Goal: Feedback & Contribution: Submit feedback/report problem

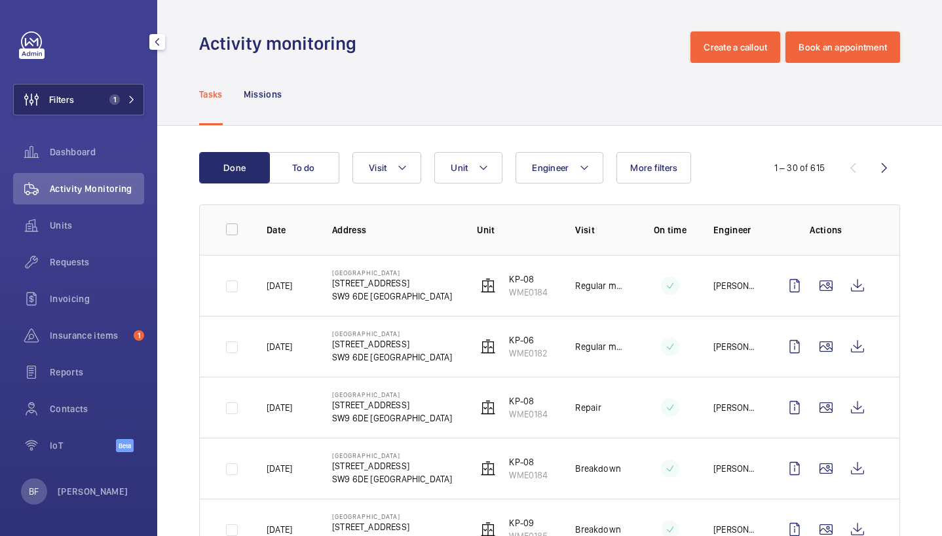
click at [96, 88] on button "Filters 1" at bounding box center [78, 99] width 131 height 31
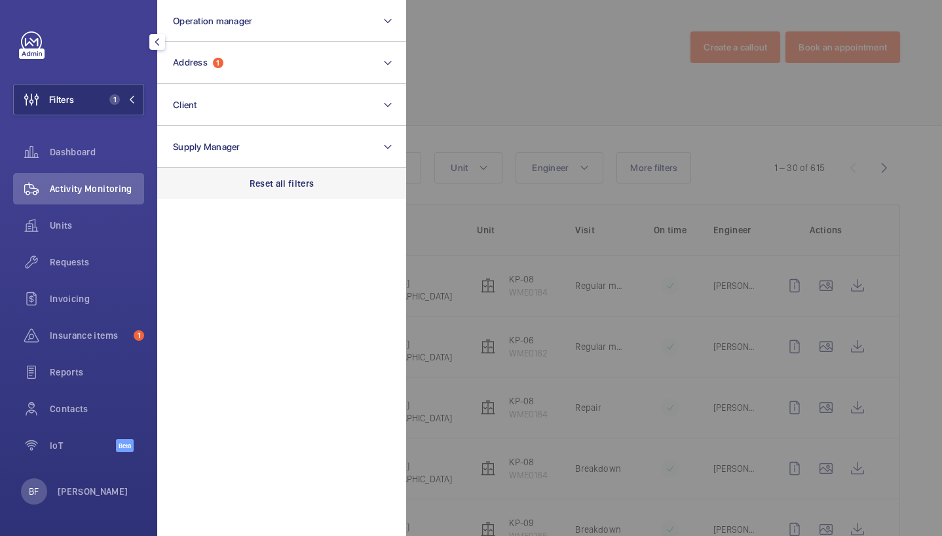
click at [269, 198] on div "Reset all filters" at bounding box center [281, 183] width 249 height 31
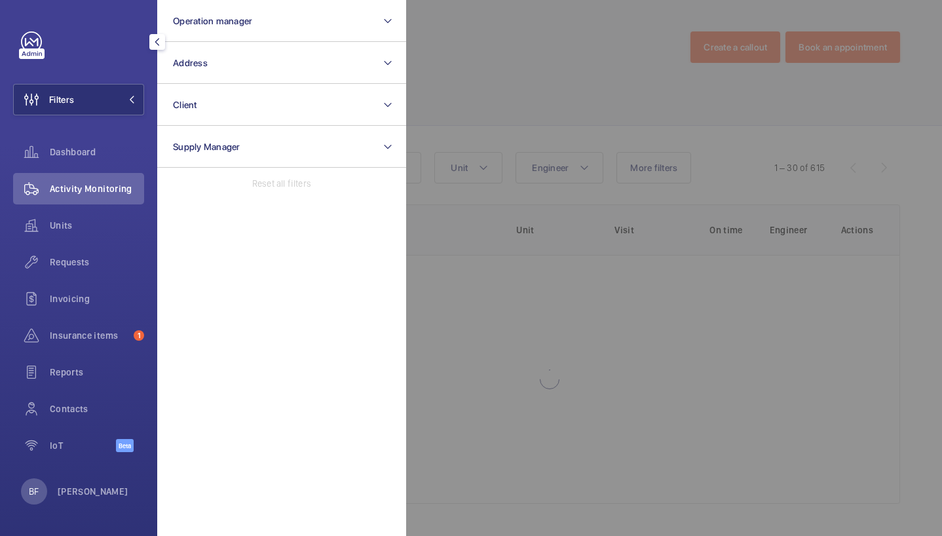
click at [267, 194] on div "Reset all filters" at bounding box center [281, 183] width 249 height 31
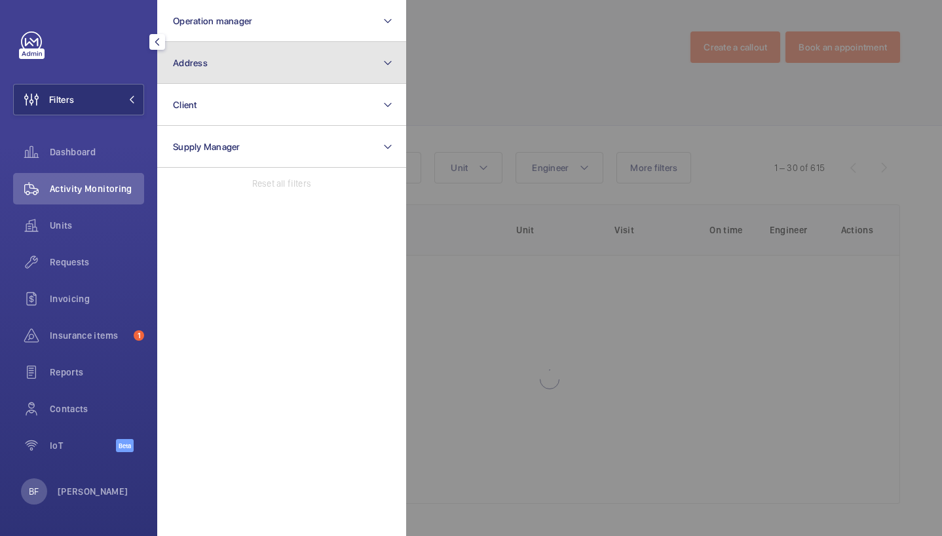
click at [239, 72] on button "Address" at bounding box center [281, 63] width 249 height 42
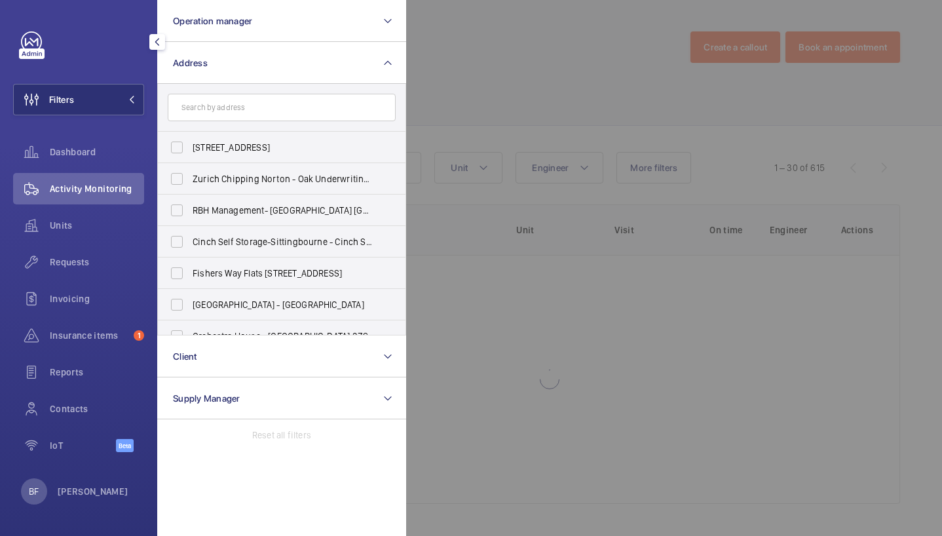
click at [248, 108] on input "text" at bounding box center [282, 108] width 228 height 28
type input "W11 4SU"
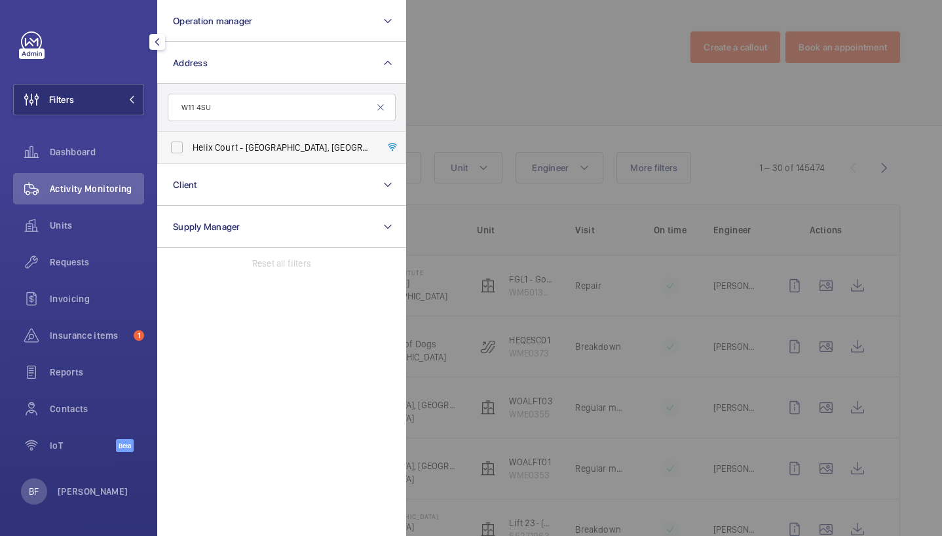
click at [260, 140] on label "Helix Court - [GEOGRAPHIC_DATA]" at bounding box center [272, 147] width 228 height 31
click at [190, 140] on input "Helix Court - [GEOGRAPHIC_DATA]" at bounding box center [177, 147] width 26 height 26
checkbox input "true"
click at [525, 86] on div at bounding box center [877, 268] width 942 height 536
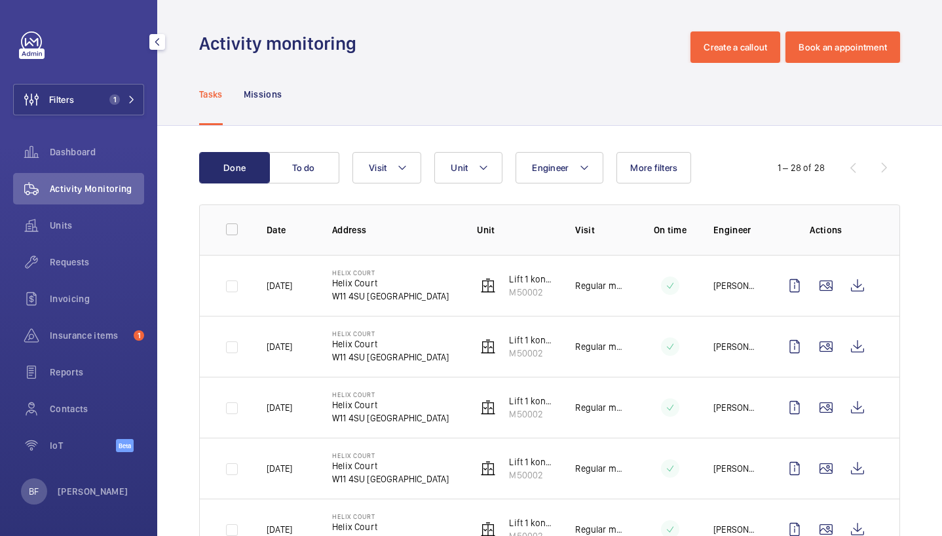
click at [105, 335] on span "Insurance items" at bounding box center [89, 335] width 79 height 13
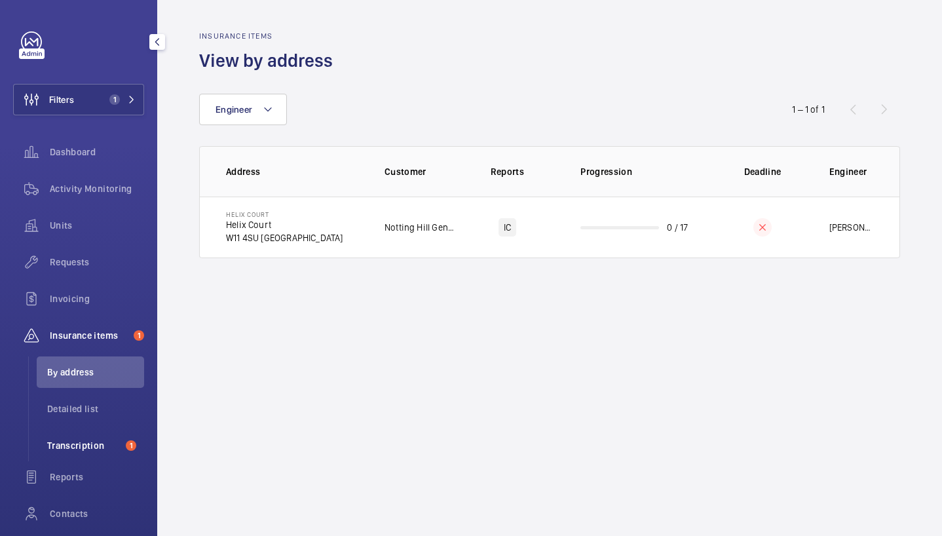
click at [86, 449] on span "Transcription" at bounding box center [83, 445] width 73 height 13
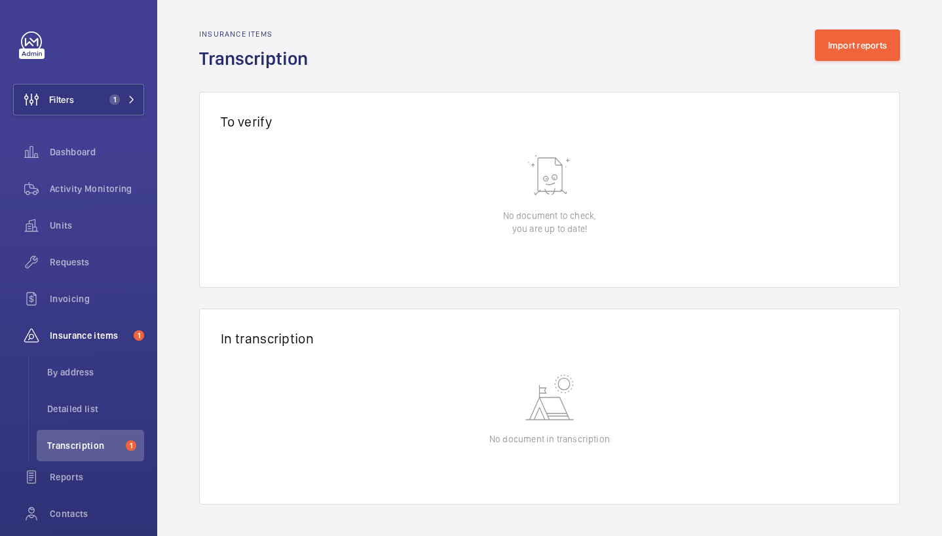
scroll to position [2, 0]
click at [875, 51] on button "Import reports" at bounding box center [858, 44] width 86 height 31
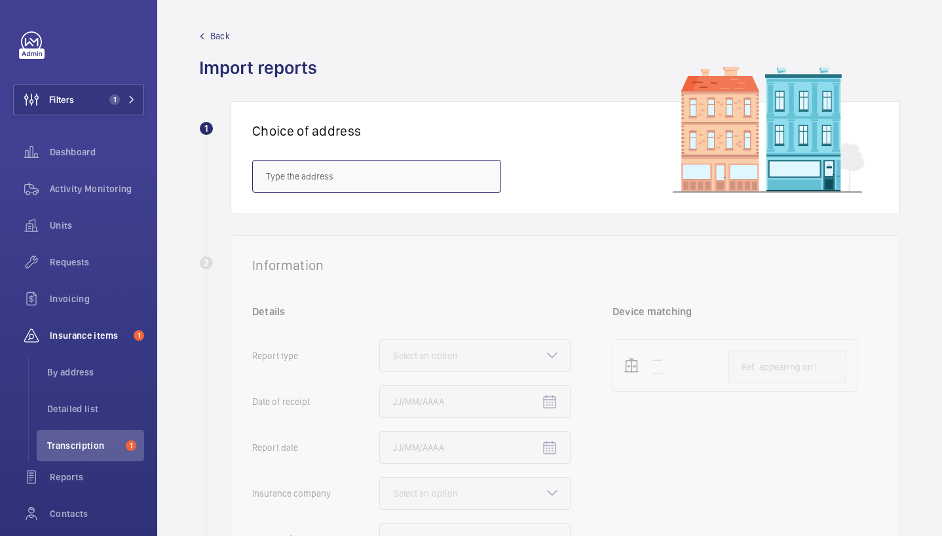
click at [323, 168] on input "text" at bounding box center [376, 176] width 249 height 33
paste input "W11 4SU"
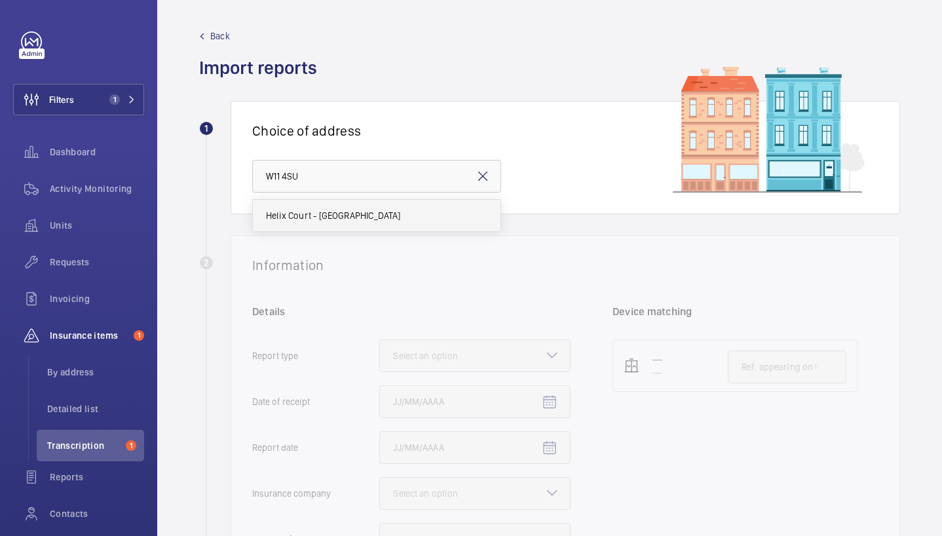
click at [364, 210] on span "Helix Court - [GEOGRAPHIC_DATA]" at bounding box center [333, 215] width 135 height 13
type input "Helix Court - [GEOGRAPHIC_DATA]"
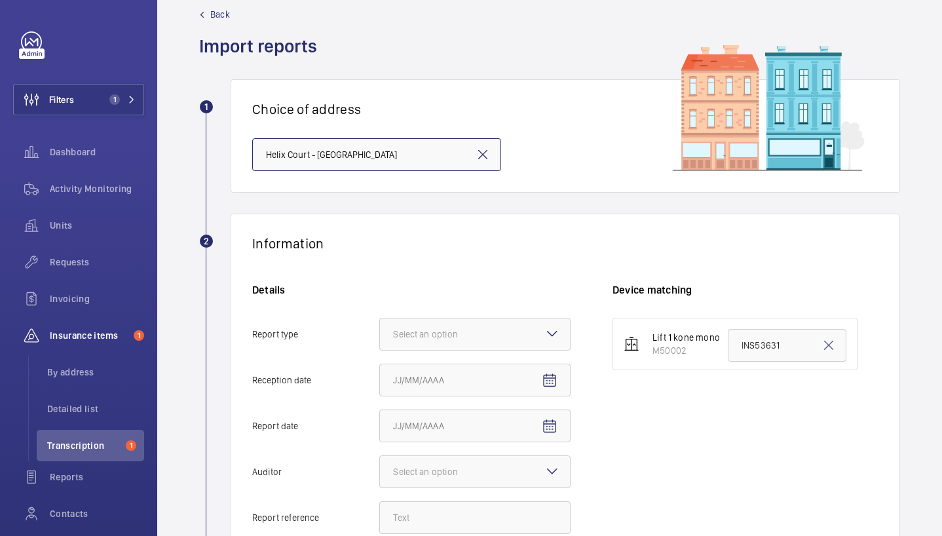
scroll to position [29, 0]
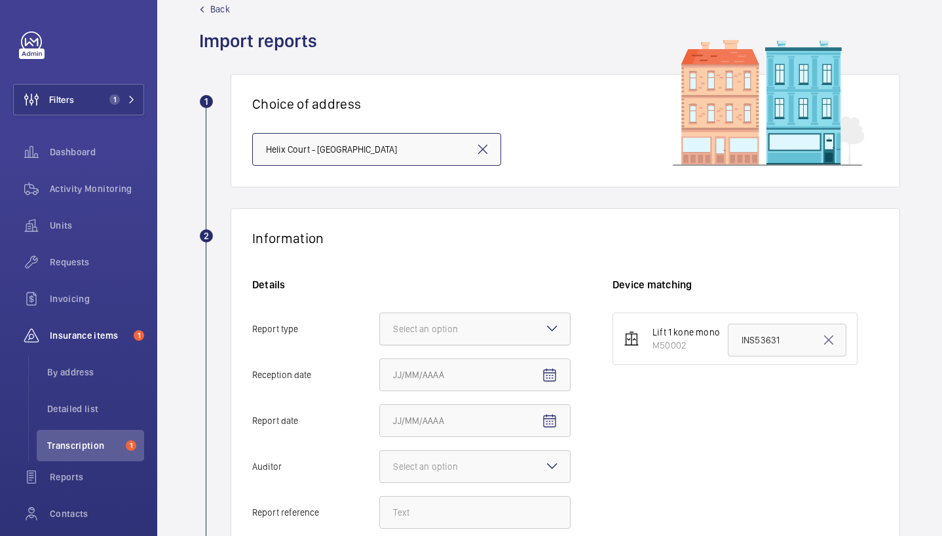
click at [435, 324] on div "Select an option" at bounding box center [442, 328] width 98 height 13
click at [380, 324] on input "Report type Select an option" at bounding box center [380, 328] width 0 height 31
click at [444, 364] on span "Insurance company" at bounding box center [475, 368] width 164 height 13
click at [380, 345] on input "Report type Select an option Insurance company Consultant" at bounding box center [380, 328] width 0 height 31
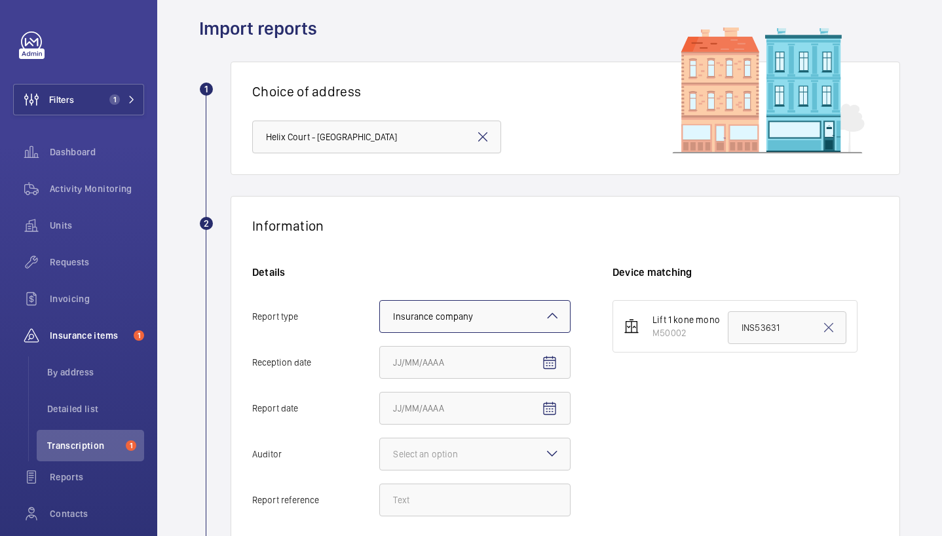
scroll to position [134, 0]
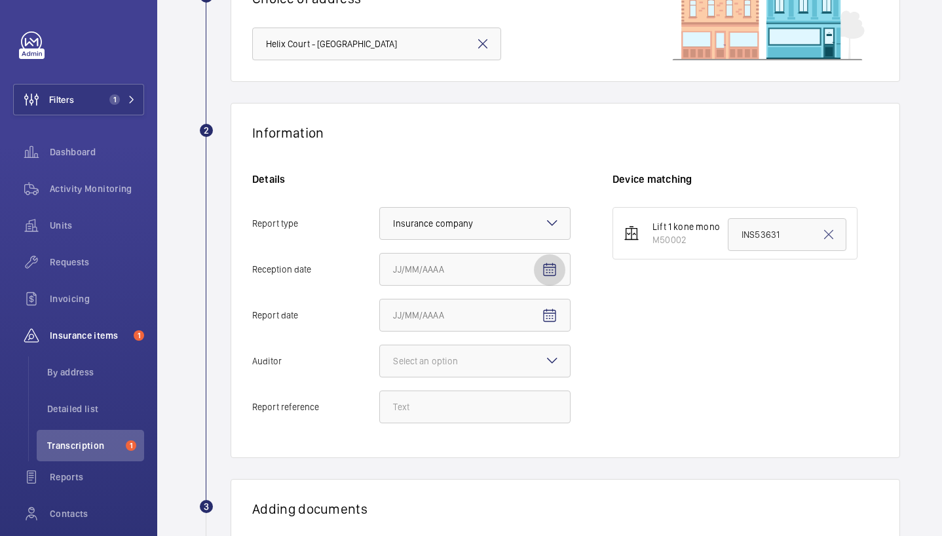
click at [547, 263] on mat-icon "Open calendar" at bounding box center [550, 270] width 16 height 16
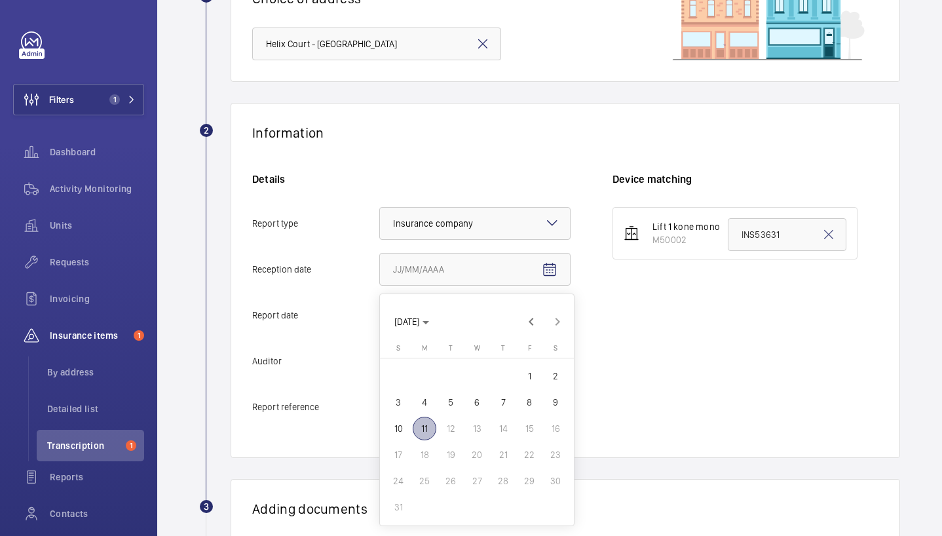
click at [427, 436] on span "11" at bounding box center [425, 429] width 24 height 24
type input "[DATE]"
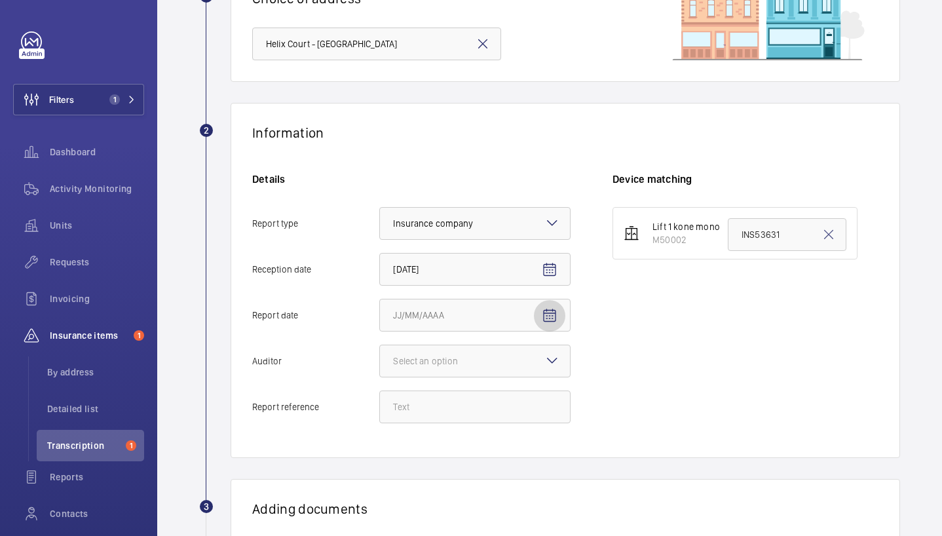
click at [561, 312] on span "Open calendar" at bounding box center [549, 315] width 31 height 31
click at [506, 174] on span "7" at bounding box center [503, 175] width 24 height 24
type input "[DATE]"
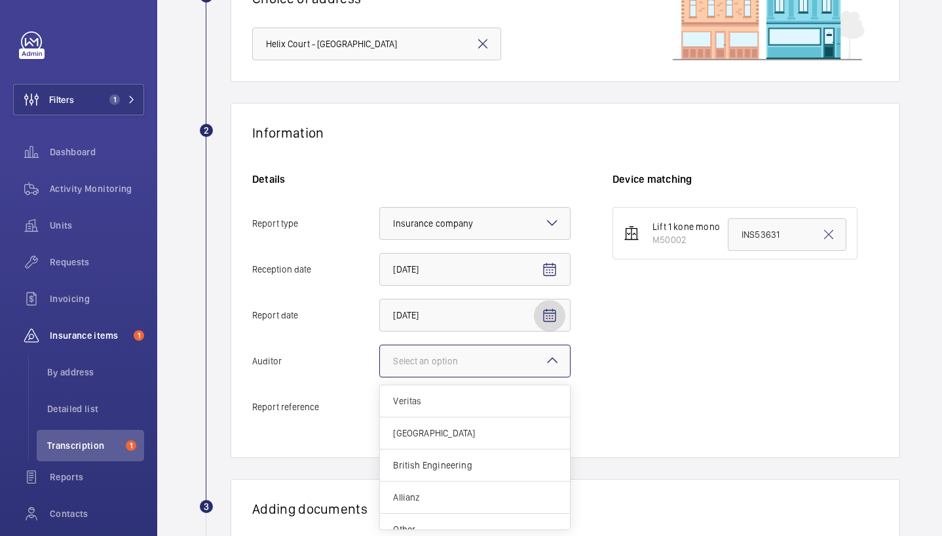
click at [497, 358] on div at bounding box center [475, 360] width 190 height 31
click at [380, 358] on input "Auditor Select an option Veritas Zurich British Engineering Allianz Other" at bounding box center [380, 360] width 0 height 31
click at [451, 527] on span "Other" at bounding box center [475, 529] width 164 height 13
click at [380, 377] on input "Auditor Select an option Veritas Zurich British Engineering Allianz Other" at bounding box center [380, 360] width 0 height 31
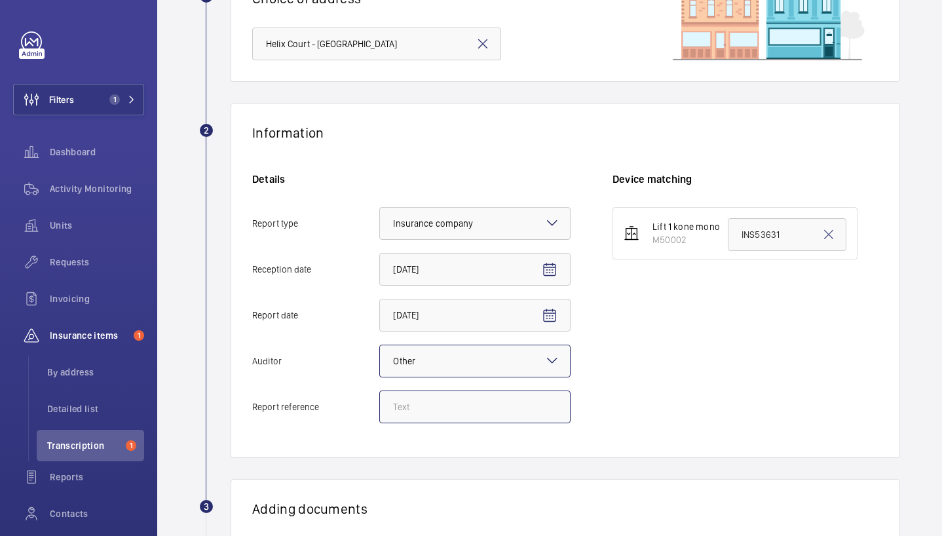
click at [442, 400] on input "Report reference" at bounding box center [474, 406] width 191 height 33
paste input "NS63986"
click at [394, 402] on input "NS63986" at bounding box center [474, 406] width 191 height 33
click at [418, 408] on input "INS63986" at bounding box center [474, 406] width 191 height 33
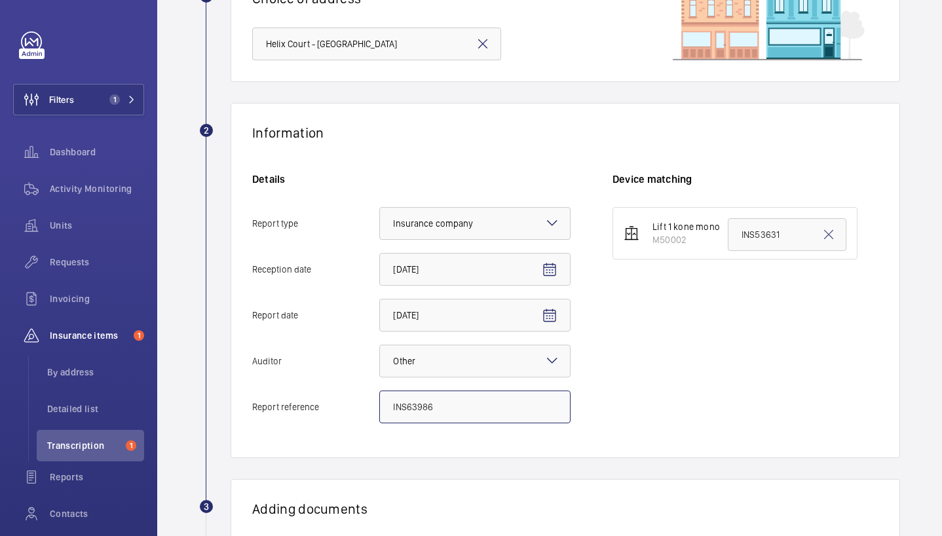
click at [418, 408] on input "INS63986" at bounding box center [474, 406] width 191 height 33
type input "INS63986"
click at [774, 238] on input "INS53631" at bounding box center [787, 234] width 119 height 33
click at [773, 238] on input "INS53631" at bounding box center [787, 234] width 119 height 33
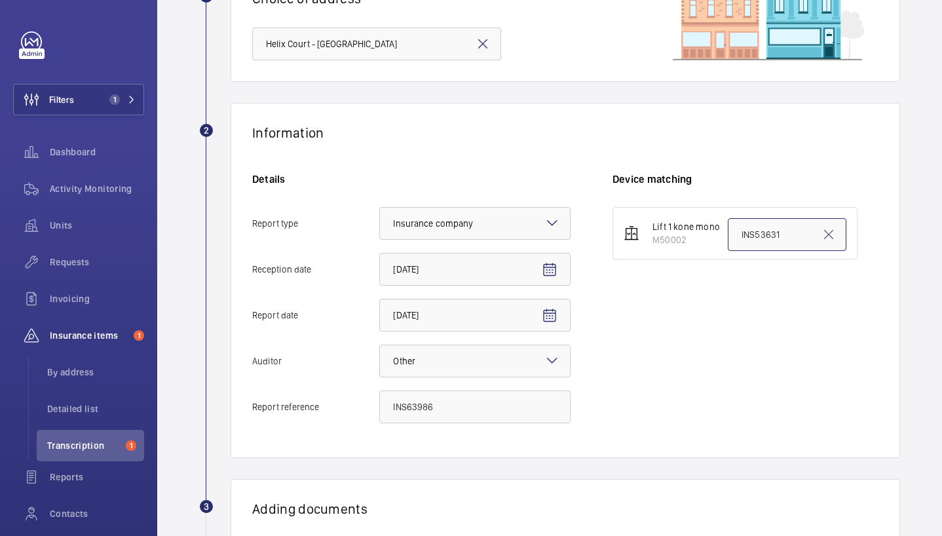
click at [773, 238] on input "INS53631" at bounding box center [787, 234] width 119 height 33
paste input "INS63986"
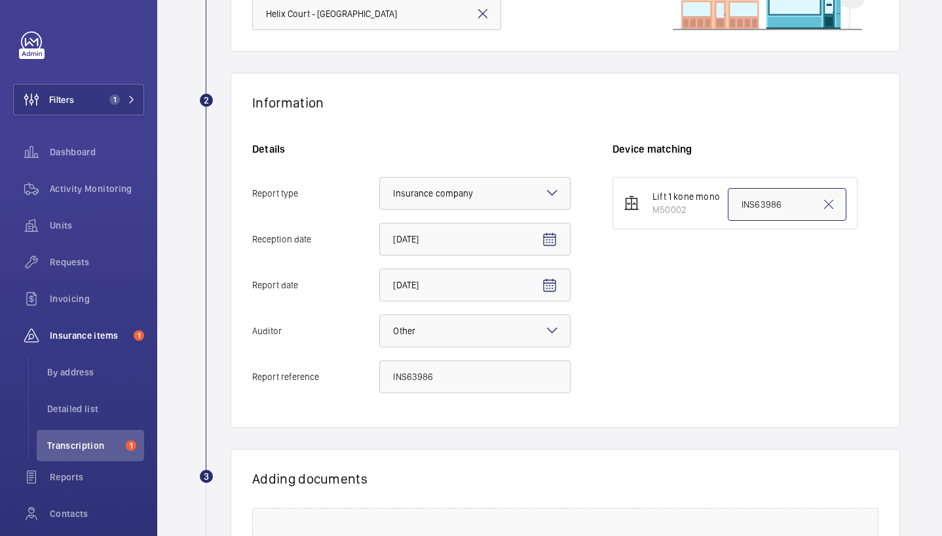
scroll to position [360, 0]
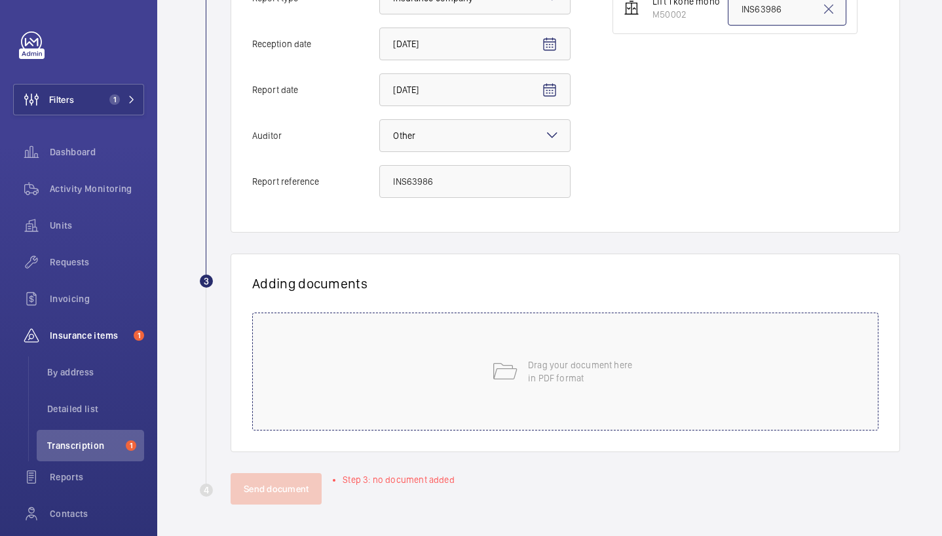
type input "INS63986"
click at [444, 342] on div "Drag your document here in PDF format" at bounding box center [565, 371] width 626 height 118
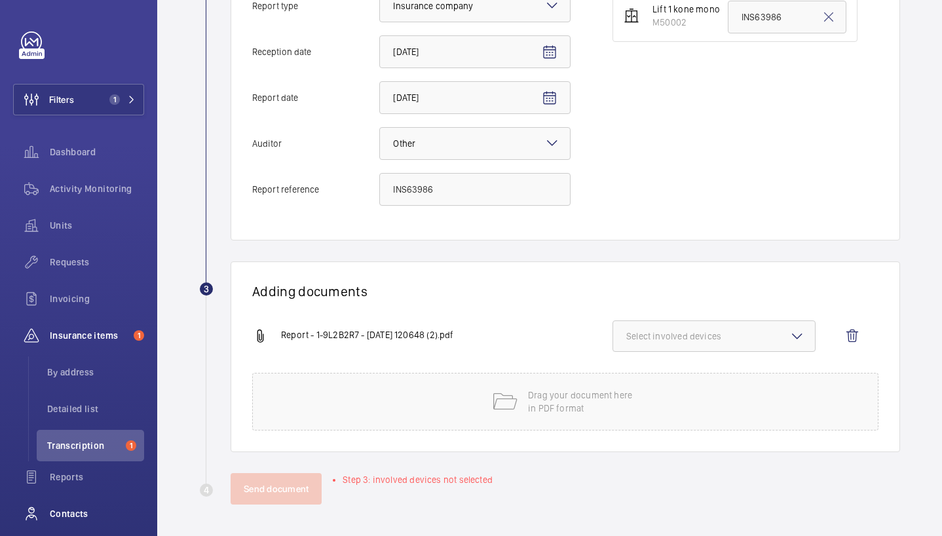
scroll to position [352, 0]
click at [846, 335] on wm-front-icon-button at bounding box center [852, 335] width 31 height 31
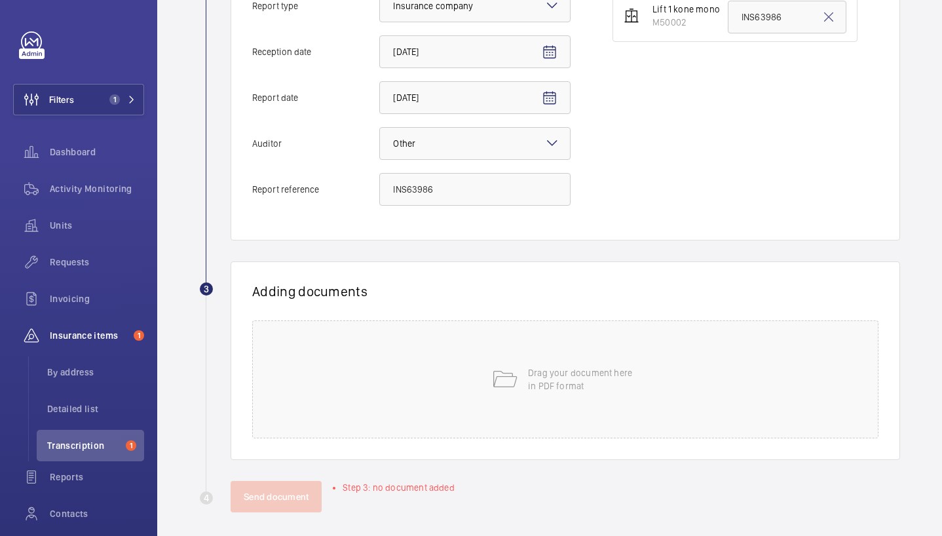
scroll to position [360, 0]
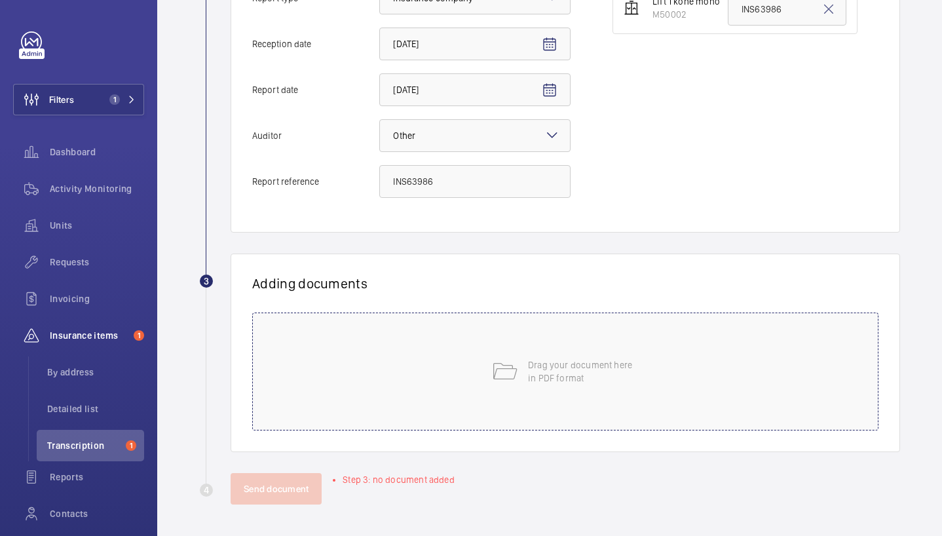
click at [366, 392] on div "Drag your document here in PDF format" at bounding box center [565, 371] width 626 height 118
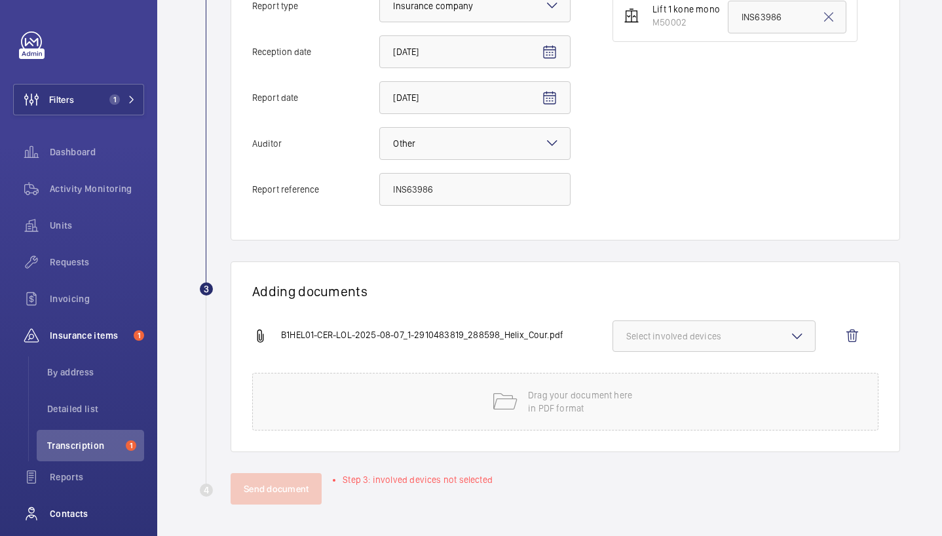
scroll to position [352, 0]
click at [727, 337] on span "Select involved devices" at bounding box center [714, 336] width 176 height 13
click at [668, 376] on span "M50002" at bounding box center [715, 377] width 134 height 13
click at [645, 376] on input "M50002" at bounding box center [632, 377] width 26 height 26
checkbox input "true"
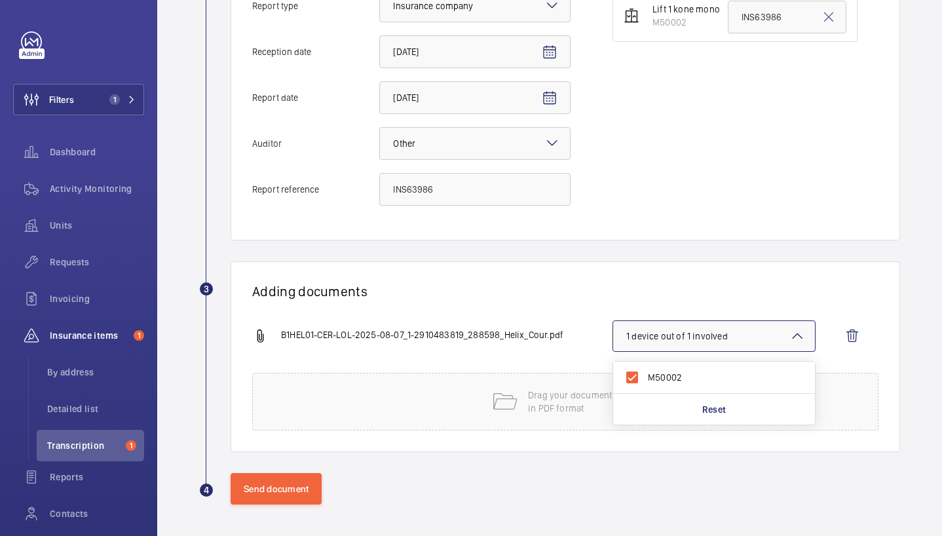
click at [468, 311] on div "Adding documents B1HEL01-CER-LOL-2025-08-07_1-2910483819_288598_Helix_Cour.pdf …" at bounding box center [566, 356] width 670 height 191
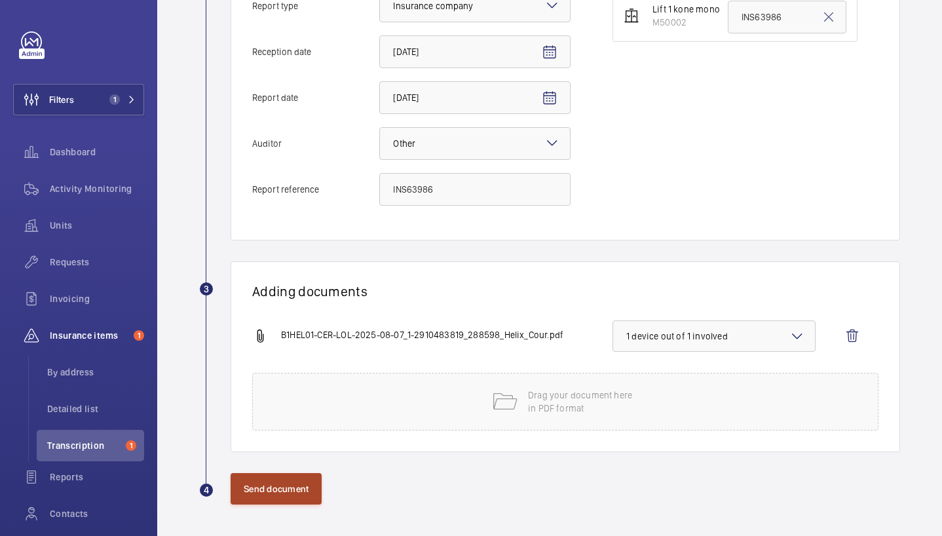
click at [291, 487] on button "Send document" at bounding box center [276, 488] width 91 height 31
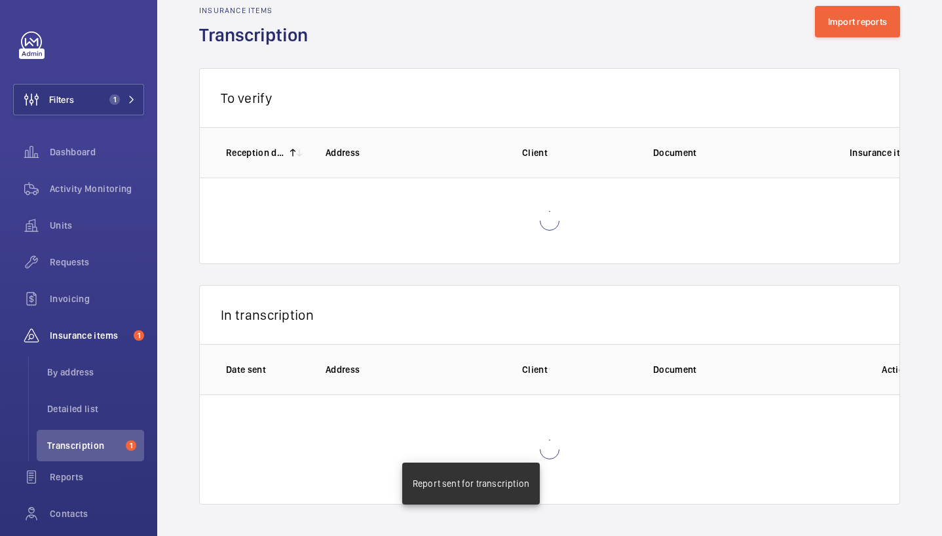
scroll to position [2, 0]
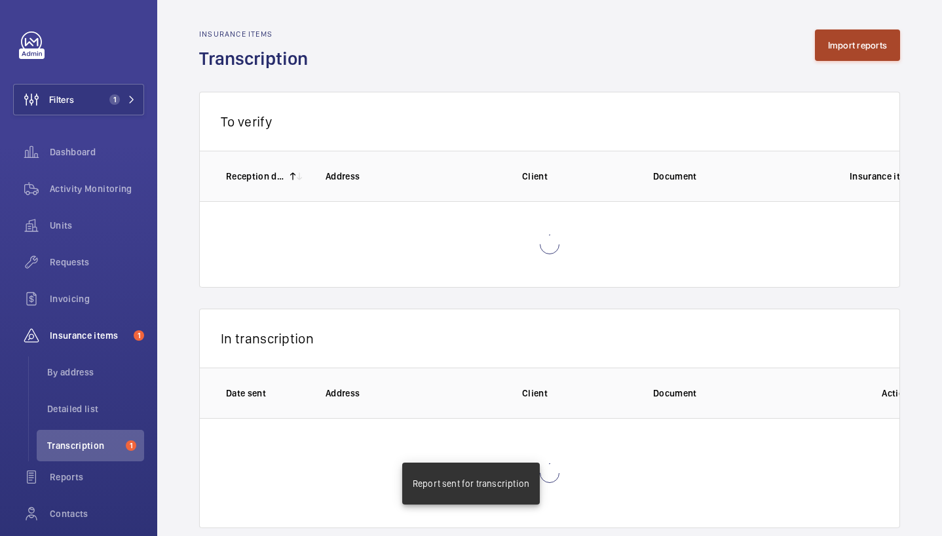
click at [858, 56] on button "Import reports" at bounding box center [858, 44] width 86 height 31
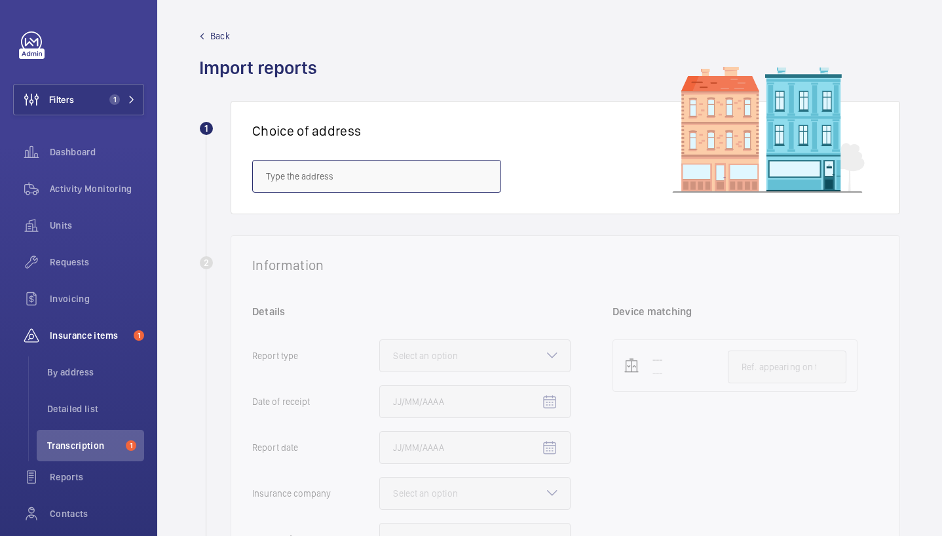
click at [345, 180] on input "text" at bounding box center [376, 176] width 249 height 33
paste input "erial"
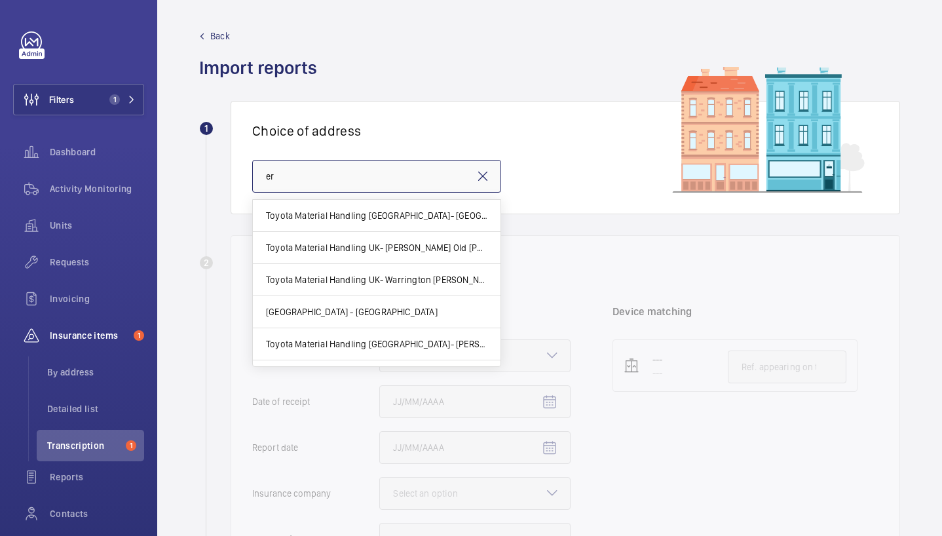
type input "e"
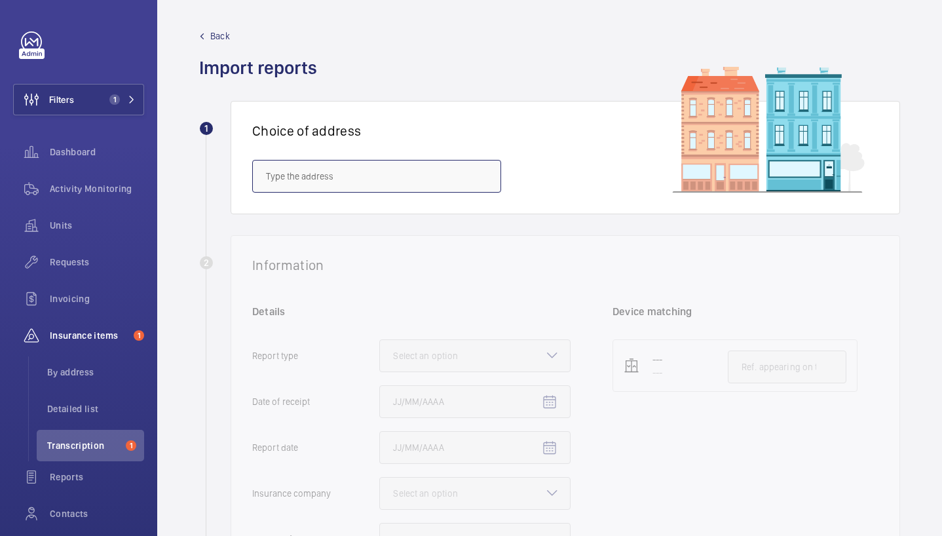
click at [299, 178] on input "text" at bounding box center [376, 176] width 249 height 33
paste input "erial"
type input "erial"
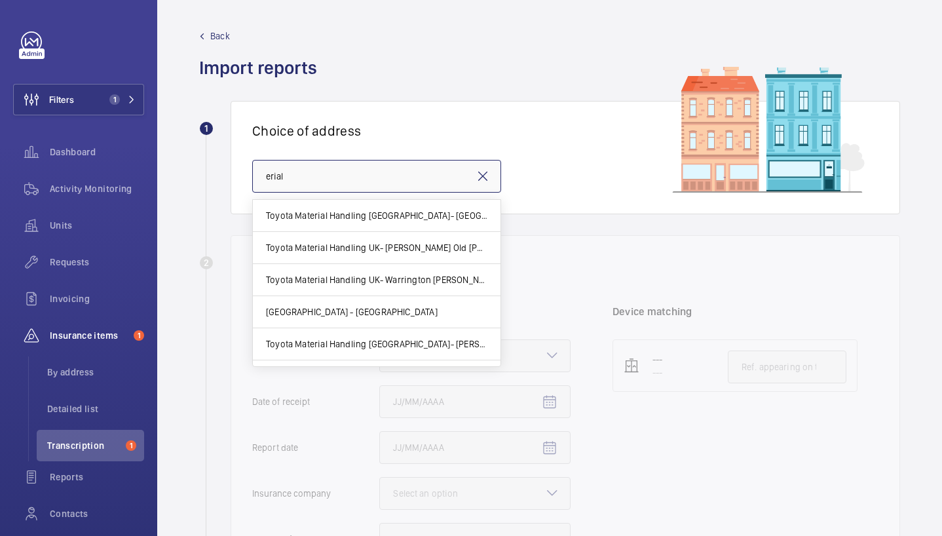
click at [320, 168] on input "erial" at bounding box center [376, 176] width 249 height 33
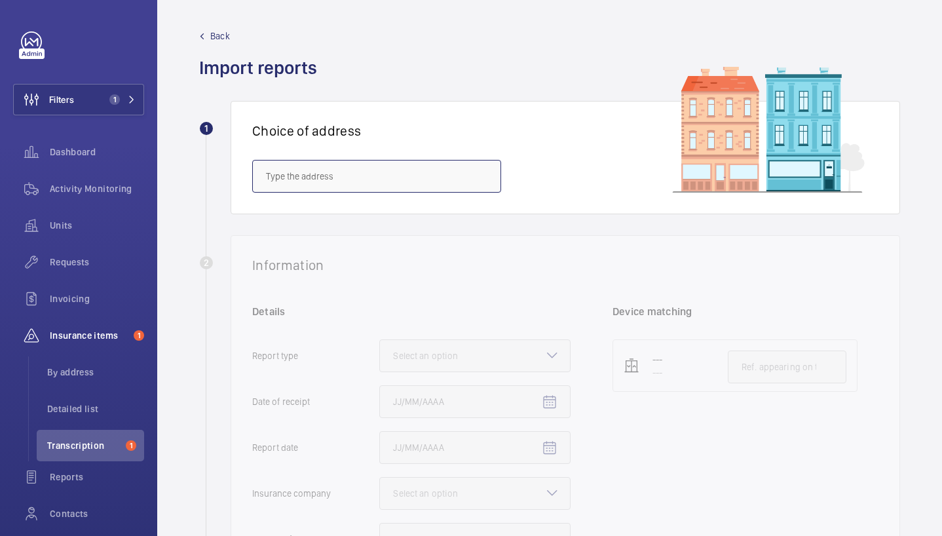
click at [284, 182] on input "text" at bounding box center [376, 176] width 249 height 33
paste input "E8 4QS"
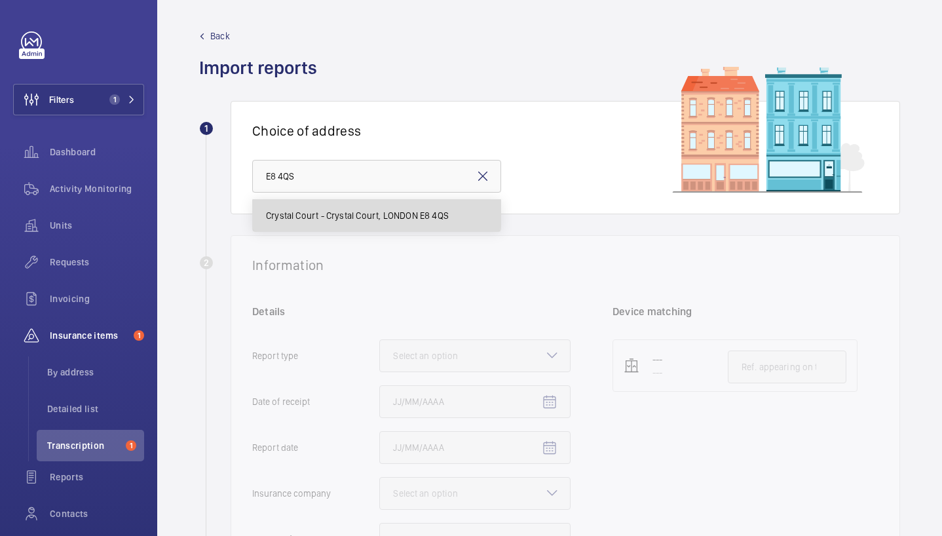
click at [297, 212] on span "Crystal Court - Crystal Court, LONDON E8 4QS" at bounding box center [357, 215] width 183 height 13
type input "Crystal Court - Crystal Court, LONDON E8 4QS"
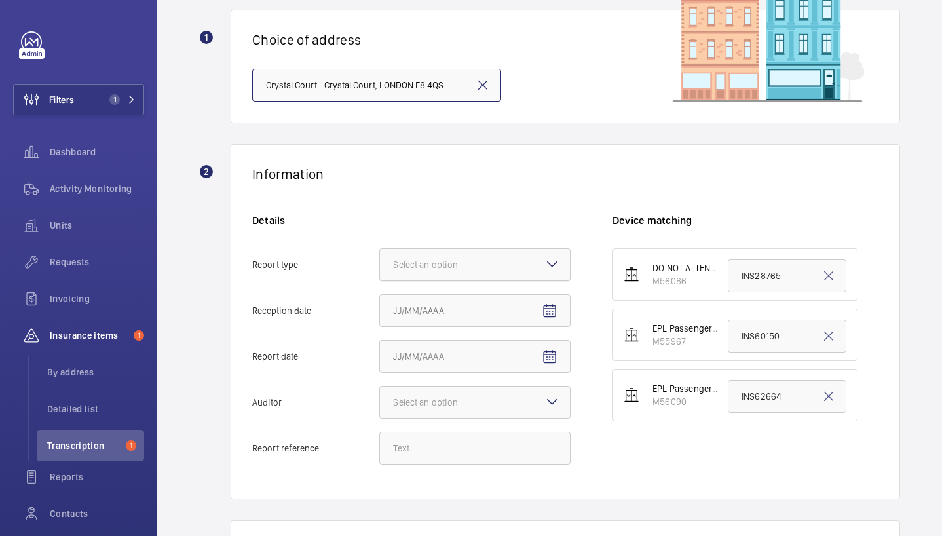
scroll to position [154, 0]
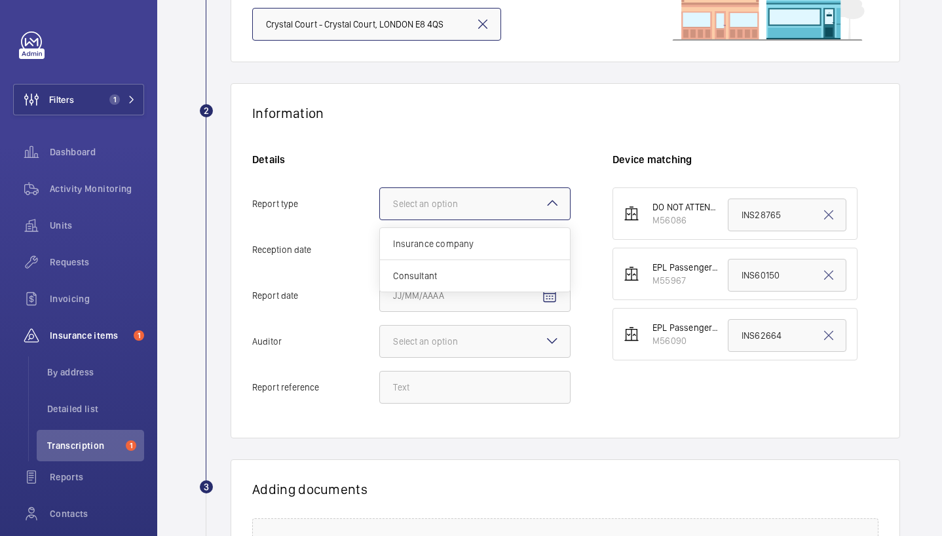
click at [483, 211] on div at bounding box center [475, 203] width 190 height 31
click at [380, 211] on input "Report type Select an option Insurance company Consultant" at bounding box center [380, 203] width 0 height 31
click at [481, 231] on div "Insurance company" at bounding box center [475, 244] width 190 height 32
click at [380, 219] on input "Report type Select an option Insurance company Consultant" at bounding box center [380, 203] width 0 height 31
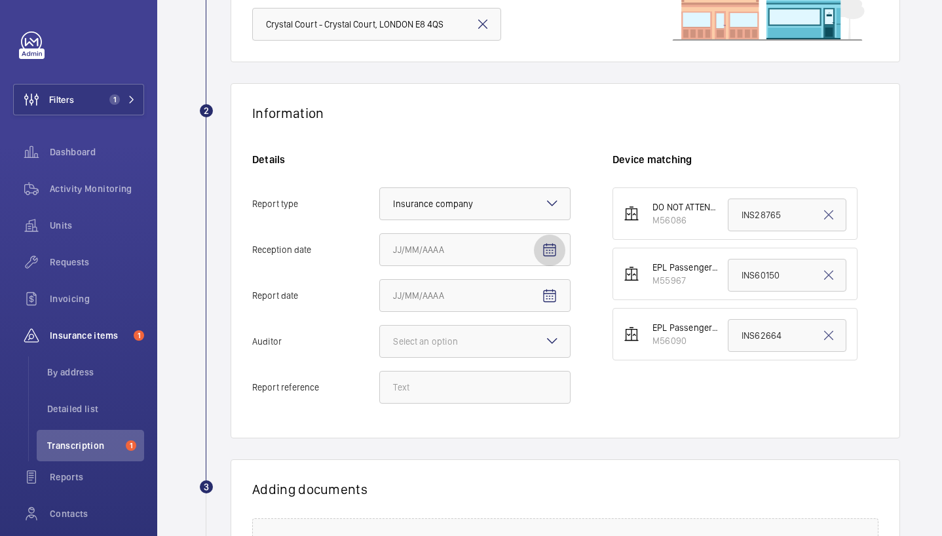
click at [561, 248] on span "Open calendar" at bounding box center [549, 250] width 31 height 31
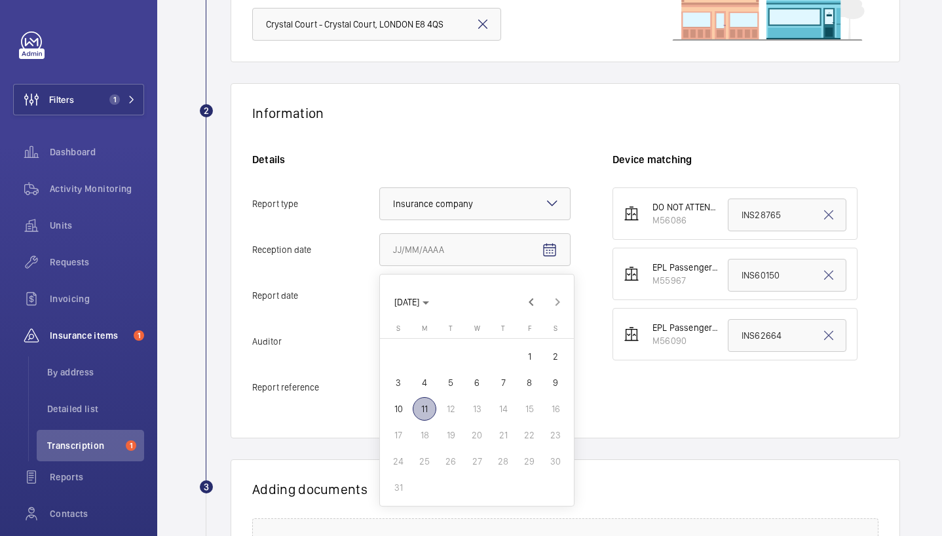
click at [432, 410] on span "11" at bounding box center [425, 409] width 24 height 24
type input "[DATE]"
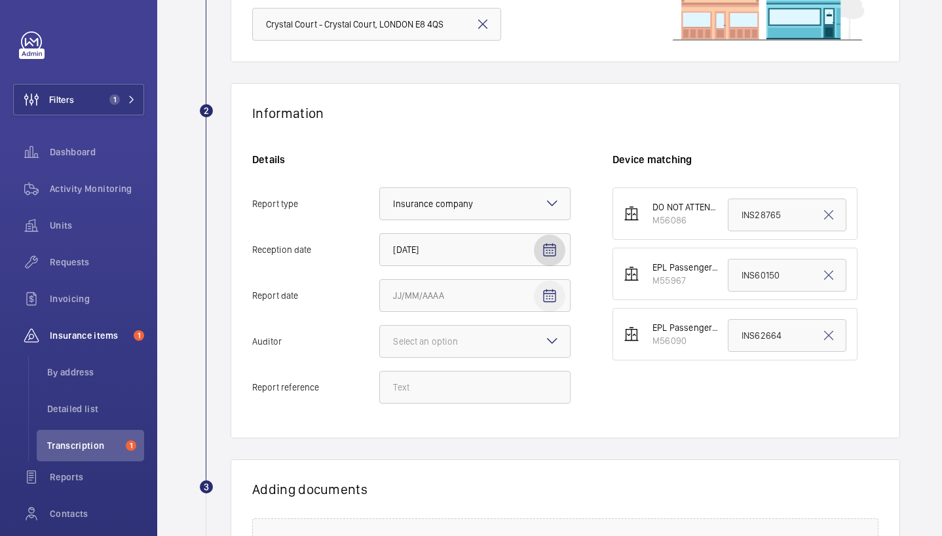
click at [552, 296] on mat-icon "Open calendar" at bounding box center [550, 296] width 16 height 16
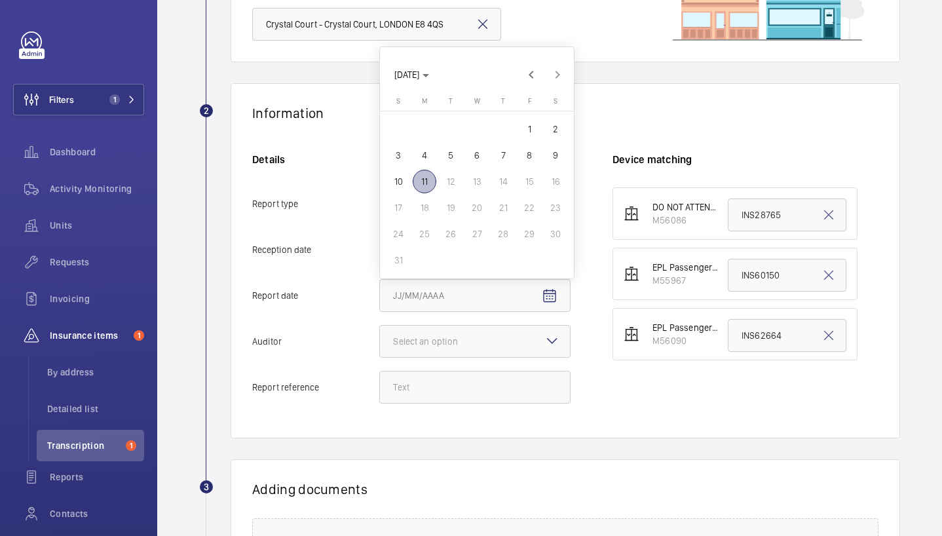
click at [510, 154] on span "7" at bounding box center [503, 155] width 24 height 24
type input "[DATE]"
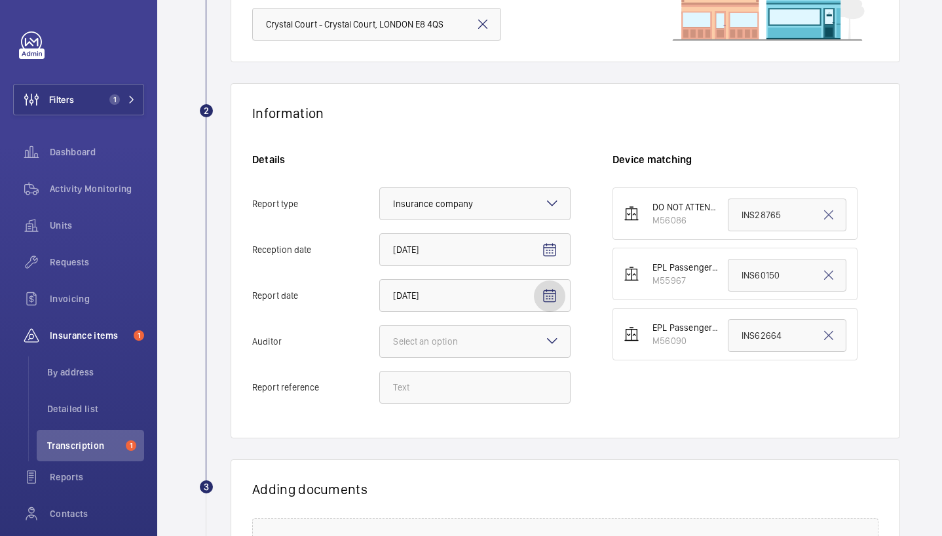
click at [473, 324] on div "Details Report type Select an option × Insurance company × Reception date [DATE…" at bounding box center [432, 285] width 360 height 264
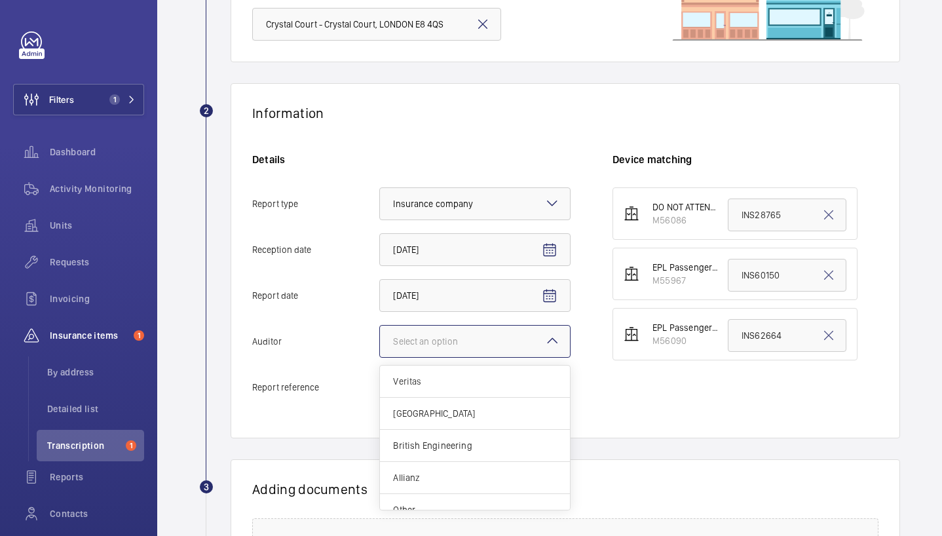
click at [475, 331] on div at bounding box center [475, 341] width 190 height 31
click at [380, 331] on input "Auditor Select an option Veritas Zurich British Engineering Allianz Other" at bounding box center [380, 341] width 0 height 31
click at [433, 503] on span "Other" at bounding box center [475, 509] width 164 height 13
click at [380, 357] on input "Auditor Select an option Veritas Zurich British Engineering Allianz Other" at bounding box center [380, 341] width 0 height 31
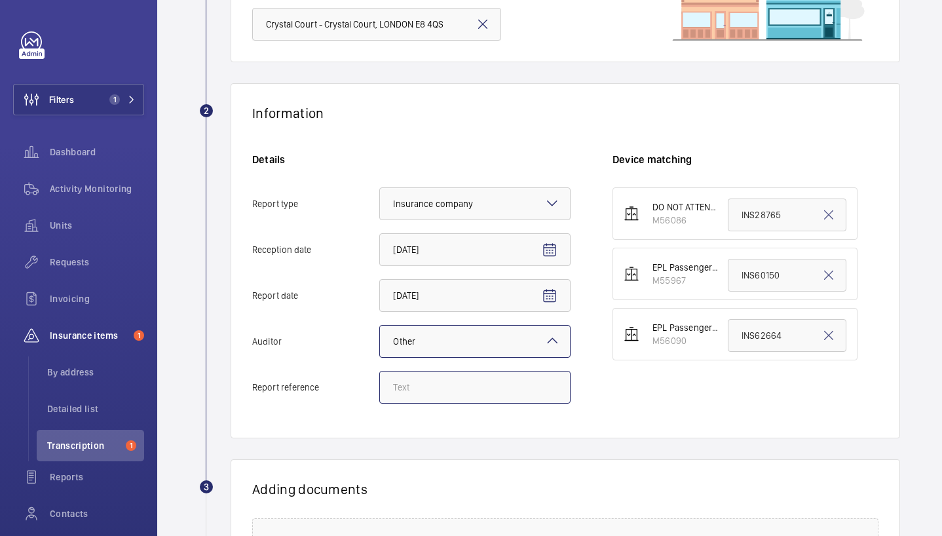
click at [428, 399] on input "Report reference" at bounding box center [474, 387] width 191 height 33
click at [434, 391] on input "Report reference" at bounding box center [474, 387] width 191 height 33
paste input "INS63746"
type input "INS63746"
click at [802, 225] on input "INS28765" at bounding box center [787, 215] width 119 height 33
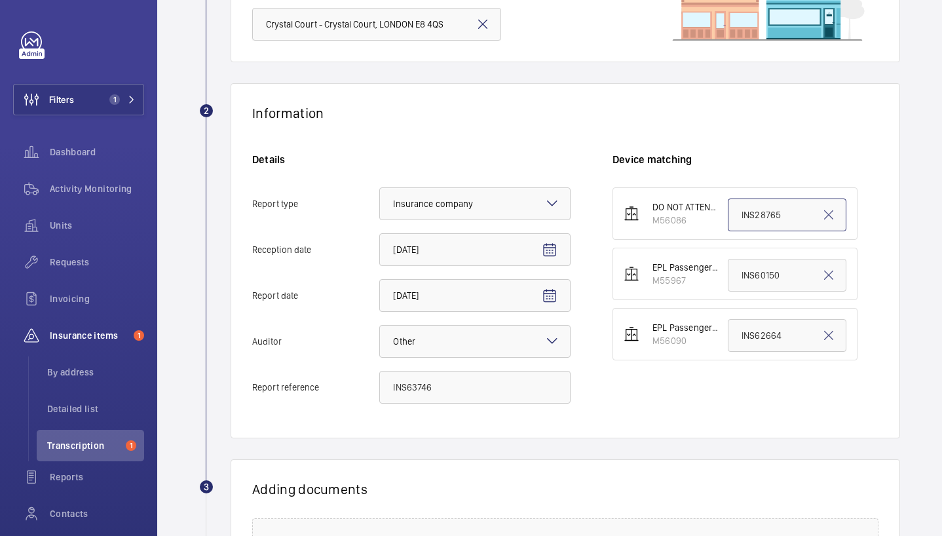
click at [802, 225] on input "INS28765" at bounding box center [787, 215] width 119 height 33
paste input "INS63746"
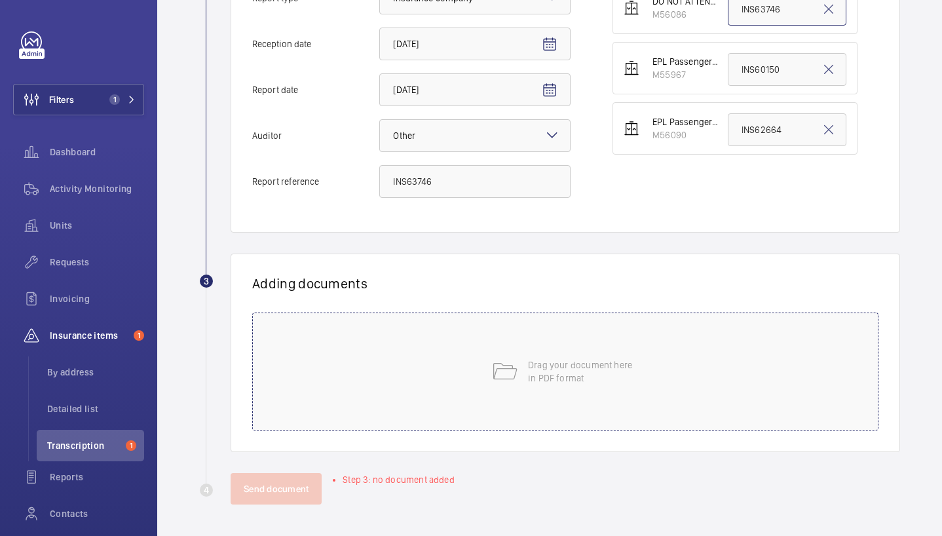
type input "INS63746"
click at [511, 331] on div "Drag your document here in PDF format" at bounding box center [565, 371] width 626 height 118
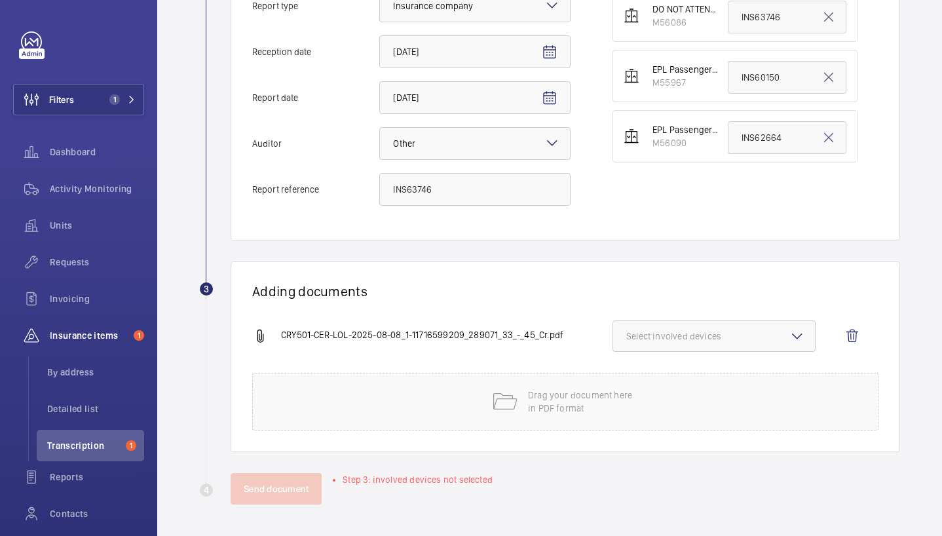
click at [759, 328] on button "Select involved devices" at bounding box center [714, 335] width 203 height 31
click at [696, 378] on span "M56086" at bounding box center [715, 377] width 134 height 13
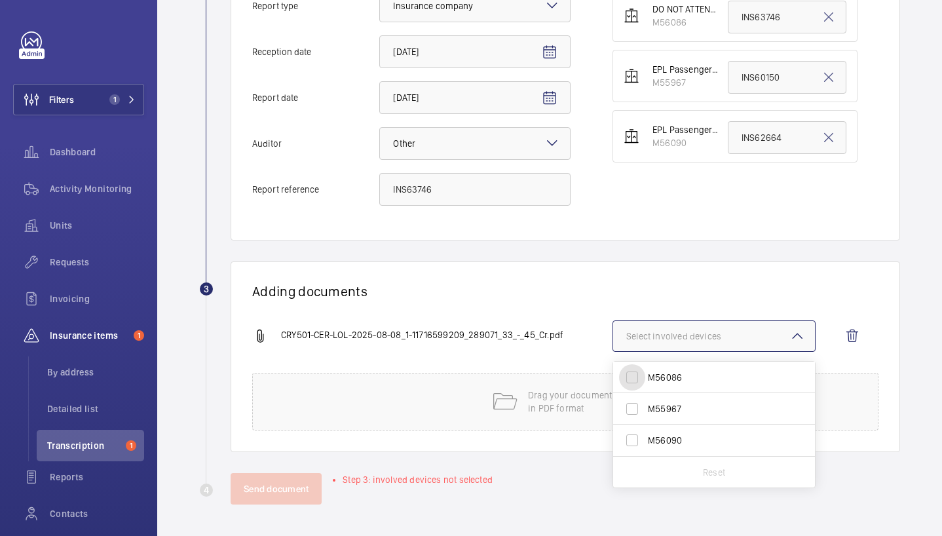
click at [645, 378] on input "M56086" at bounding box center [632, 377] width 26 height 26
checkbox input "true"
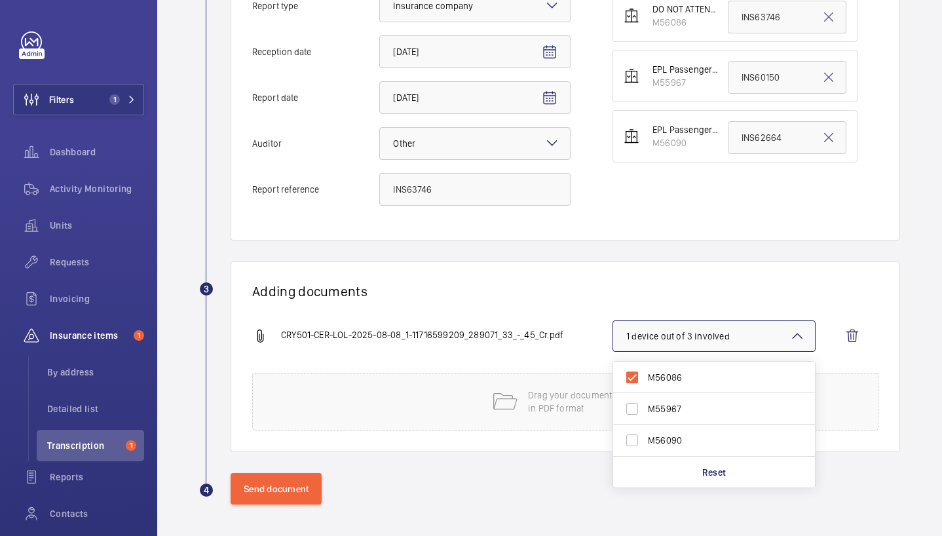
click at [338, 284] on h1 "Adding documents" at bounding box center [565, 291] width 626 height 16
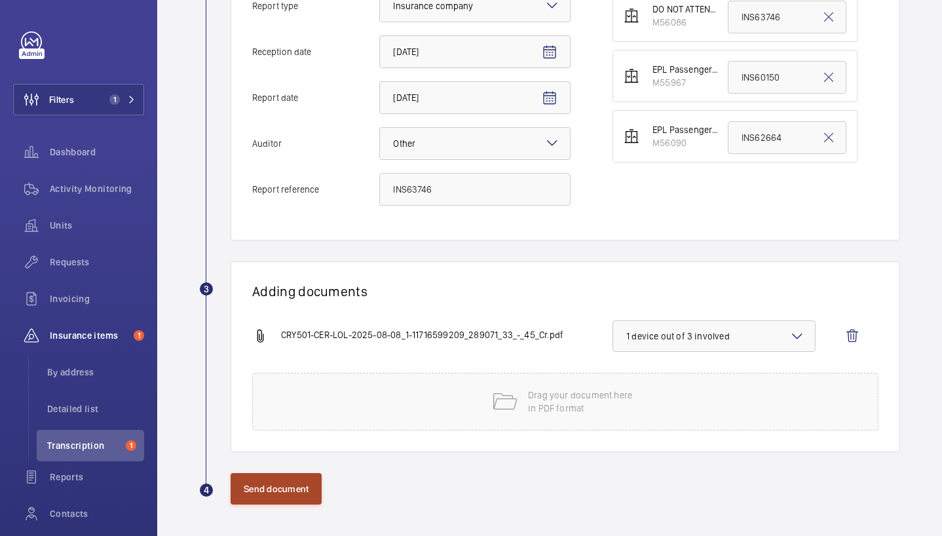
click at [267, 493] on button "Send document" at bounding box center [276, 488] width 91 height 31
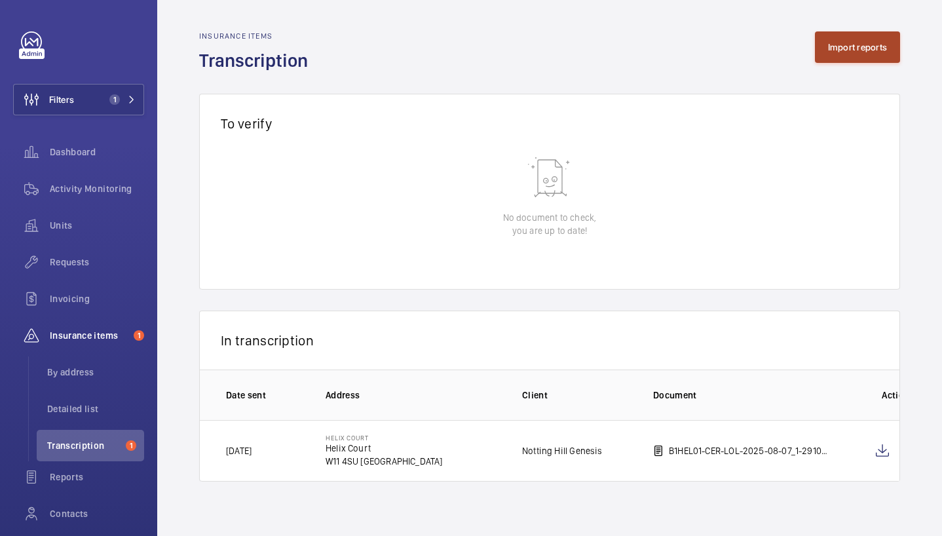
click at [870, 33] on button "Import reports" at bounding box center [858, 46] width 86 height 31
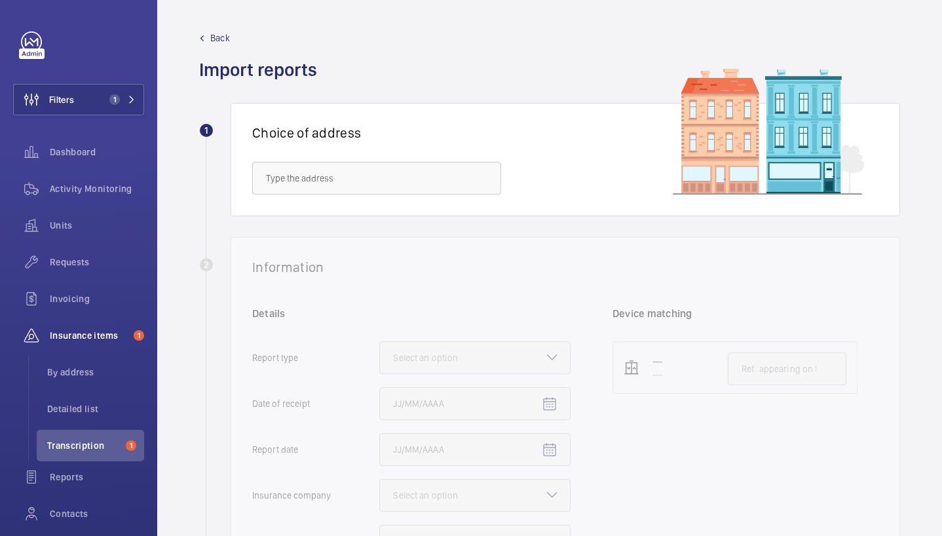
click at [242, 185] on div "Choice of address" at bounding box center [566, 159] width 670 height 113
click at [267, 182] on input "text" at bounding box center [376, 178] width 249 height 33
paste input "CM1 1FA"
type input "CM1 1FA"
click at [345, 223] on div "No result" at bounding box center [377, 217] width 248 height 31
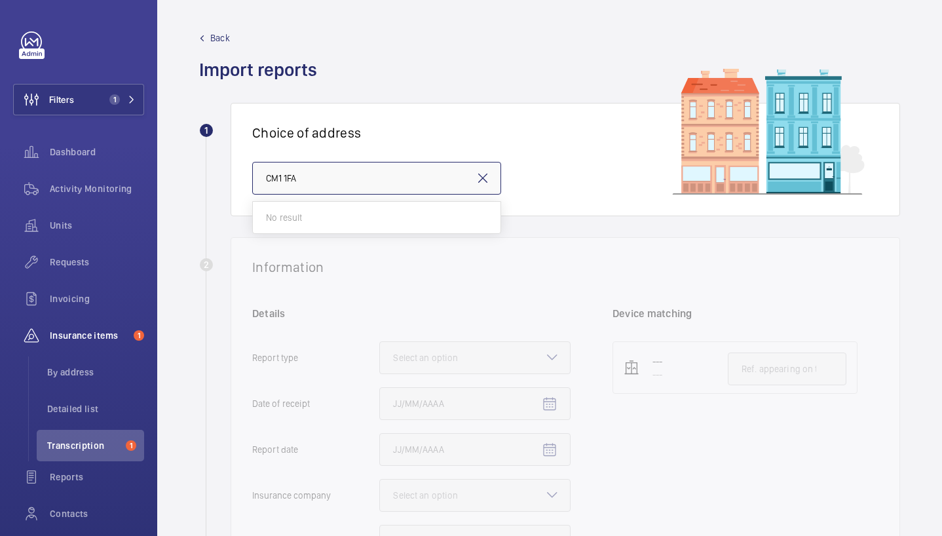
click at [338, 174] on input "CM1 1FA" at bounding box center [376, 178] width 249 height 33
click at [373, 168] on input "text" at bounding box center [376, 178] width 249 height 33
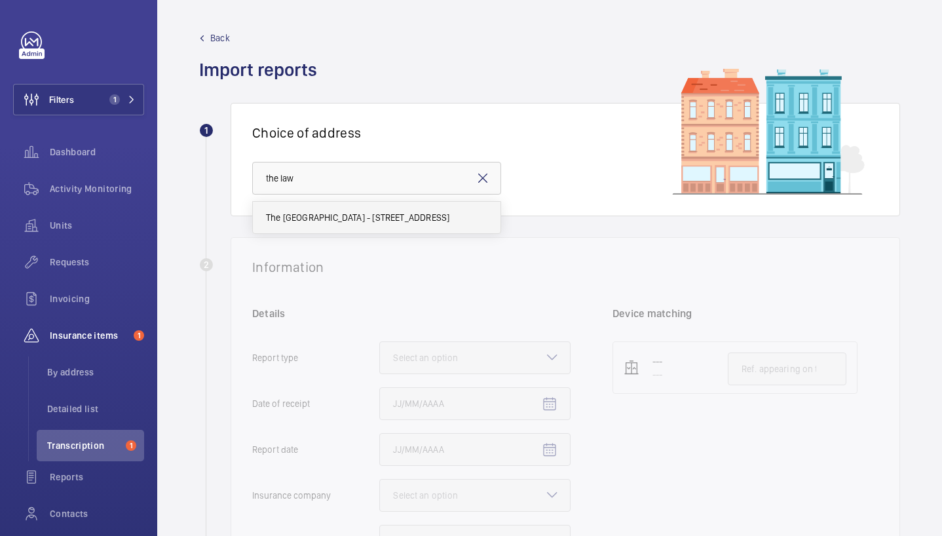
click at [354, 223] on span "The [GEOGRAPHIC_DATA] - [STREET_ADDRESS]" at bounding box center [357, 217] width 183 height 13
type input "The [GEOGRAPHIC_DATA] - [STREET_ADDRESS]"
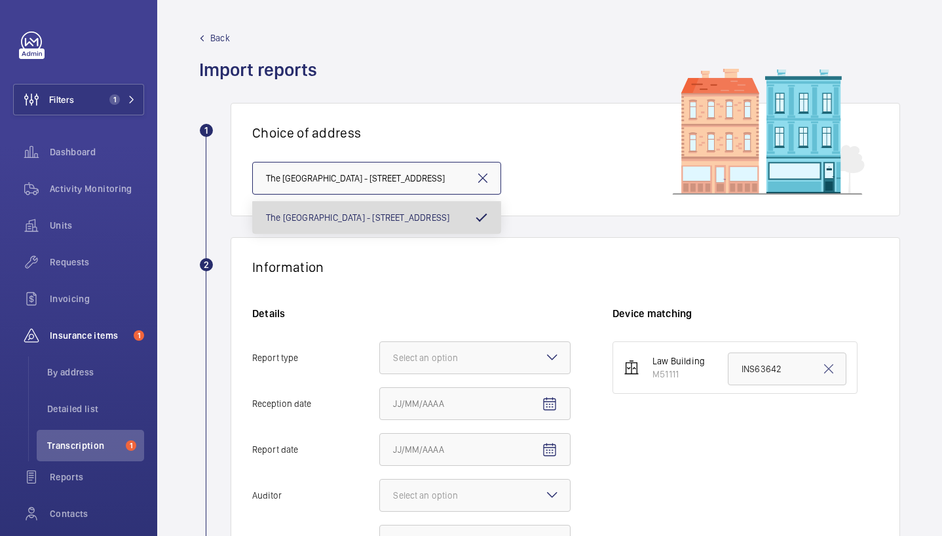
scroll to position [0, 39]
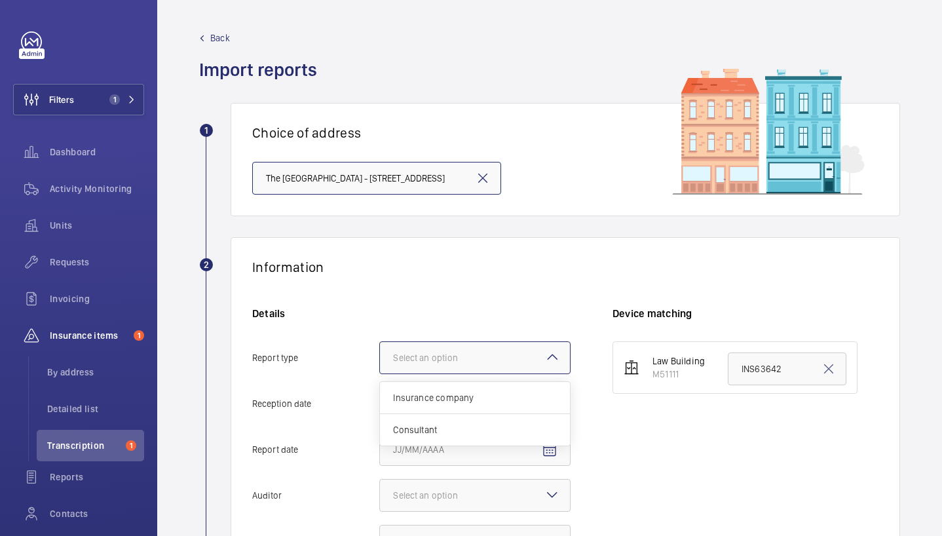
click at [453, 360] on div "Select an option" at bounding box center [442, 357] width 98 height 13
click at [380, 360] on input "Report type Select an option Insurance company Consultant" at bounding box center [380, 357] width 0 height 31
click at [457, 393] on span "Insurance company" at bounding box center [475, 397] width 164 height 13
click at [380, 373] on input "Report type Select an option Insurance company Consultant" at bounding box center [380, 357] width 0 height 31
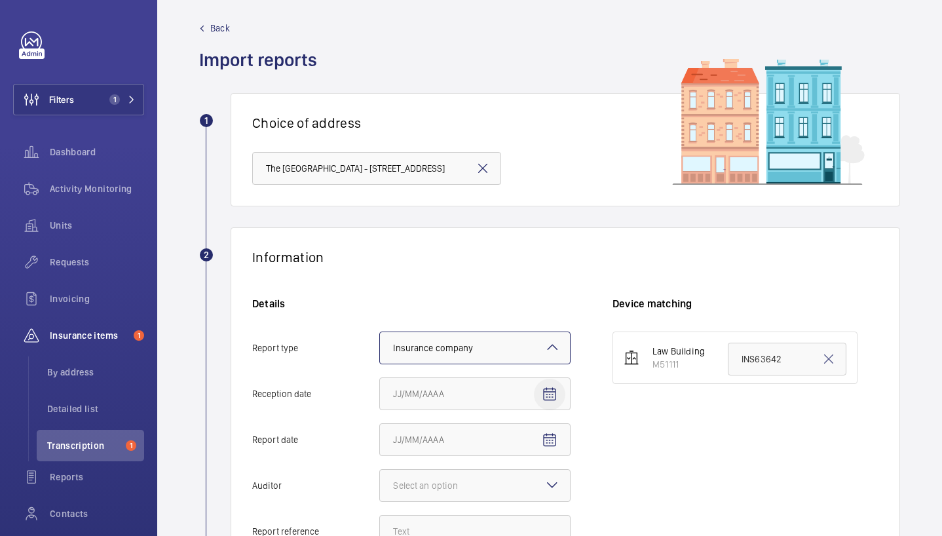
scroll to position [21, 0]
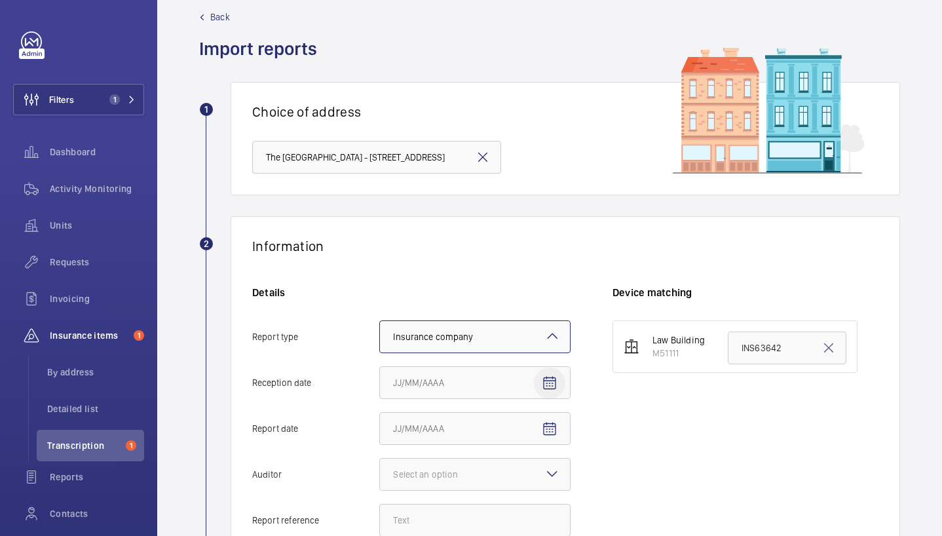
click at [546, 370] on span "Open calendar" at bounding box center [549, 383] width 31 height 31
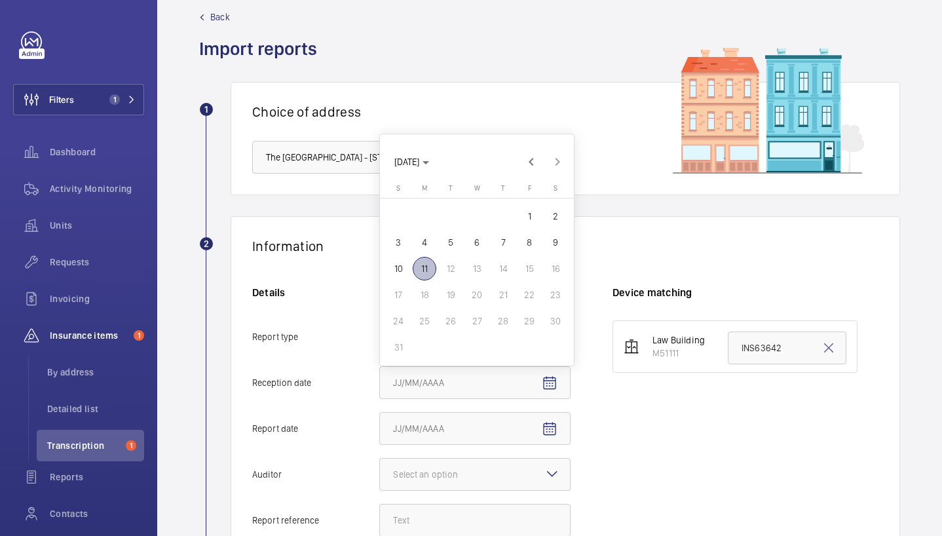
click at [415, 266] on span "11" at bounding box center [425, 269] width 24 height 24
type input "[DATE]"
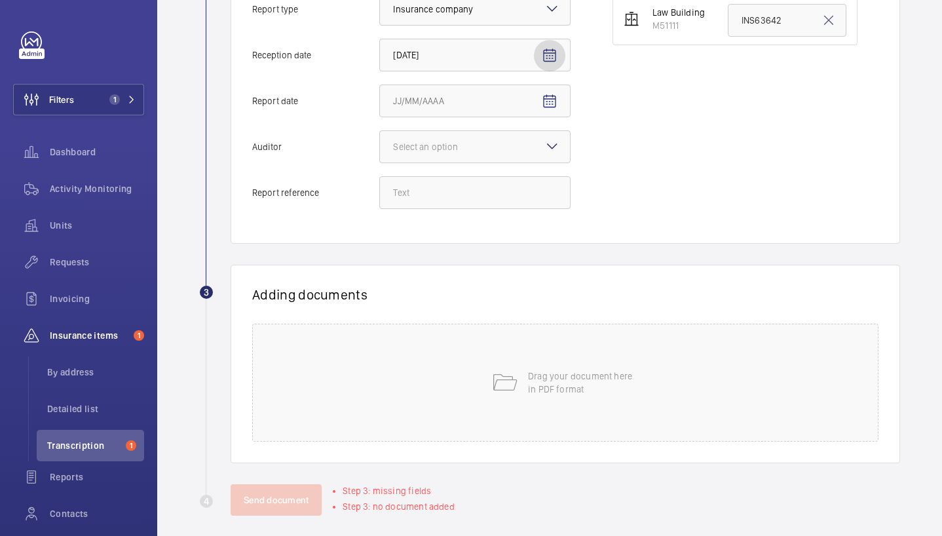
scroll to position [349, 0]
click at [559, 99] on span "Open calendar" at bounding box center [549, 100] width 31 height 31
click at [533, 149] on span "Previous month" at bounding box center [531, 153] width 26 height 26
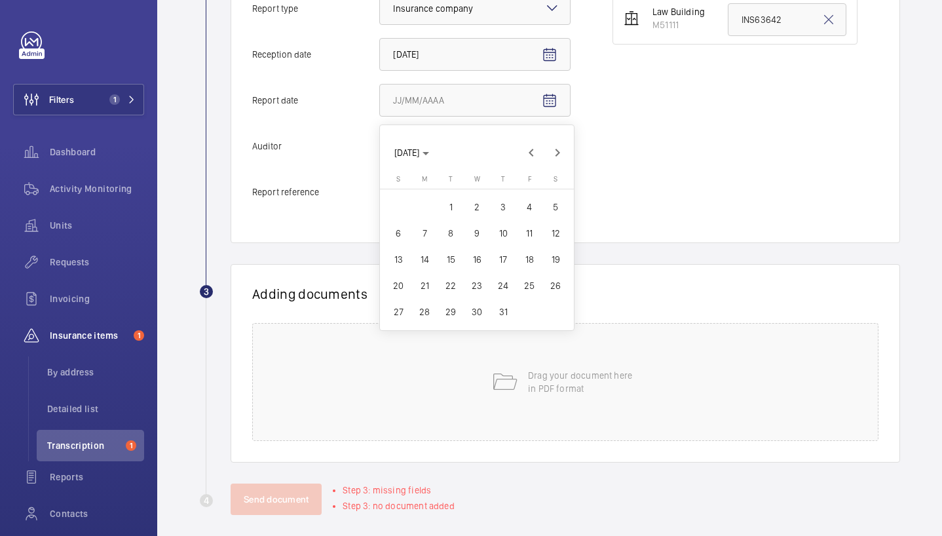
click at [425, 312] on span "28" at bounding box center [425, 312] width 24 height 24
type input "[DATE]"
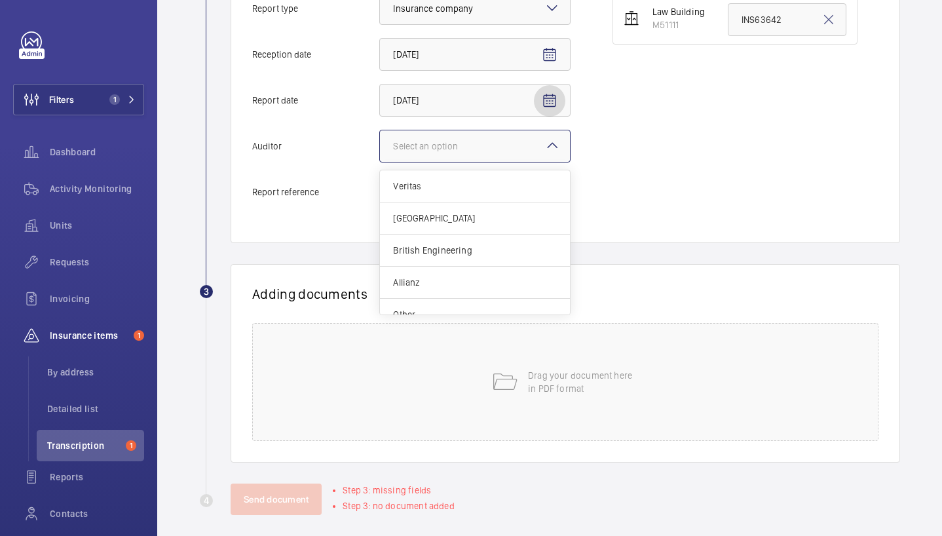
click at [442, 151] on div "Select an option" at bounding box center [442, 146] width 98 height 13
click at [380, 151] on input "Auditor Select an option Veritas Zurich British Engineering Allianz Other" at bounding box center [380, 145] width 0 height 31
click at [448, 307] on div "Other" at bounding box center [475, 314] width 190 height 31
click at [380, 162] on input "Auditor Select an option Veritas Zurich British Engineering Allianz Other" at bounding box center [380, 145] width 0 height 31
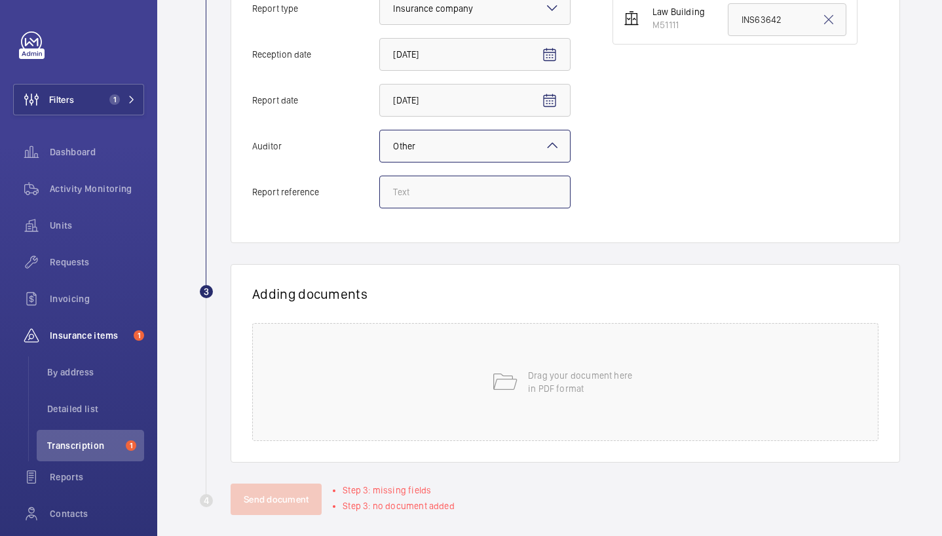
click at [454, 197] on input "Report reference" at bounding box center [474, 192] width 191 height 33
click at [444, 195] on input "Report reference" at bounding box center [474, 192] width 191 height 33
paste input "INS63642"
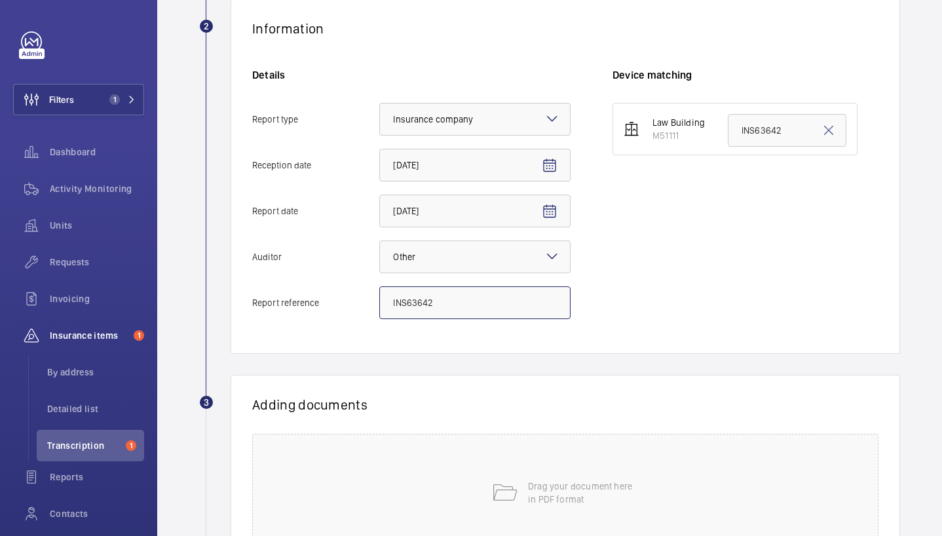
scroll to position [0, 0]
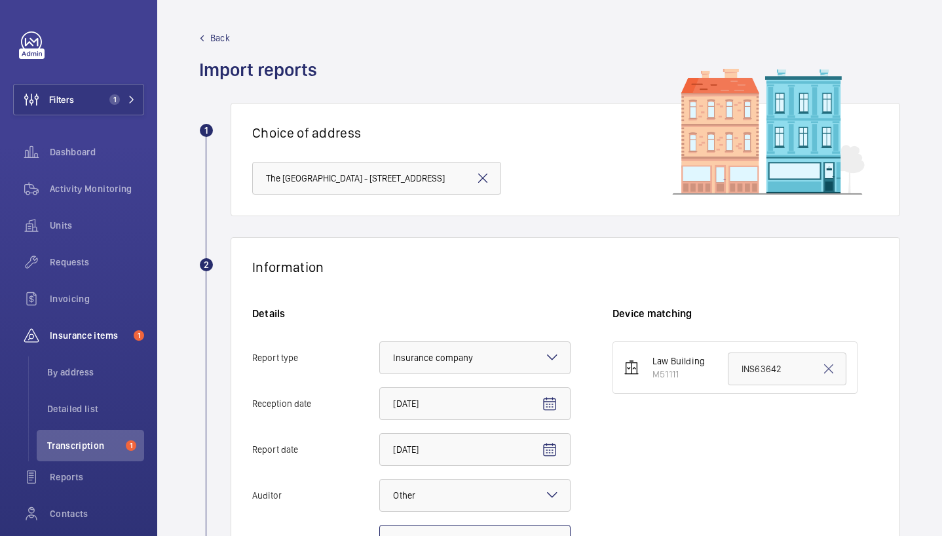
type input "INS63642"
click at [771, 369] on input "INS63642" at bounding box center [787, 368] width 119 height 33
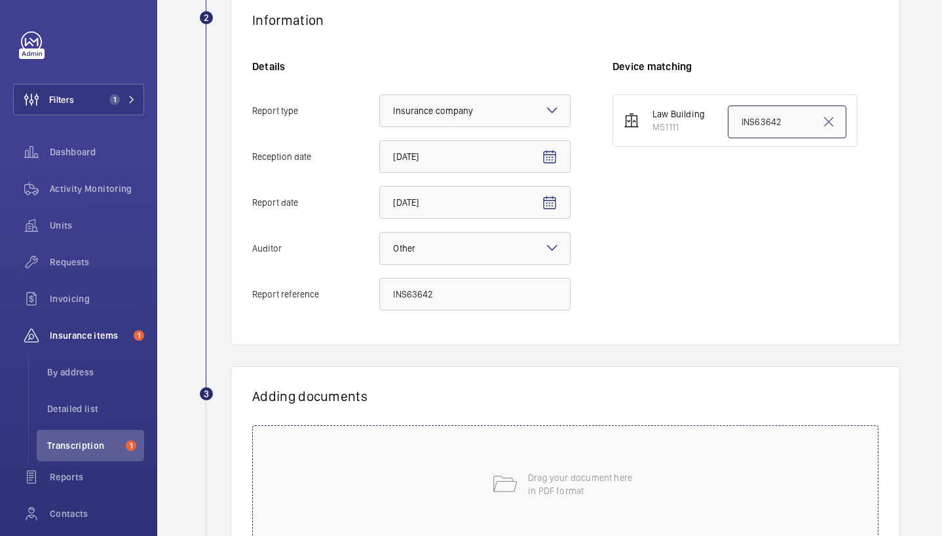
scroll to position [360, 0]
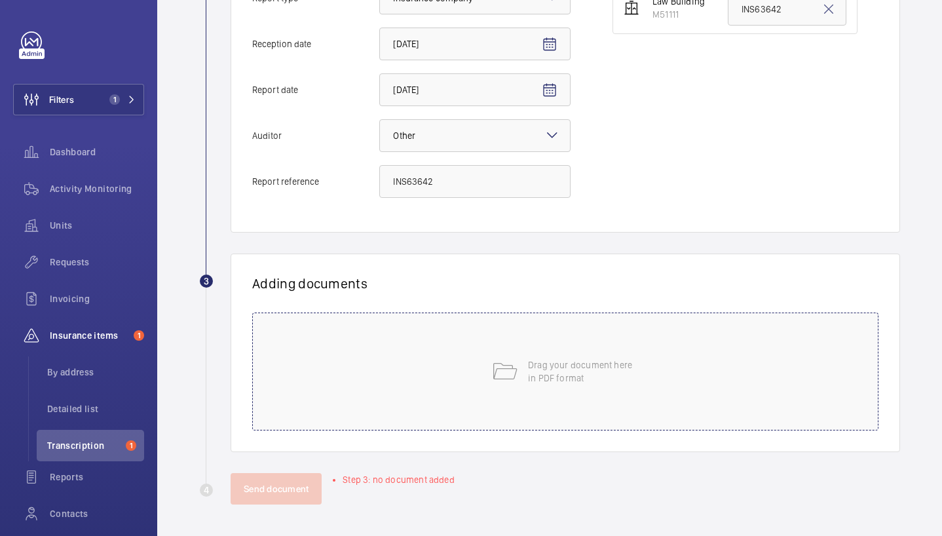
click at [350, 356] on div "Drag your document here in PDF format" at bounding box center [565, 371] width 626 height 118
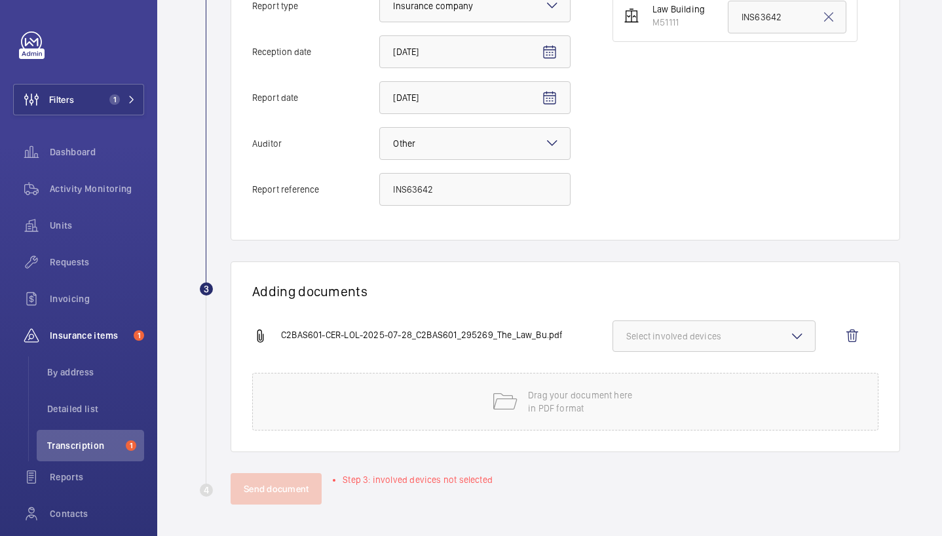
scroll to position [352, 0]
click at [647, 326] on button "Select involved devices" at bounding box center [714, 335] width 203 height 31
click at [732, 363] on label "M51111" at bounding box center [704, 377] width 182 height 31
click at [645, 364] on input "M51111" at bounding box center [632, 377] width 26 height 26
checkbox input "true"
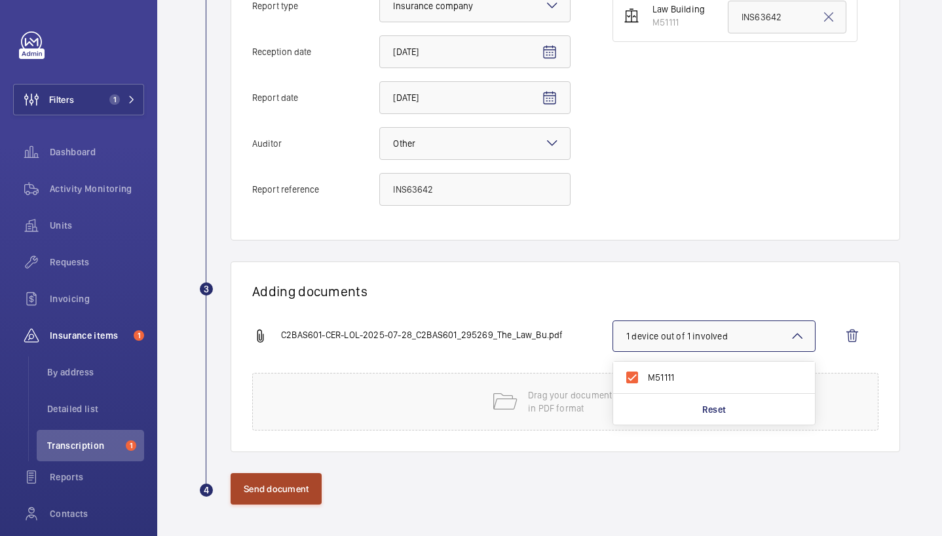
click at [269, 492] on button "Send document" at bounding box center [276, 488] width 91 height 31
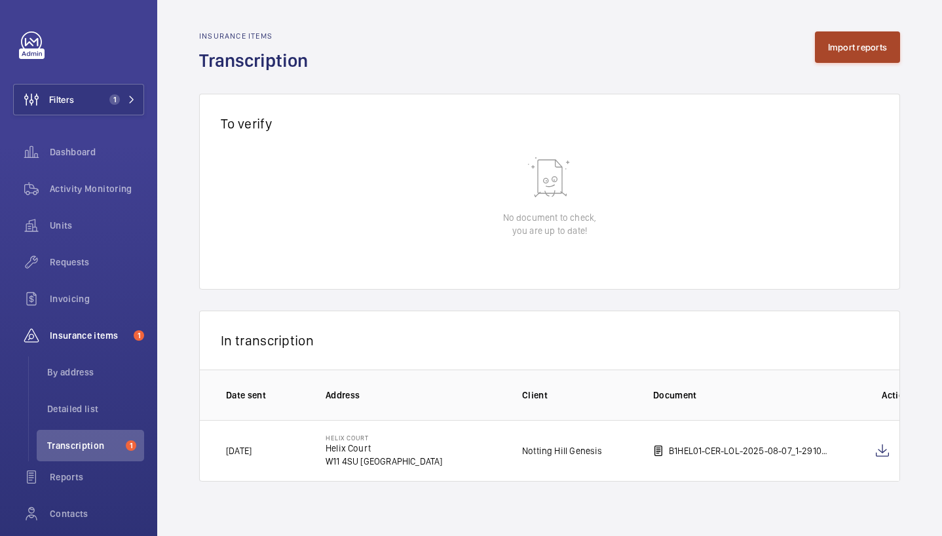
click at [860, 41] on button "Import reports" at bounding box center [858, 46] width 86 height 31
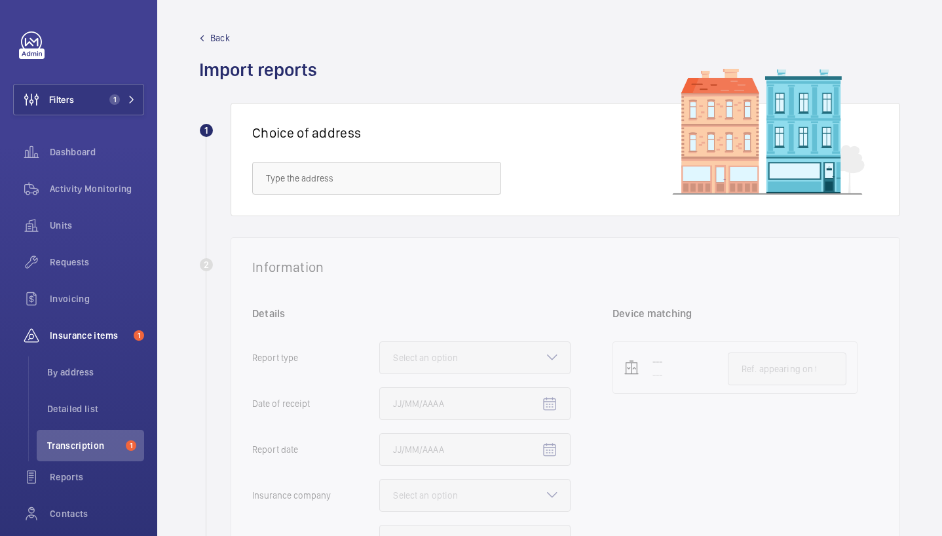
click at [290, 453] on wm-front-admin-audit-upload "Back Import reports 1 Choice of address 2 Information Details Report type Selec…" at bounding box center [549, 448] width 785 height 896
click at [320, 185] on input "text" at bounding box center [376, 178] width 249 height 33
paste input "Employe"
type input "Employe"
click at [314, 171] on input "Employe" at bounding box center [376, 178] width 249 height 33
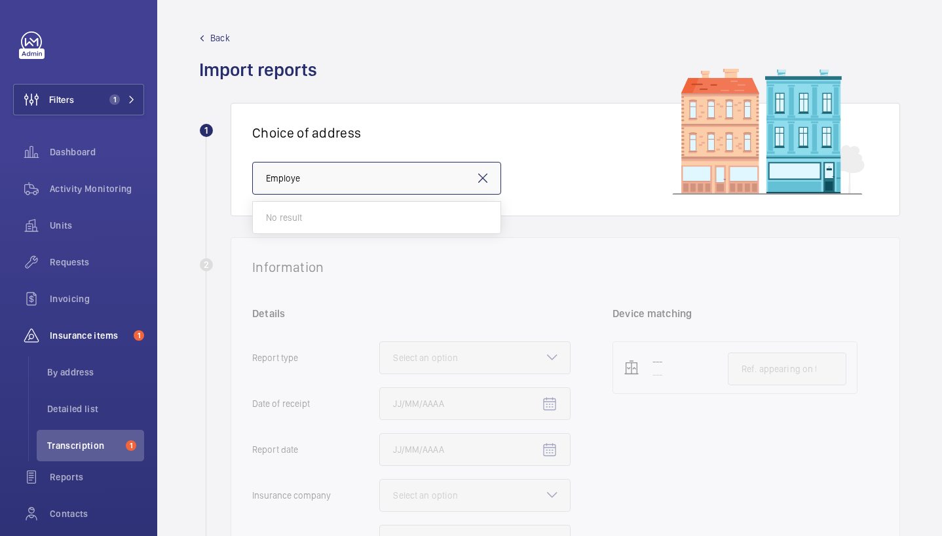
click at [314, 171] on input "Employe" at bounding box center [376, 178] width 249 height 33
click at [396, 183] on input "text" at bounding box center [376, 178] width 249 height 33
paste input "Employe"
type input "Employe"
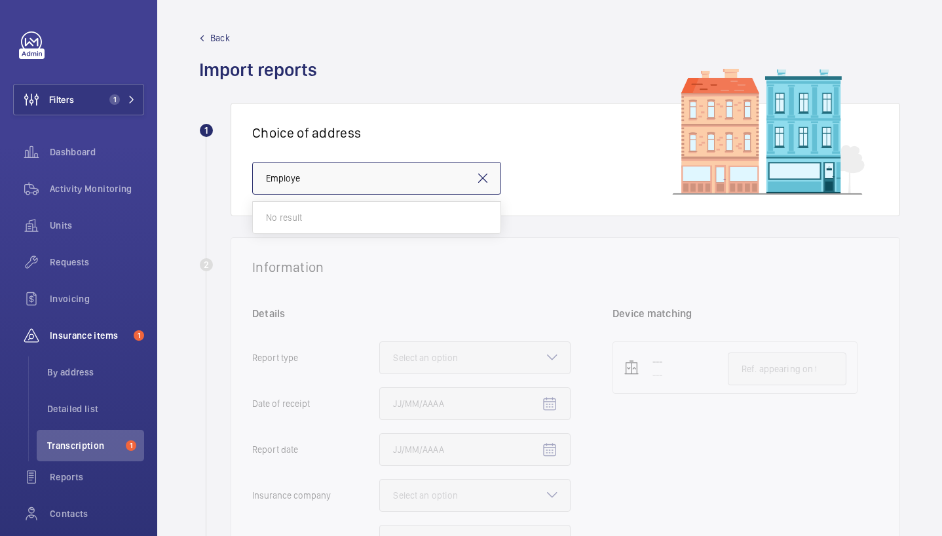
click at [363, 186] on input "Employe" at bounding box center [376, 178] width 249 height 33
click at [419, 185] on input "text" at bounding box center [376, 178] width 249 height 33
paste input "W11 4XL"
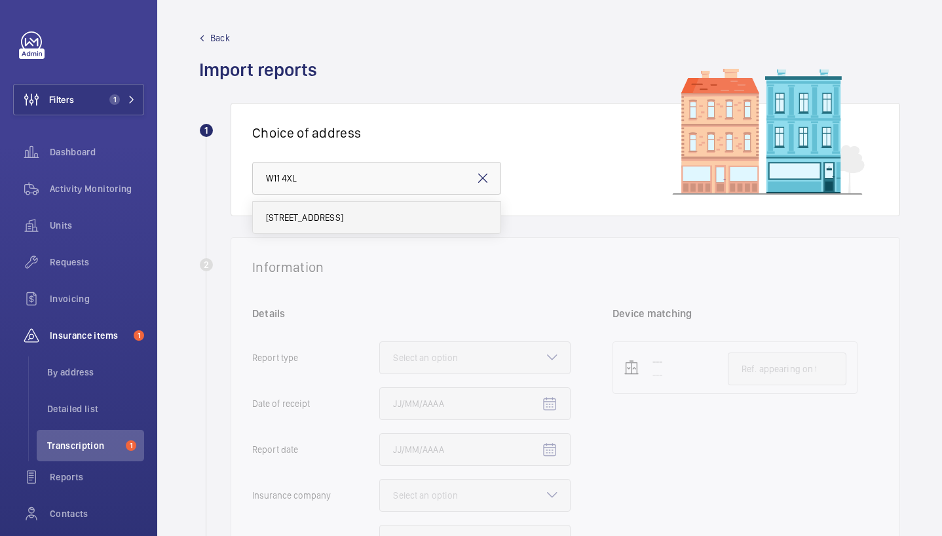
click at [305, 219] on span "[STREET_ADDRESS]" at bounding box center [304, 217] width 77 height 13
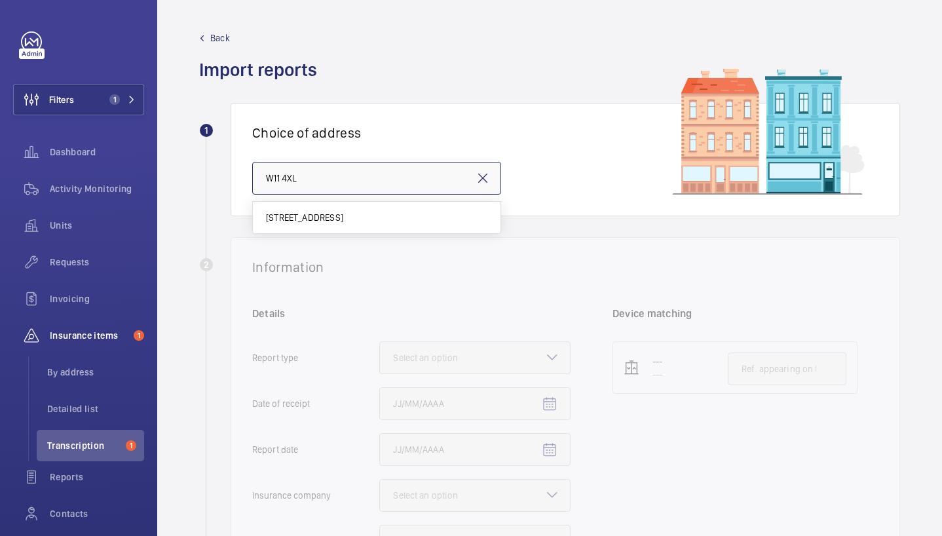
type input "[STREET_ADDRESS]"
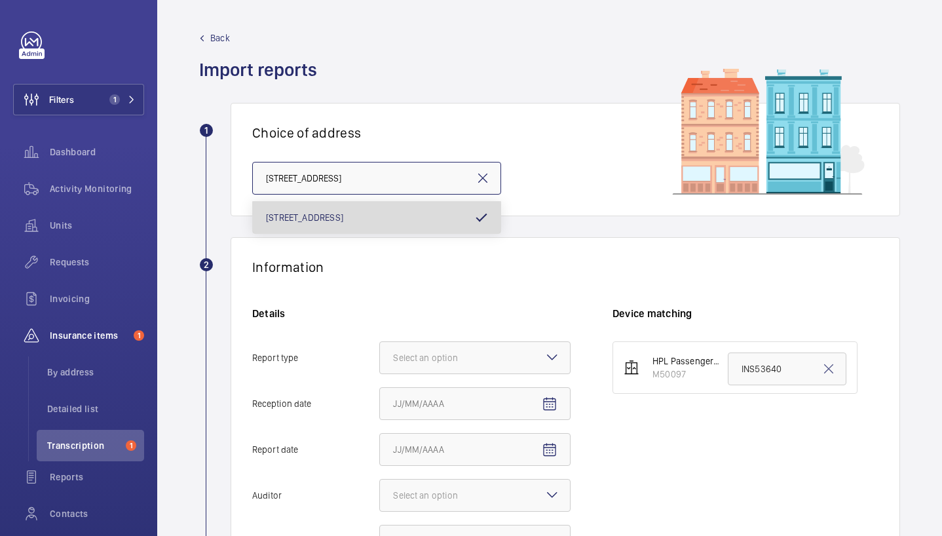
scroll to position [0, 33]
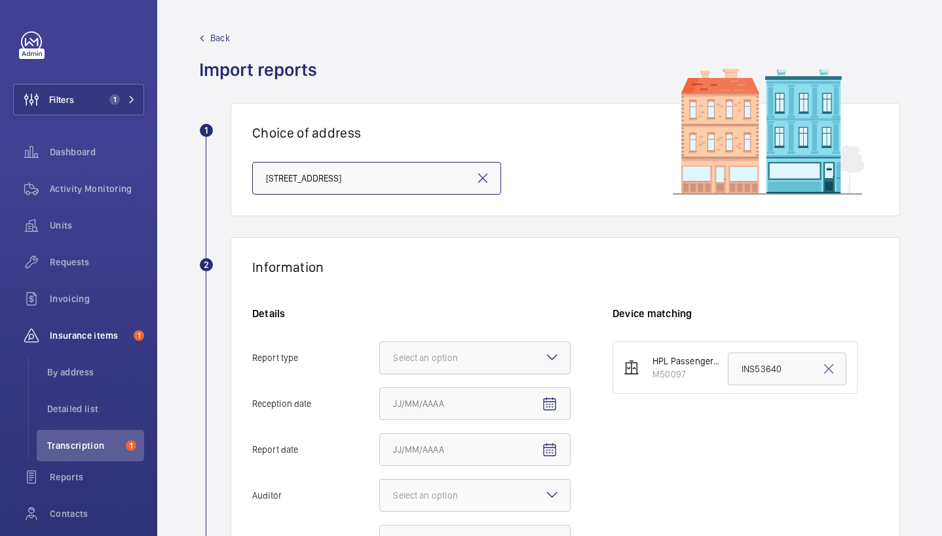
click at [531, 349] on div at bounding box center [475, 357] width 190 height 31
click at [380, 349] on input "Report type Select an option" at bounding box center [380, 357] width 0 height 31
click at [537, 392] on span "Insurance company" at bounding box center [475, 397] width 164 height 13
click at [380, 373] on input "Report type Select an option Insurance company Consultant" at bounding box center [380, 357] width 0 height 31
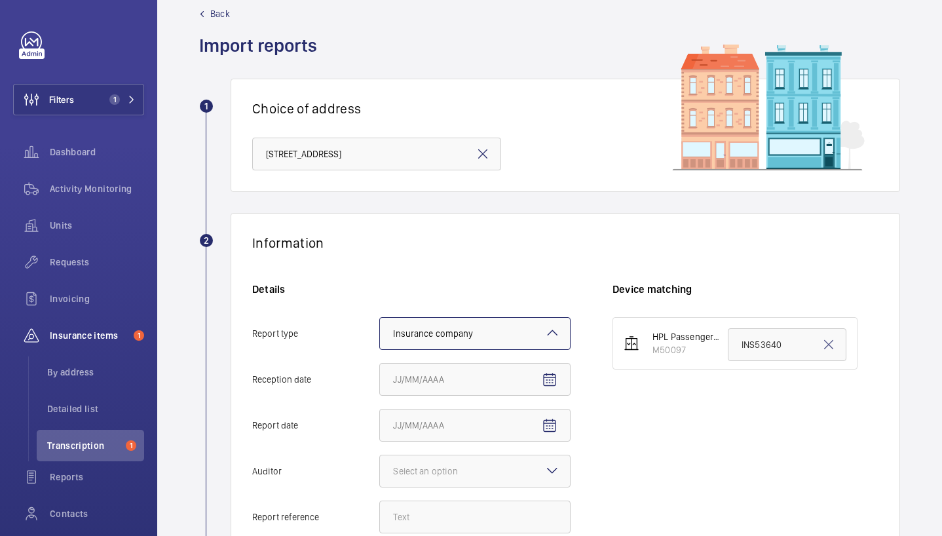
scroll to position [42, 0]
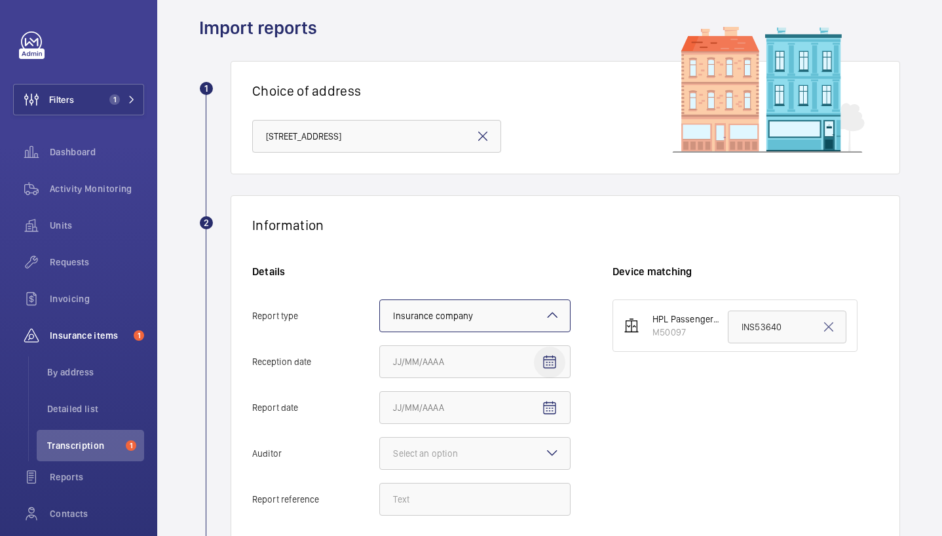
click at [548, 366] on mat-icon "Open calendar" at bounding box center [550, 362] width 16 height 16
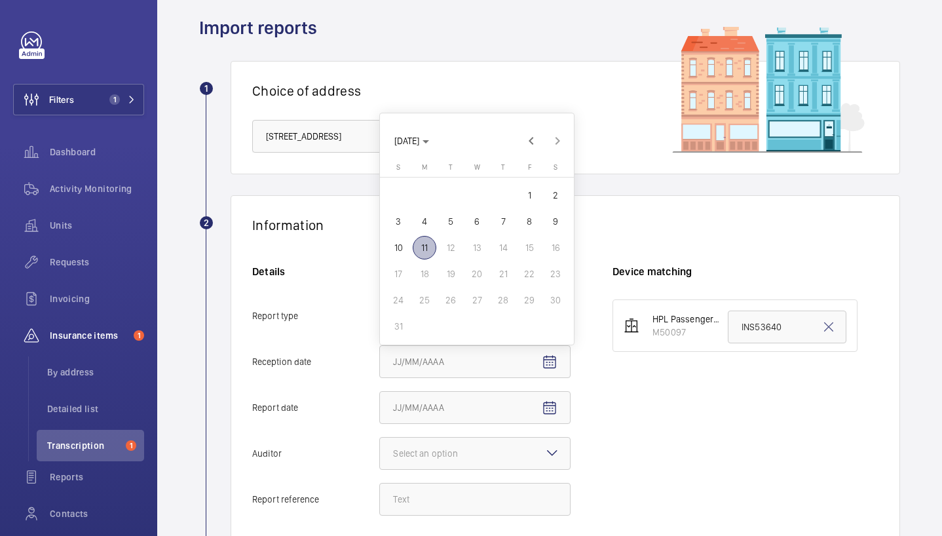
click at [430, 250] on span "11" at bounding box center [425, 248] width 24 height 24
type input "[DATE]"
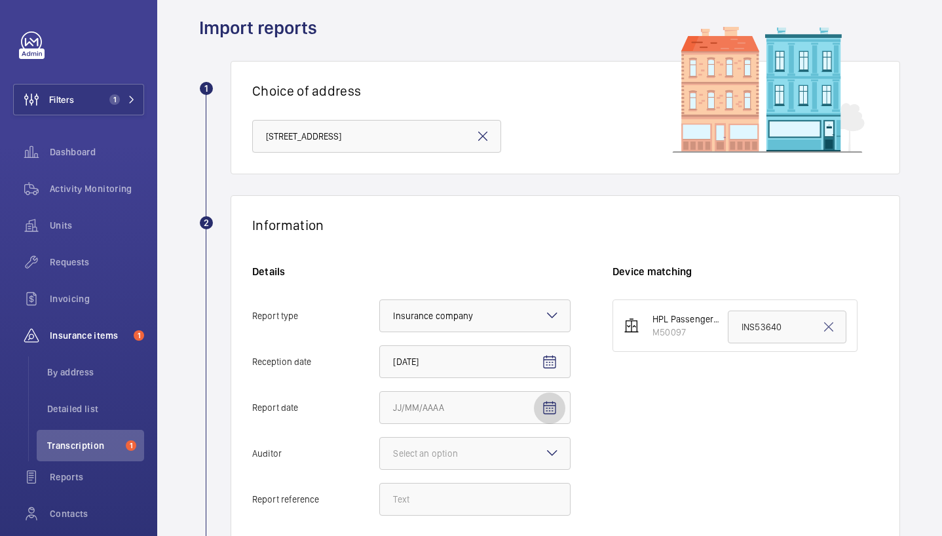
click at [554, 411] on mat-icon "Open calendar" at bounding box center [550, 408] width 16 height 16
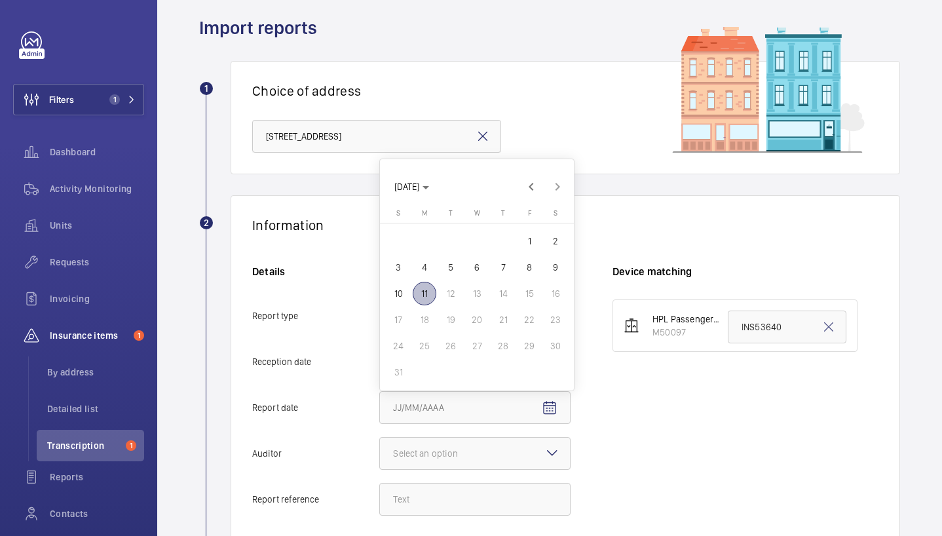
click at [430, 301] on span "11" at bounding box center [425, 294] width 24 height 24
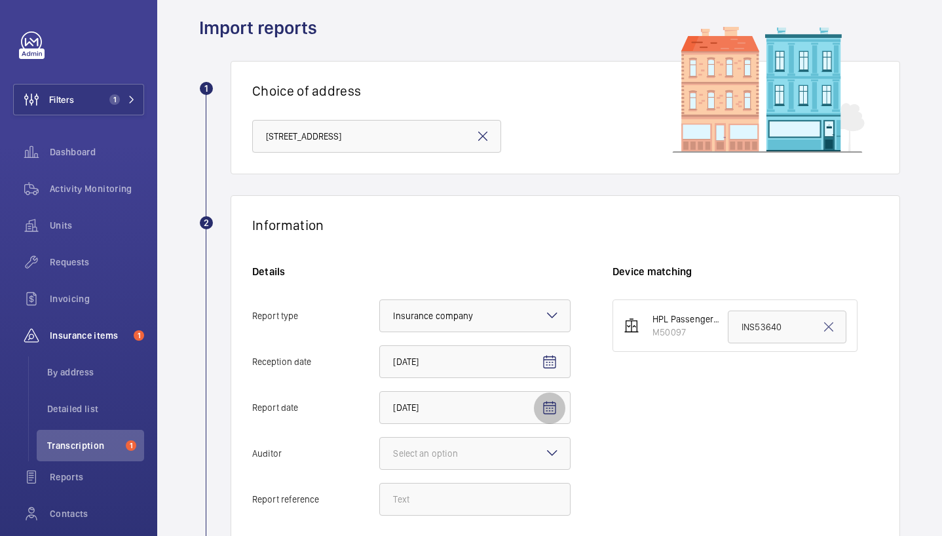
click at [554, 404] on mat-icon "Open calendar" at bounding box center [550, 408] width 16 height 16
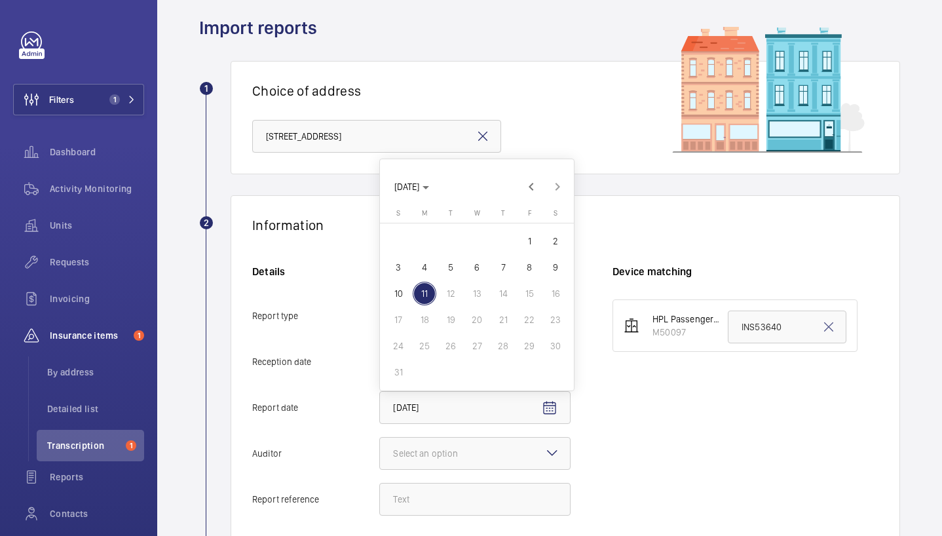
click at [512, 269] on span "7" at bounding box center [503, 268] width 24 height 24
type input "[DATE]"
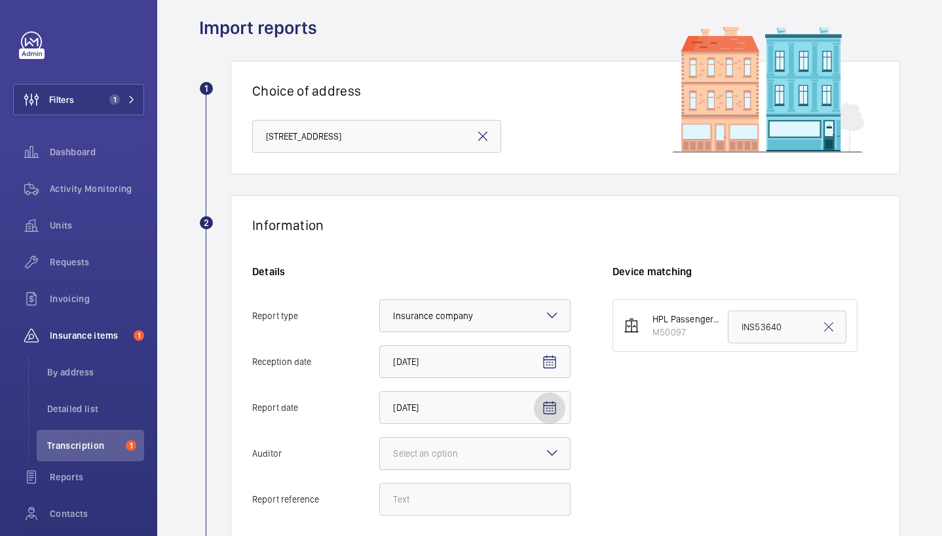
click at [485, 449] on div "Select an option" at bounding box center [442, 453] width 98 height 13
click at [380, 449] on input "Auditor Select an option" at bounding box center [380, 453] width 0 height 31
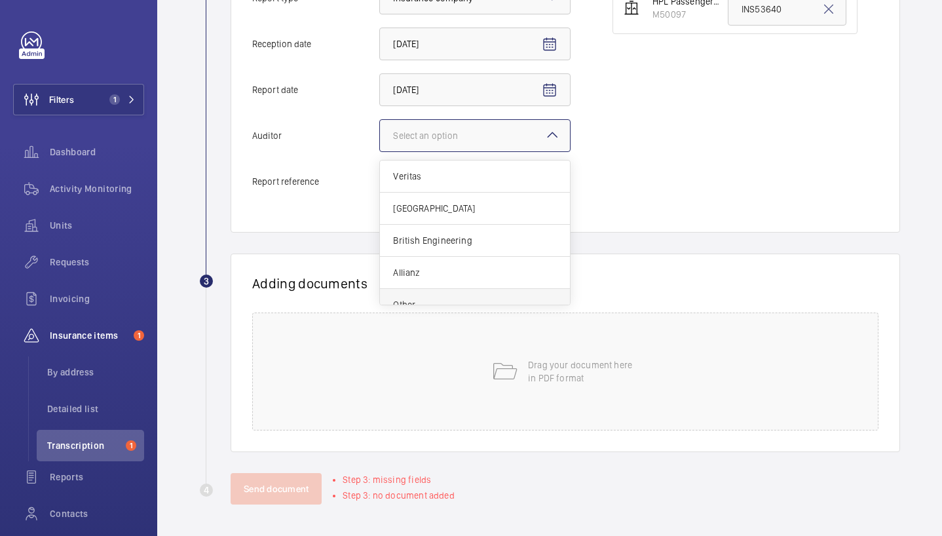
click at [444, 292] on div "Other" at bounding box center [475, 304] width 190 height 31
click at [380, 151] on input "Auditor Select an option Veritas Zurich British Engineering Allianz Other" at bounding box center [380, 135] width 0 height 31
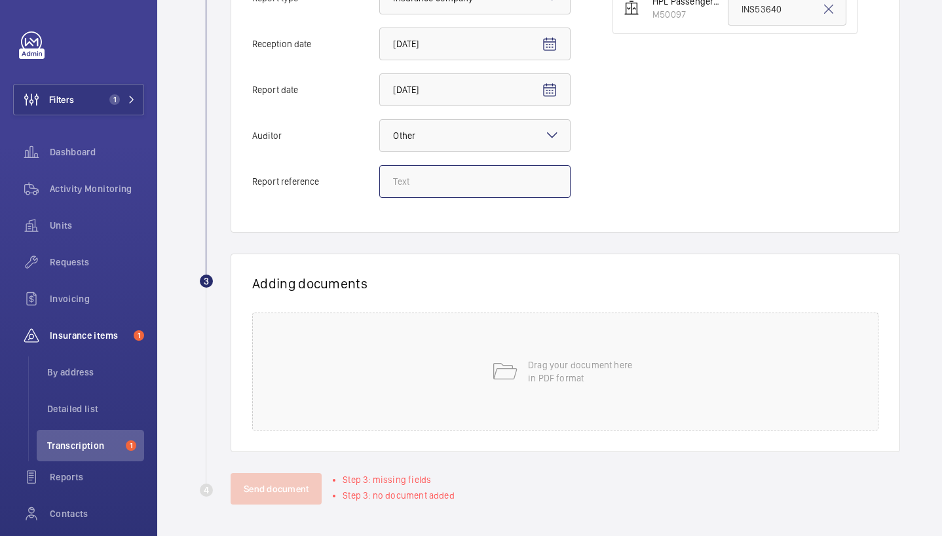
click at [461, 170] on input "Report reference" at bounding box center [474, 181] width 191 height 33
paste input "INS63987"
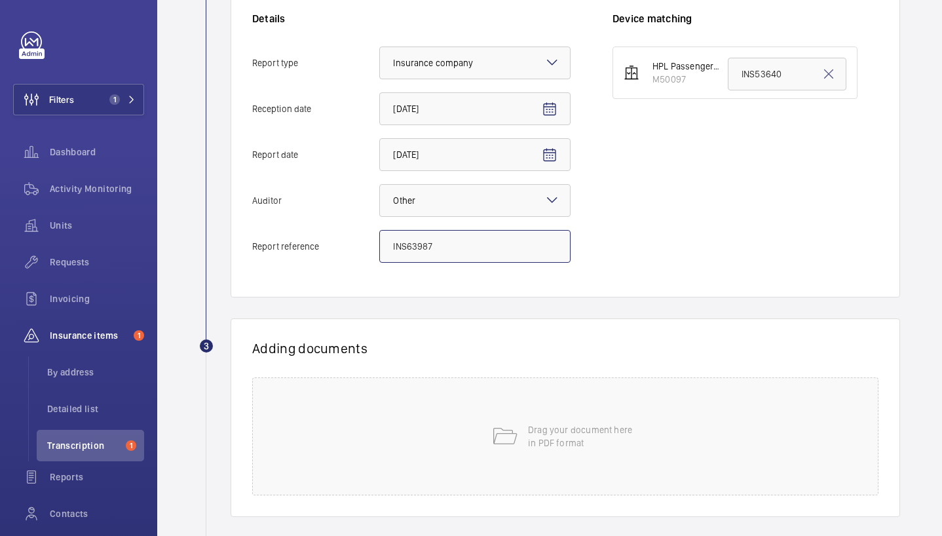
scroll to position [97, 0]
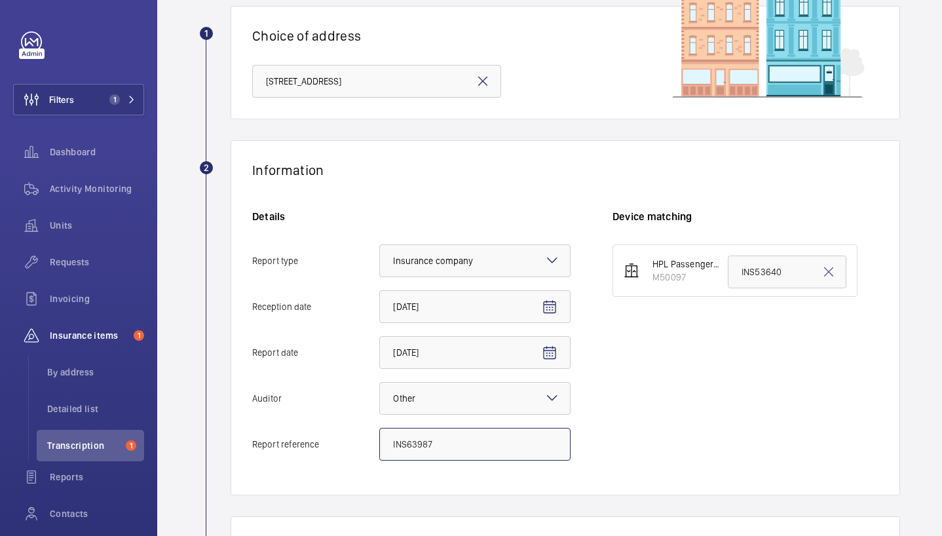
type input "INS63987"
click at [783, 267] on input "INS53640" at bounding box center [787, 272] width 119 height 33
paste input "INS63987"
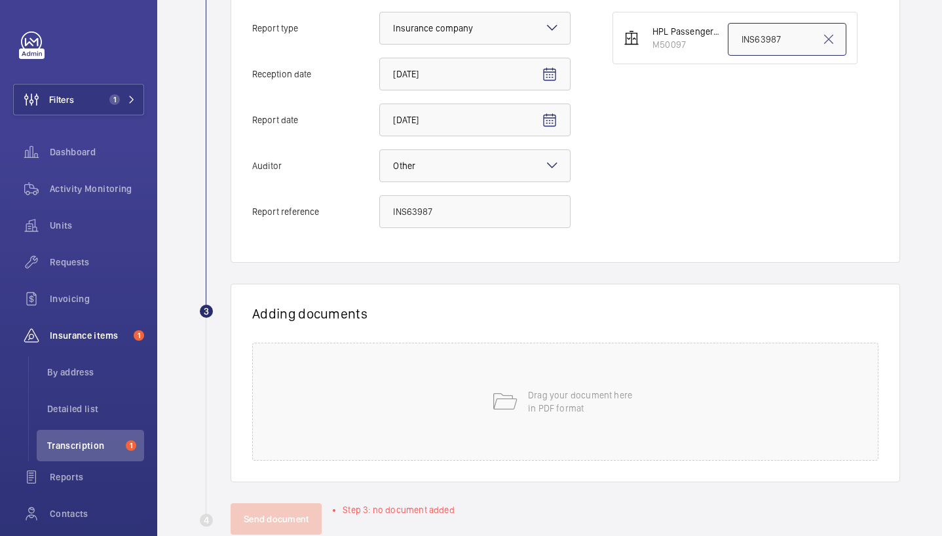
scroll to position [360, 0]
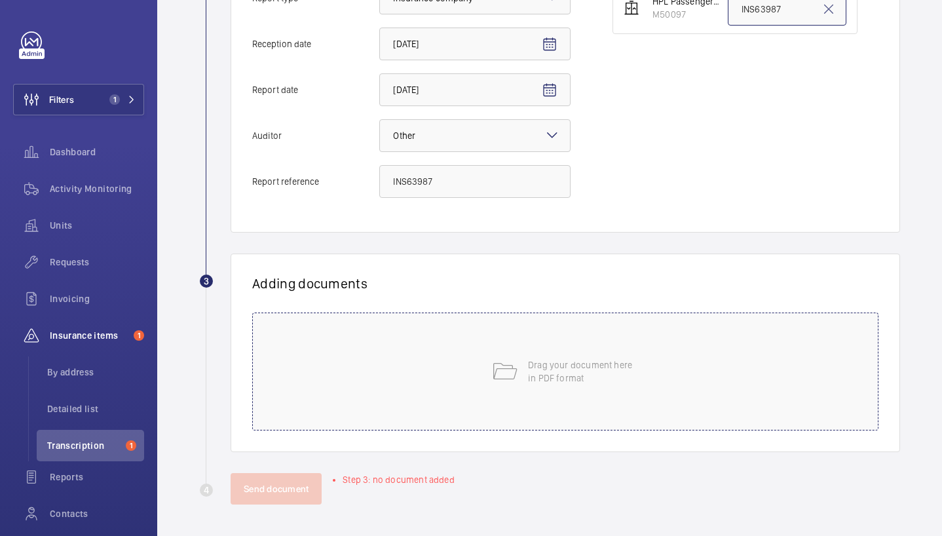
type input "INS63987"
click at [337, 373] on div "Drag your document here in PDF format" at bounding box center [565, 371] width 626 height 118
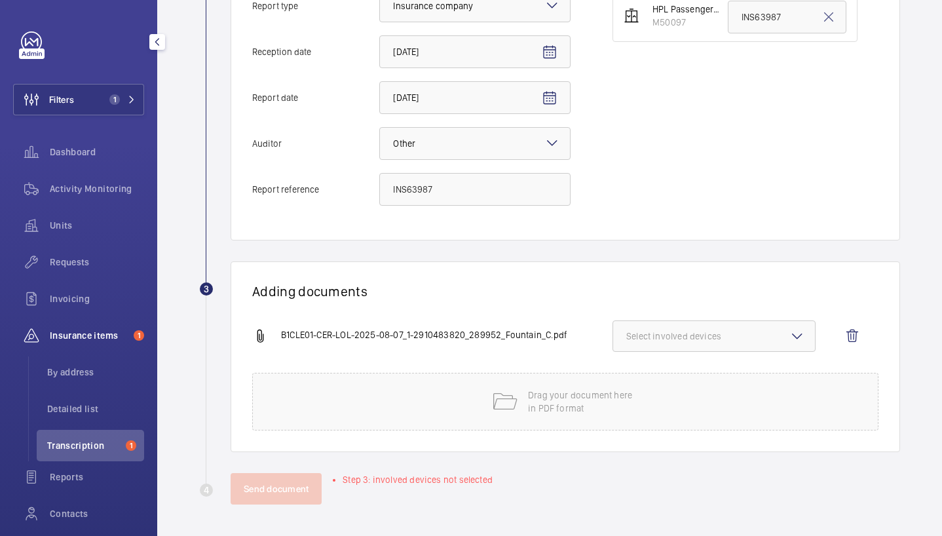
scroll to position [352, 0]
click at [730, 345] on button "Select involved devices" at bounding box center [714, 335] width 203 height 31
click at [649, 379] on span "M50097" at bounding box center [715, 377] width 134 height 13
click at [645, 379] on input "M50097" at bounding box center [632, 377] width 26 height 26
checkbox input "true"
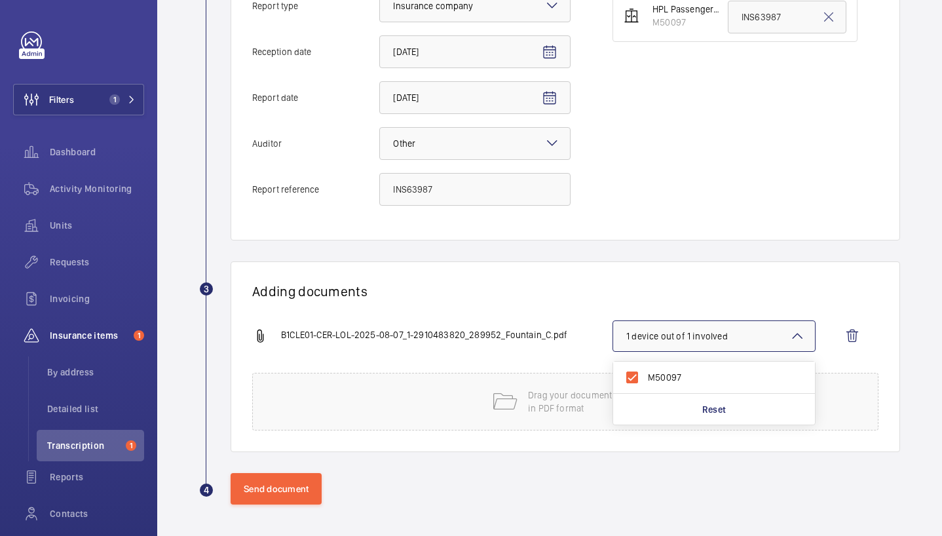
click at [515, 293] on h1 "Adding documents" at bounding box center [565, 291] width 626 height 16
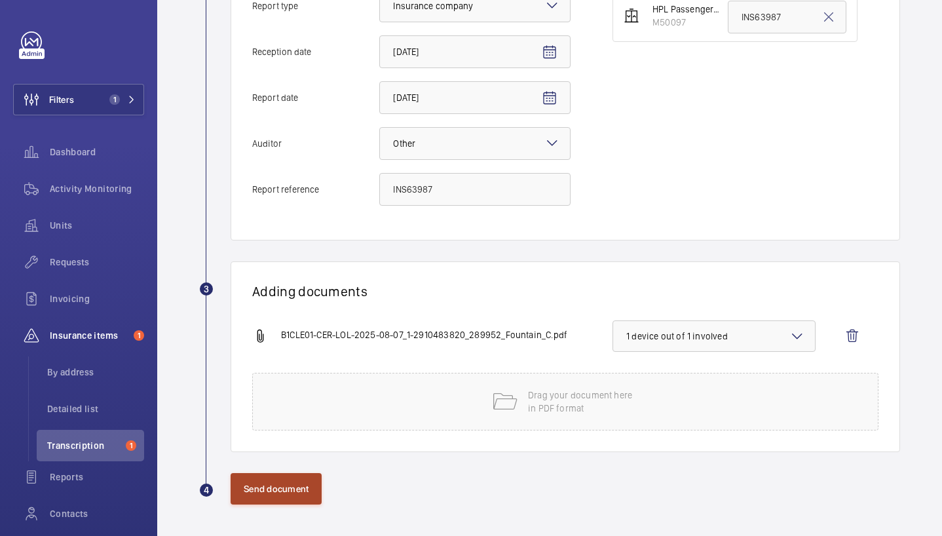
click at [307, 484] on button "Send document" at bounding box center [276, 488] width 91 height 31
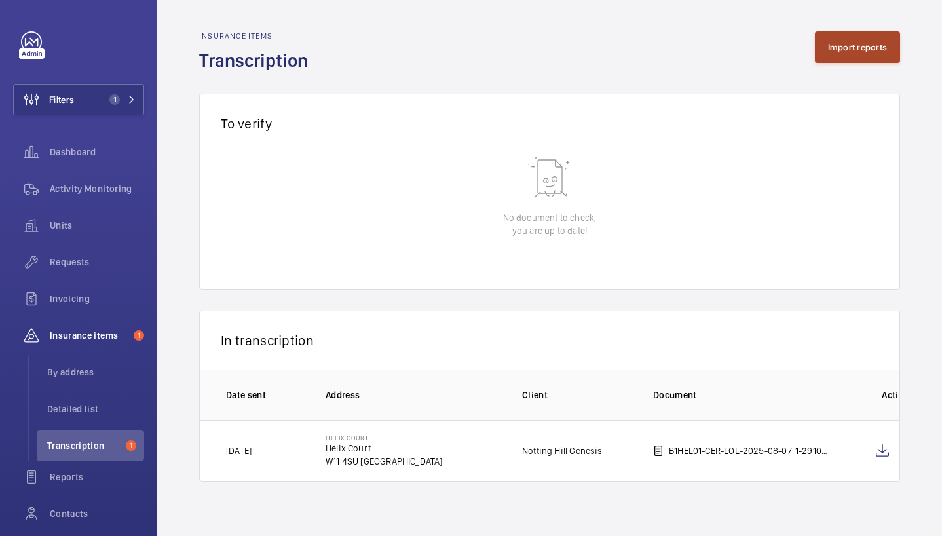
click at [865, 45] on button "Import reports" at bounding box center [858, 46] width 86 height 31
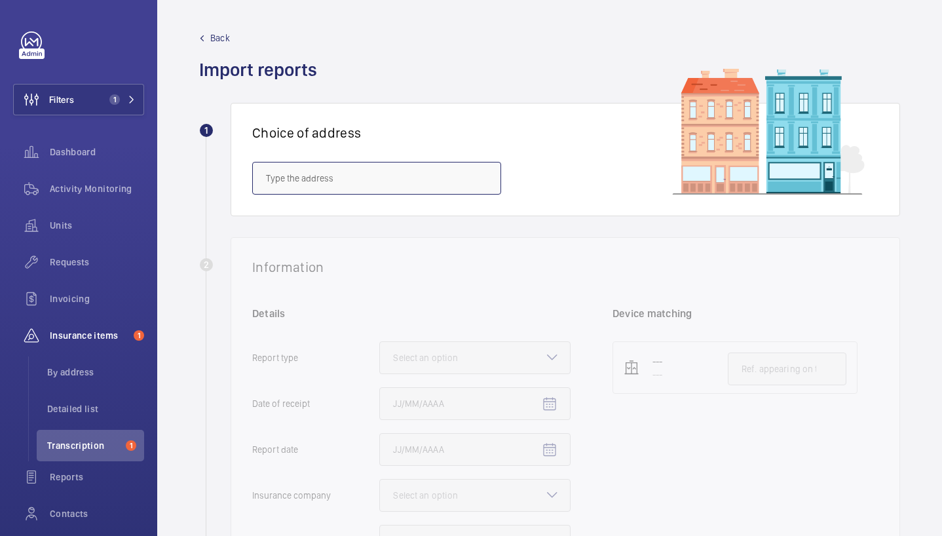
click at [289, 186] on input "text" at bounding box center [376, 178] width 249 height 33
paste input "CR4 1FD"
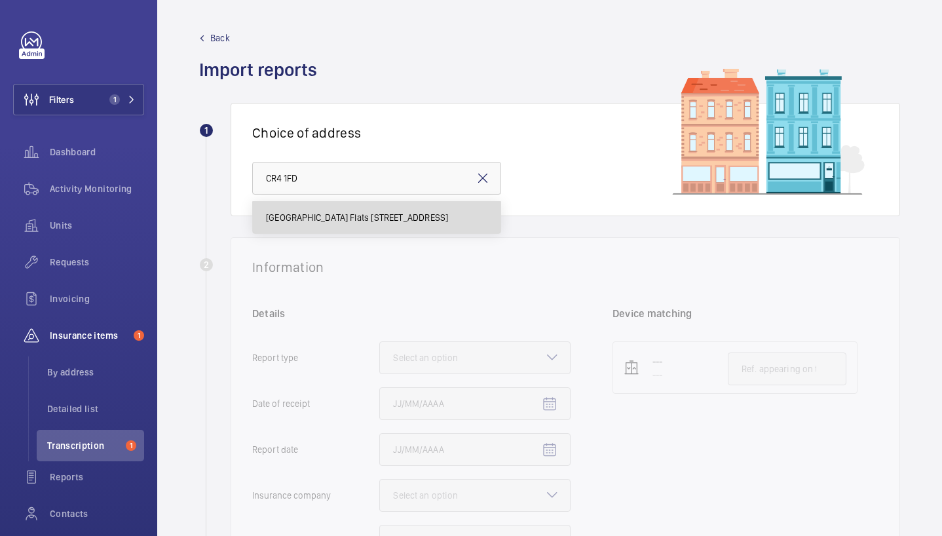
click at [318, 216] on span "[GEOGRAPHIC_DATA] Flats [STREET_ADDRESS]" at bounding box center [357, 217] width 182 height 13
type input "[GEOGRAPHIC_DATA] Flats [STREET_ADDRESS]"
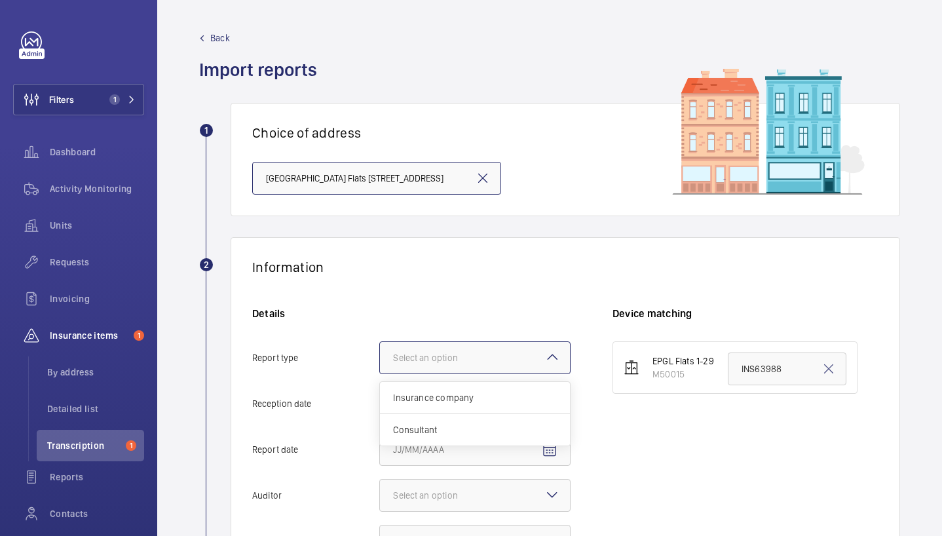
click at [514, 358] on div at bounding box center [475, 357] width 190 height 31
click at [380, 358] on input "Report type Select an option Insurance company Consultant" at bounding box center [380, 357] width 0 height 31
click at [478, 395] on span "Insurance company" at bounding box center [475, 397] width 164 height 13
click at [380, 373] on input "Report type Select an option Insurance company Consultant" at bounding box center [380, 357] width 0 height 31
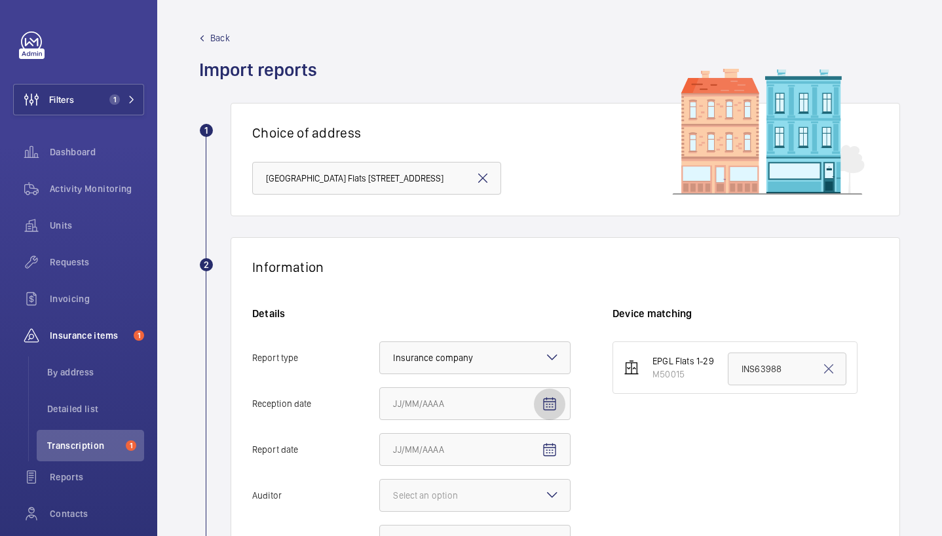
click at [553, 401] on mat-icon "Open calendar" at bounding box center [550, 404] width 16 height 16
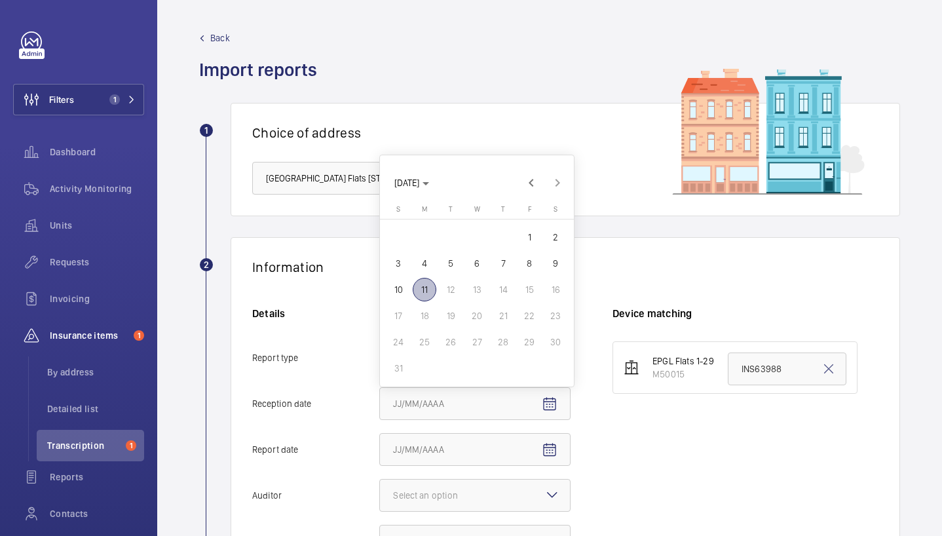
click at [428, 294] on span "11" at bounding box center [425, 290] width 24 height 24
type input "[DATE]"
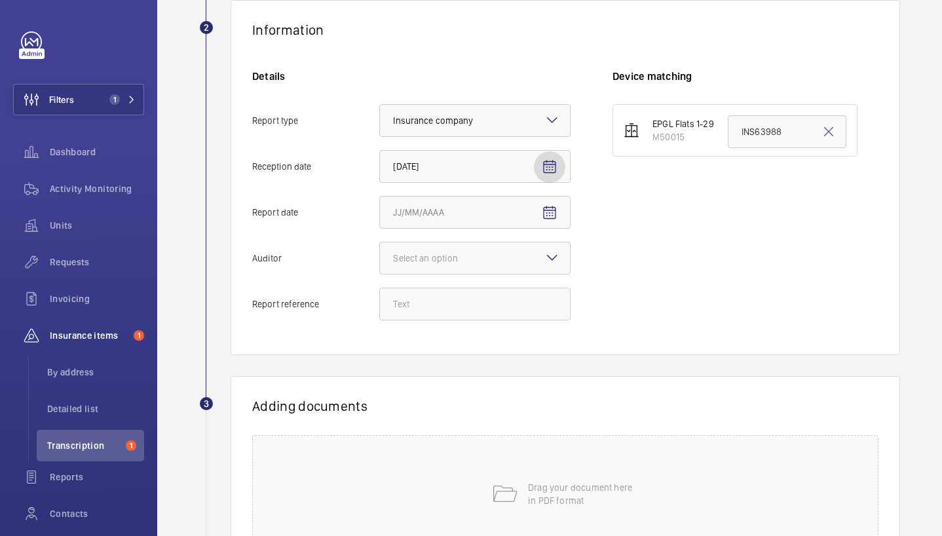
scroll to position [275, 0]
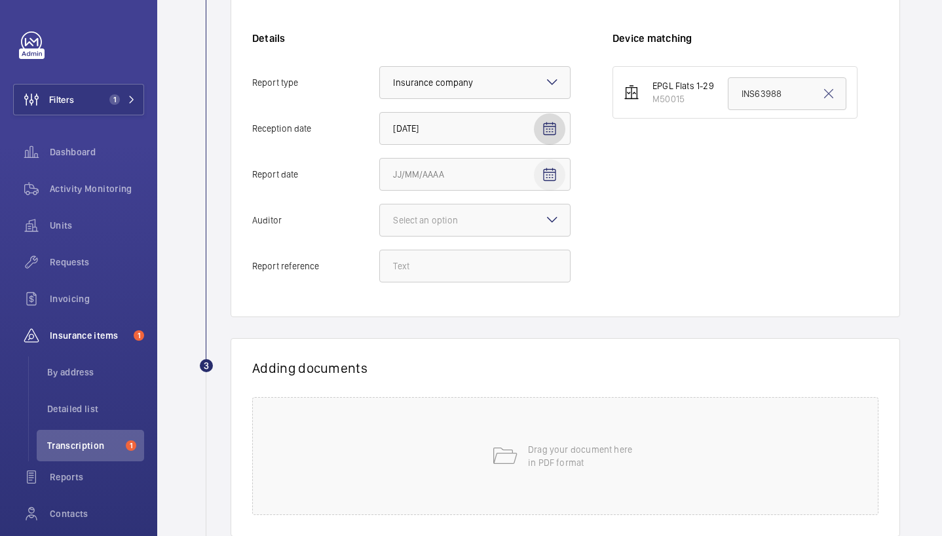
click at [546, 176] on mat-icon "Open calendar" at bounding box center [550, 175] width 16 height 16
click at [423, 335] on span "11" at bounding box center [425, 334] width 24 height 24
click at [566, 176] on input "[DATE]" at bounding box center [474, 174] width 191 height 33
click at [552, 182] on mat-icon "Open calendar" at bounding box center [550, 175] width 16 height 16
click at [515, 302] on button "7" at bounding box center [503, 307] width 26 height 26
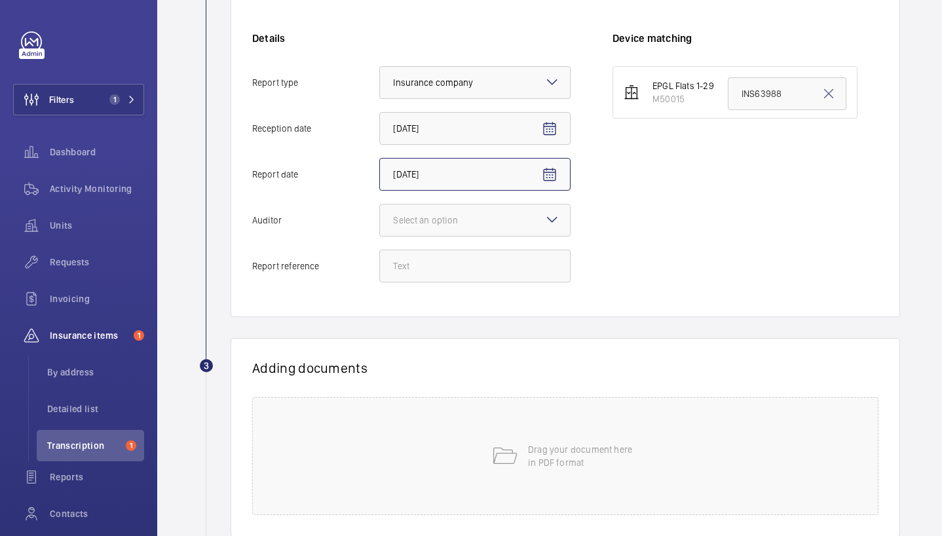
click at [503, 172] on input "[DATE]" at bounding box center [474, 174] width 191 height 33
click at [552, 171] on mat-icon "Open calendar" at bounding box center [550, 175] width 16 height 16
click at [535, 302] on span "8" at bounding box center [530, 307] width 24 height 24
type input "[DATE]"
click at [487, 217] on div "Select an option" at bounding box center [442, 220] width 98 height 13
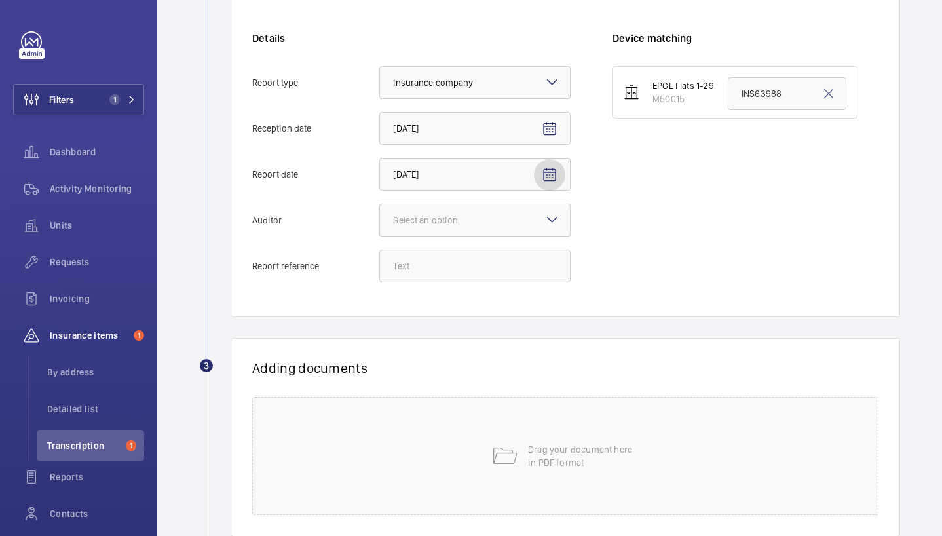
click at [380, 217] on input "Auditor Select an option" at bounding box center [380, 219] width 0 height 31
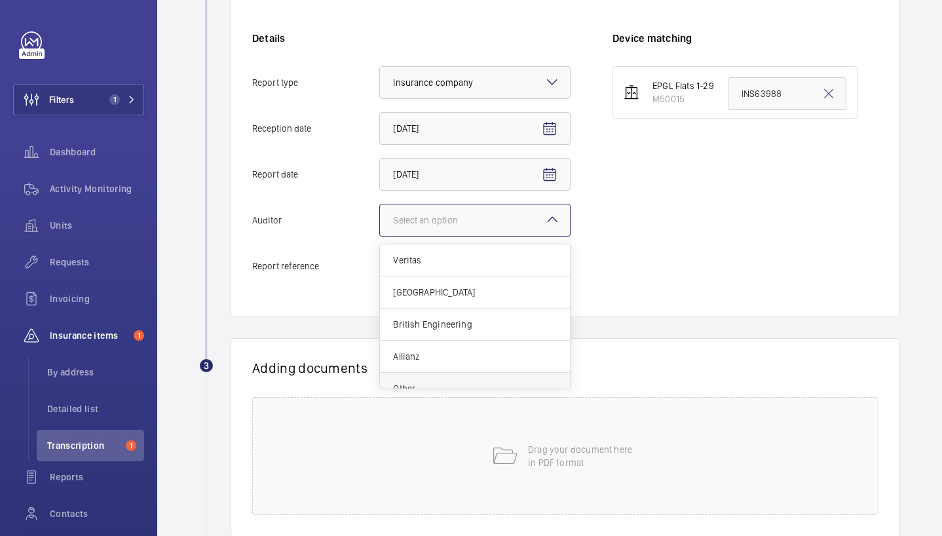
click at [434, 384] on span "Other" at bounding box center [475, 388] width 164 height 13
click at [380, 236] on input "Auditor Select an option Veritas Zurich British Engineering Allianz Other" at bounding box center [380, 219] width 0 height 31
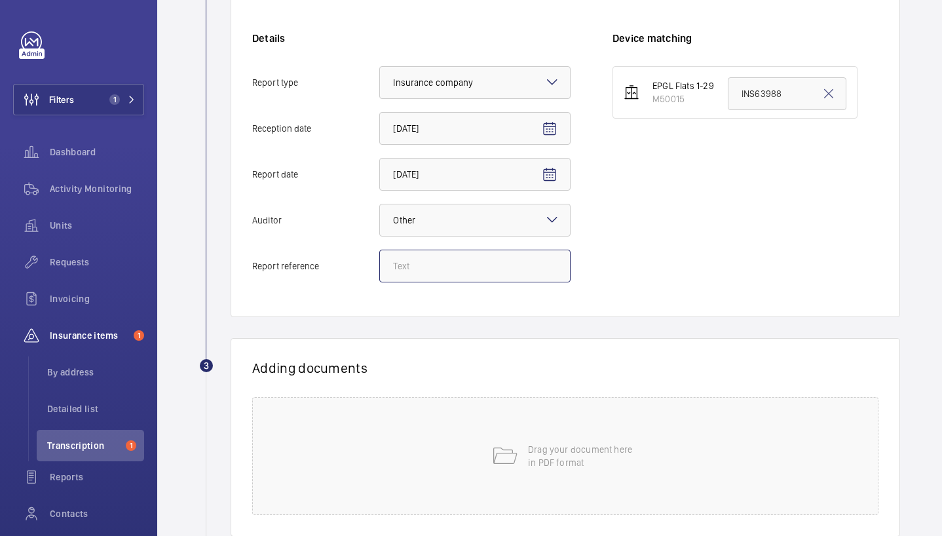
click at [436, 268] on input "Report reference" at bounding box center [474, 266] width 191 height 33
click at [462, 275] on input "Report reference" at bounding box center [474, 266] width 191 height 33
paste input "INS66017"
type input "INS66017"
click at [786, 81] on input "INS63988" at bounding box center [787, 93] width 119 height 33
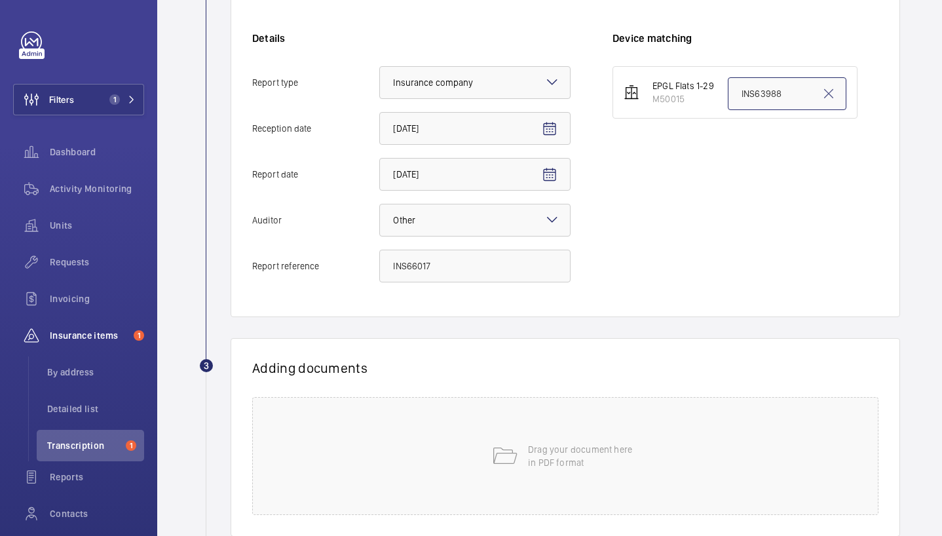
click at [786, 81] on input "INS63988" at bounding box center [787, 93] width 119 height 33
paste input "INS66017"
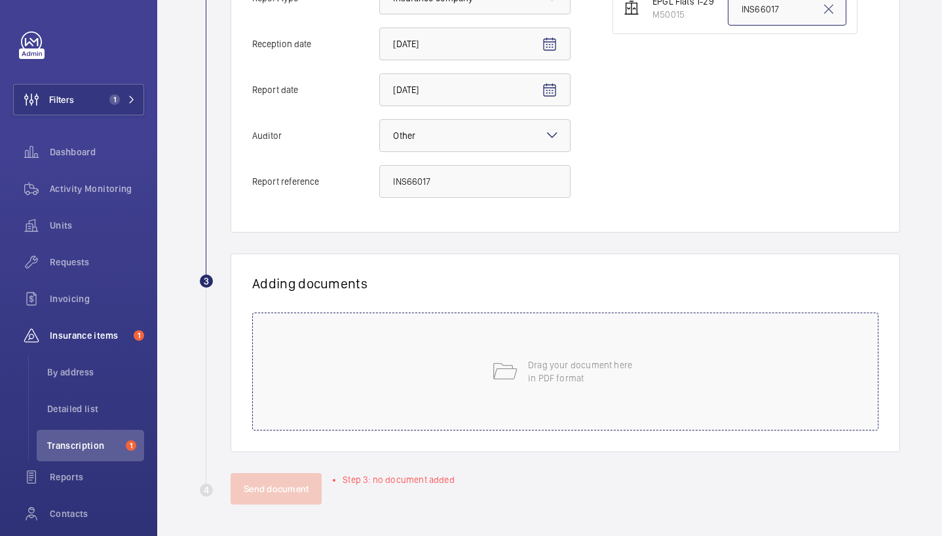
type input "INS66017"
click at [404, 335] on div "Drag your document here in PDF format" at bounding box center [565, 371] width 626 height 118
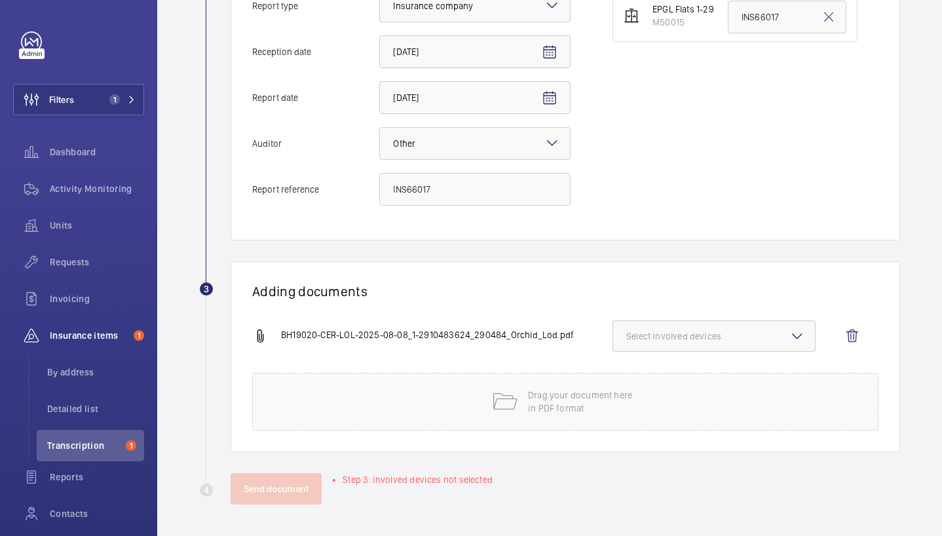
scroll to position [352, 0]
click at [699, 343] on button "Select involved devices" at bounding box center [714, 335] width 203 height 31
click at [662, 381] on span "M50015" at bounding box center [715, 377] width 134 height 13
click at [645, 381] on input "M50015" at bounding box center [632, 377] width 26 height 26
checkbox input "true"
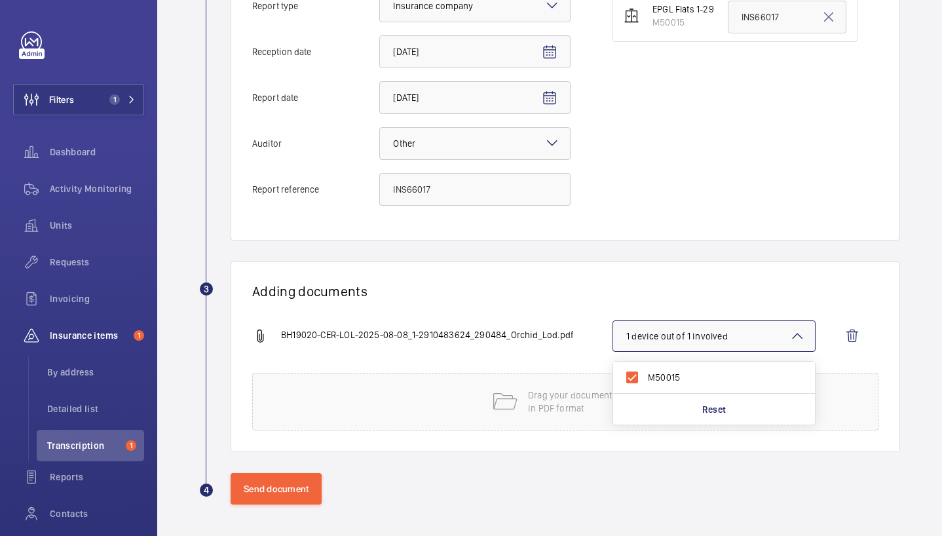
click at [472, 271] on div "Adding documents BH19020-CER-LOL-2025-08-08_1-2910483624_290484_Orchid_Lod.pdf …" at bounding box center [566, 356] width 670 height 191
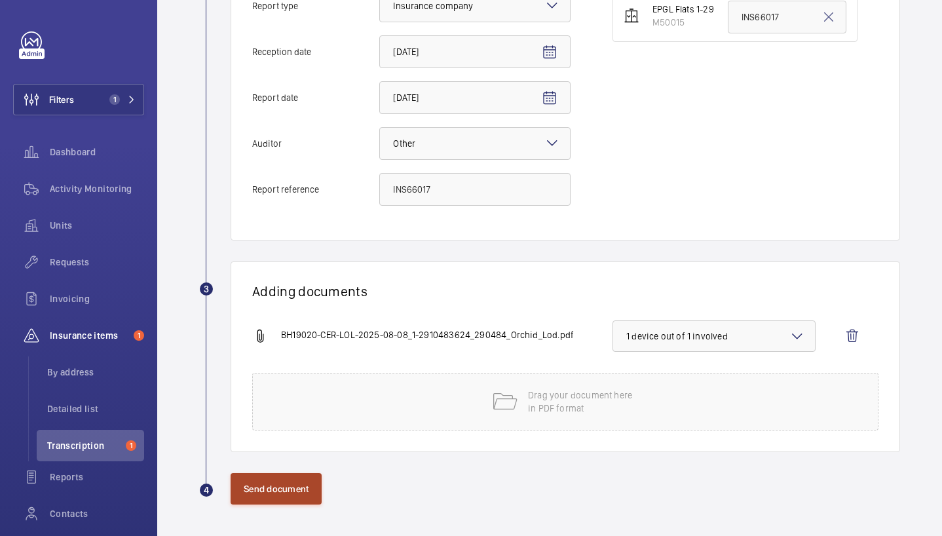
click at [263, 497] on button "Send document" at bounding box center [276, 488] width 91 height 31
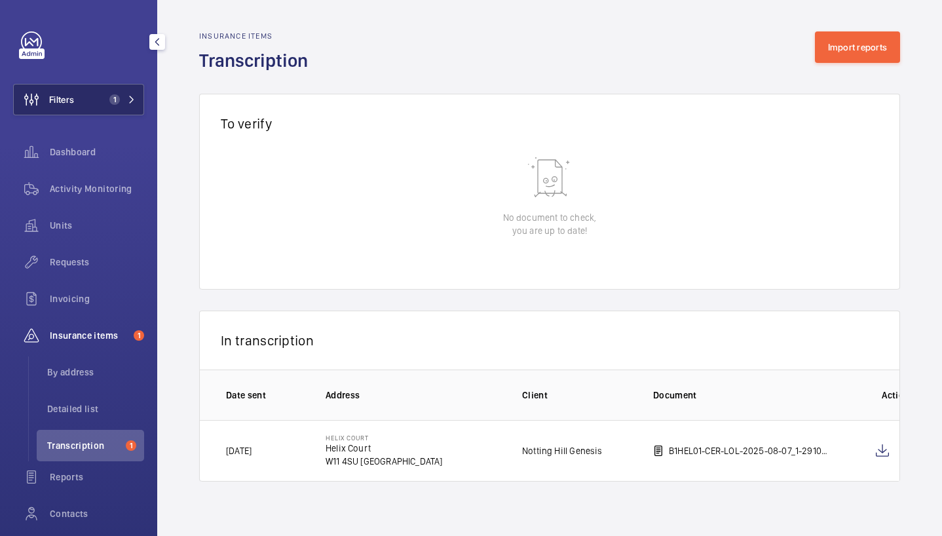
click at [113, 94] on span "1" at bounding box center [119, 99] width 31 height 10
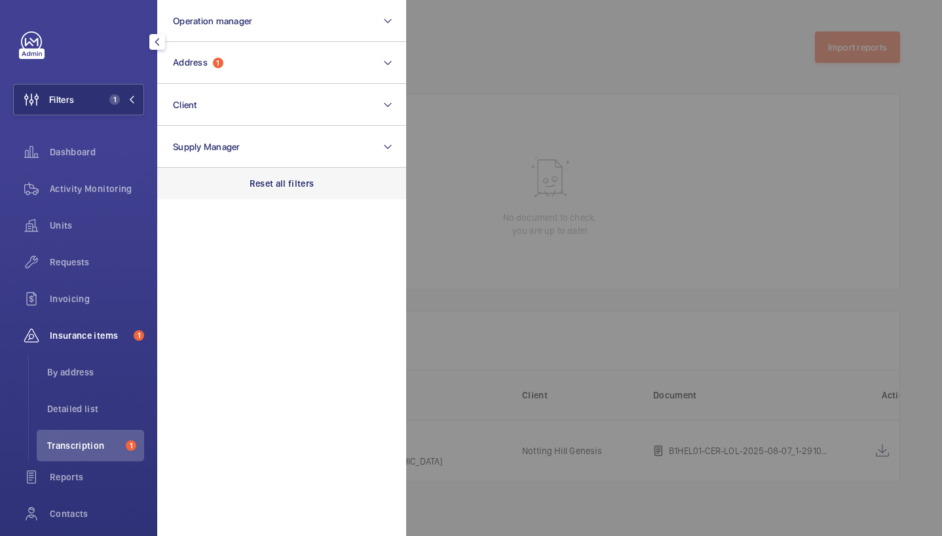
drag, startPoint x: 284, startPoint y: 191, endPoint x: 343, endPoint y: 185, distance: 59.3
click at [284, 191] on div "Reset all filters" at bounding box center [281, 183] width 249 height 31
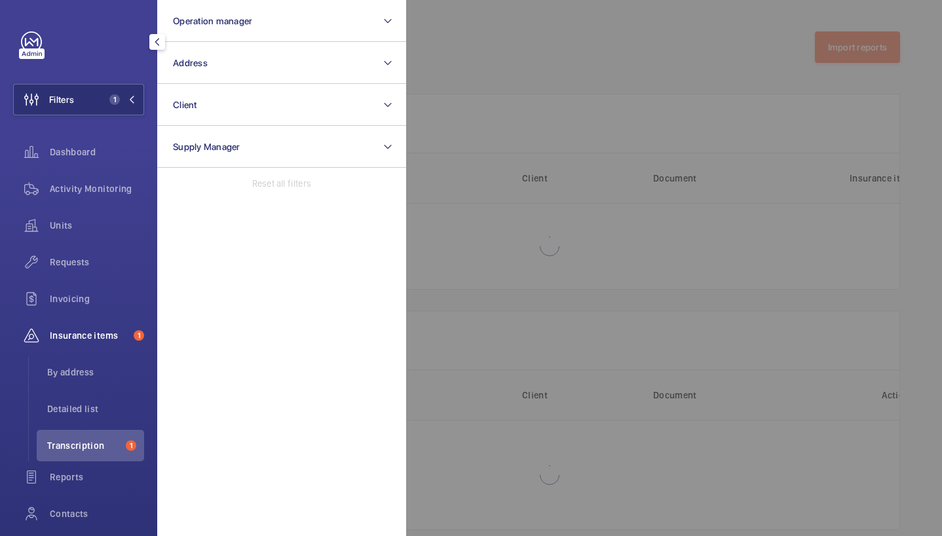
click at [550, 162] on div at bounding box center [877, 268] width 942 height 536
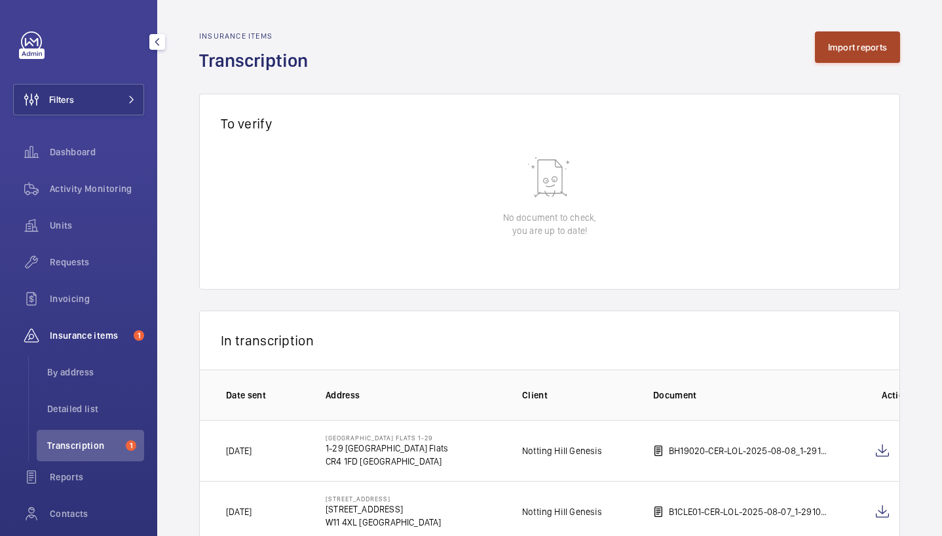
click at [857, 51] on button "Import reports" at bounding box center [858, 46] width 86 height 31
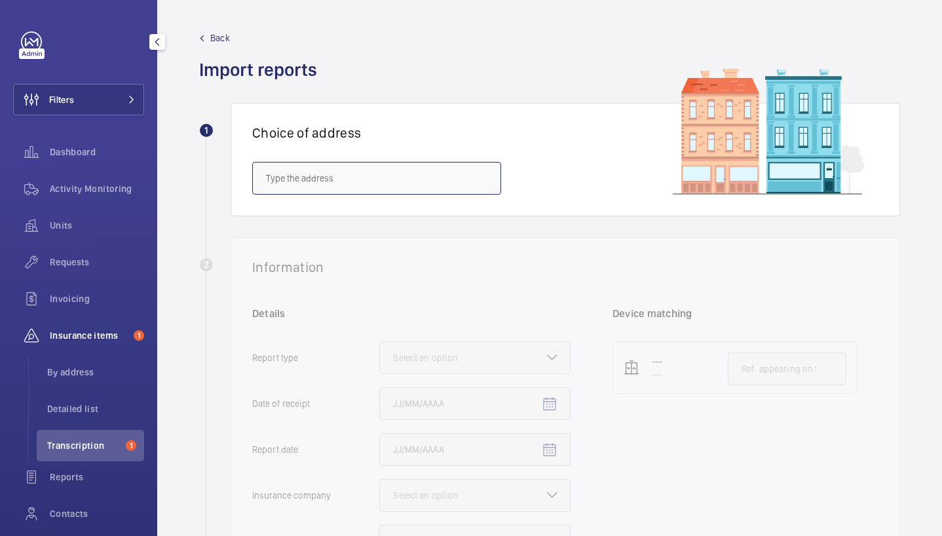
click at [333, 183] on input "text" at bounding box center [376, 178] width 249 height 33
paste input "W2CE 9HE"
type input "W2CE 9HE"
click at [378, 178] on input "W2CE 9HE" at bounding box center [376, 178] width 249 height 33
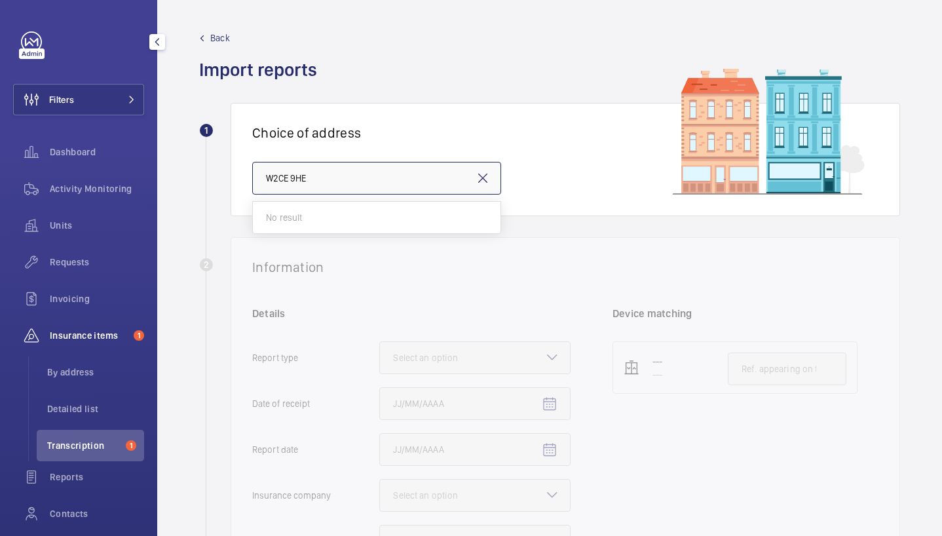
click at [379, 179] on input "W2CE 9HE" at bounding box center [376, 178] width 249 height 33
click at [410, 166] on input "helix" at bounding box center [376, 178] width 249 height 33
click at [410, 167] on input "helix" at bounding box center [376, 178] width 249 height 33
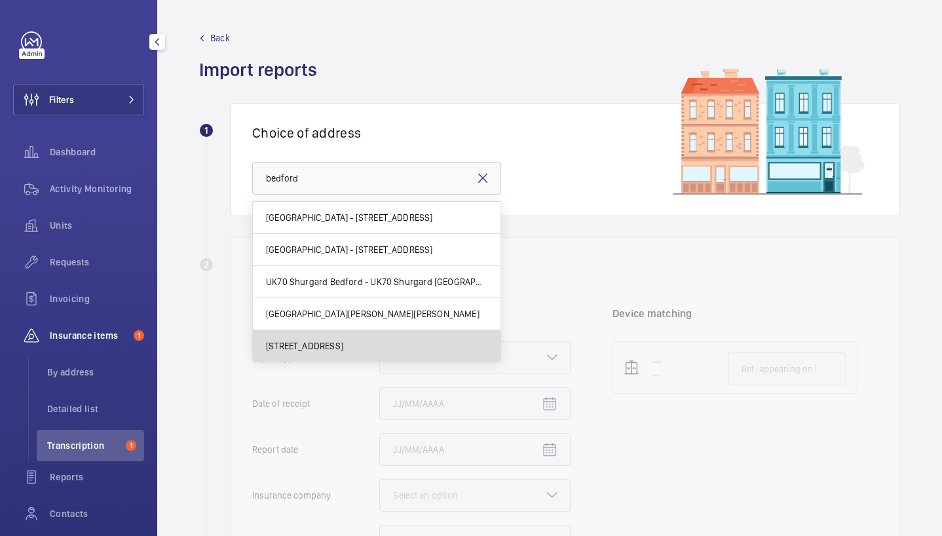
click at [343, 347] on span "[STREET_ADDRESS]" at bounding box center [304, 345] width 77 height 13
type input "[STREET_ADDRESS]"
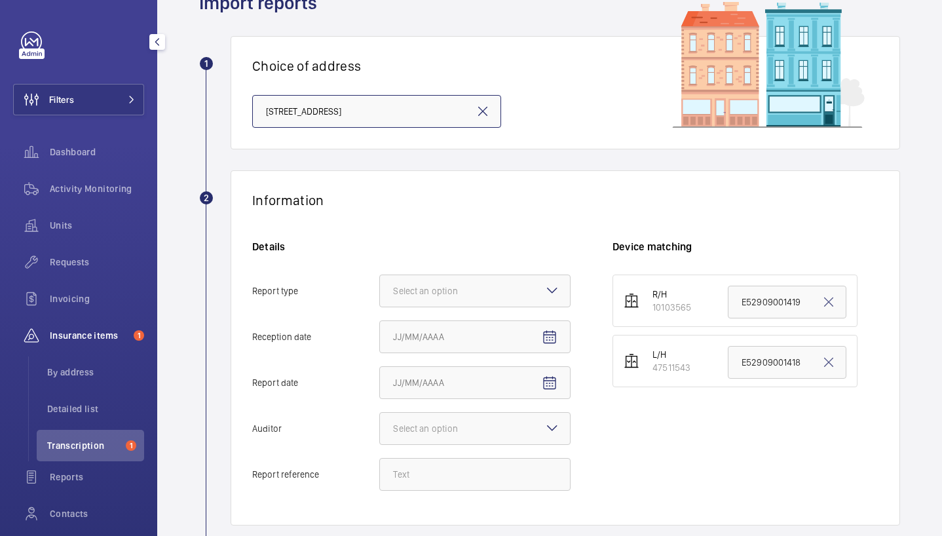
scroll to position [67, 0]
click at [458, 290] on div "Select an option" at bounding box center [442, 290] width 98 height 13
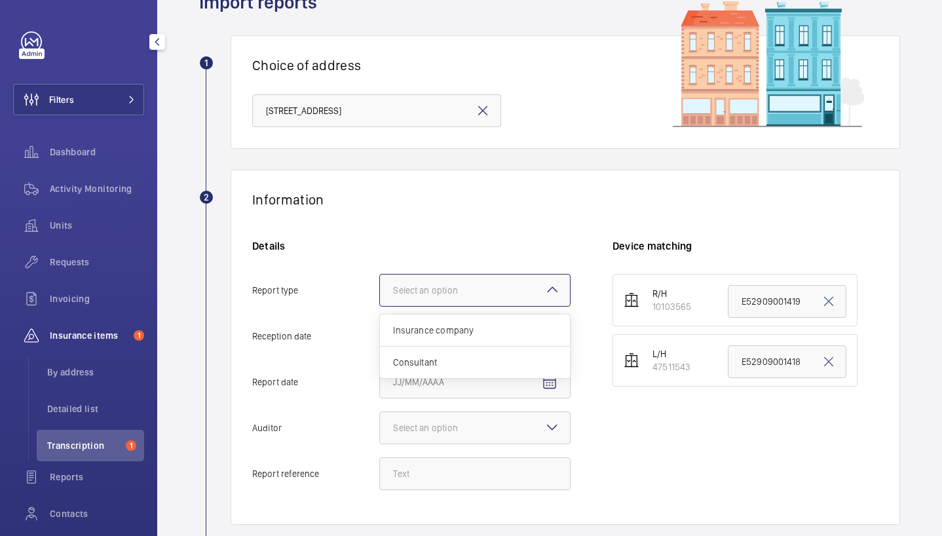
click at [380, 290] on input "Report type Select an option Insurance company Consultant" at bounding box center [380, 290] width 0 height 31
click at [460, 330] on span "Insurance company" at bounding box center [475, 330] width 164 height 13
click at [380, 306] on input "Report type Select an option Insurance company Consultant" at bounding box center [380, 290] width 0 height 31
click at [558, 331] on span "Open calendar" at bounding box center [549, 336] width 31 height 31
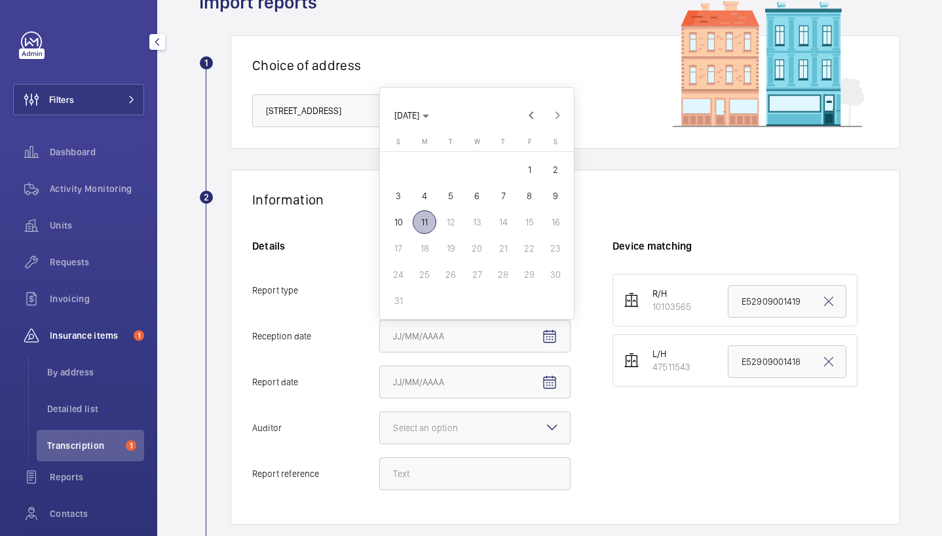
click at [416, 221] on span "11" at bounding box center [425, 222] width 24 height 24
type input "[DATE]"
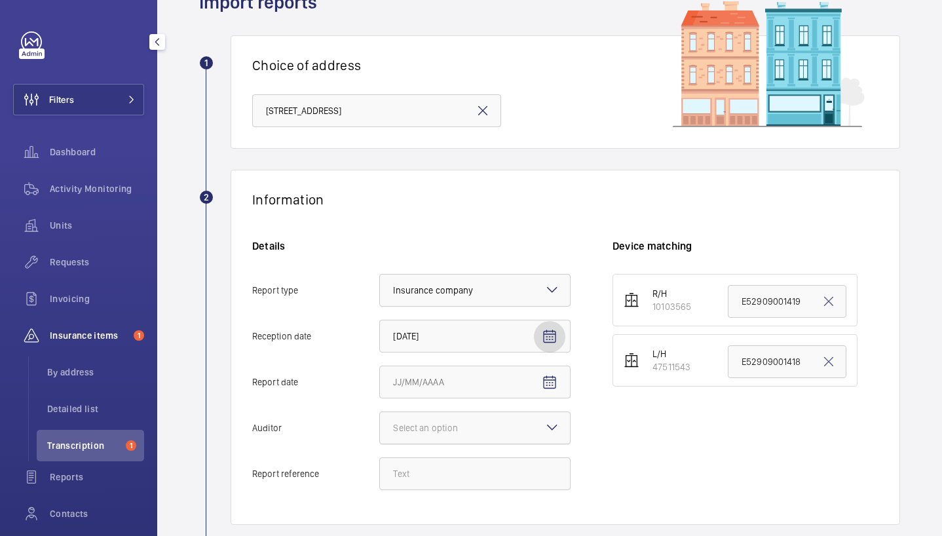
click at [501, 431] on div at bounding box center [475, 427] width 190 height 31
click at [380, 431] on input "Auditor Select an option" at bounding box center [380, 427] width 0 height 31
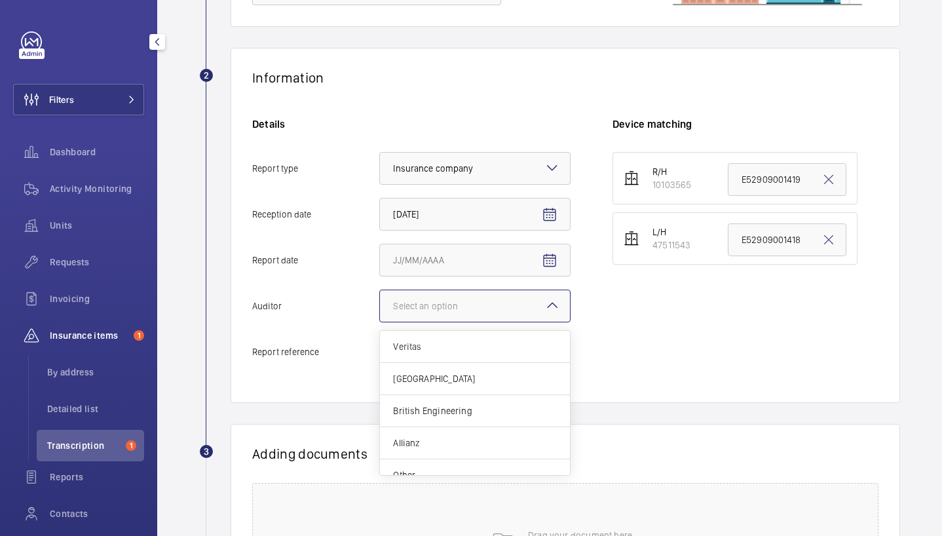
scroll to position [234, 0]
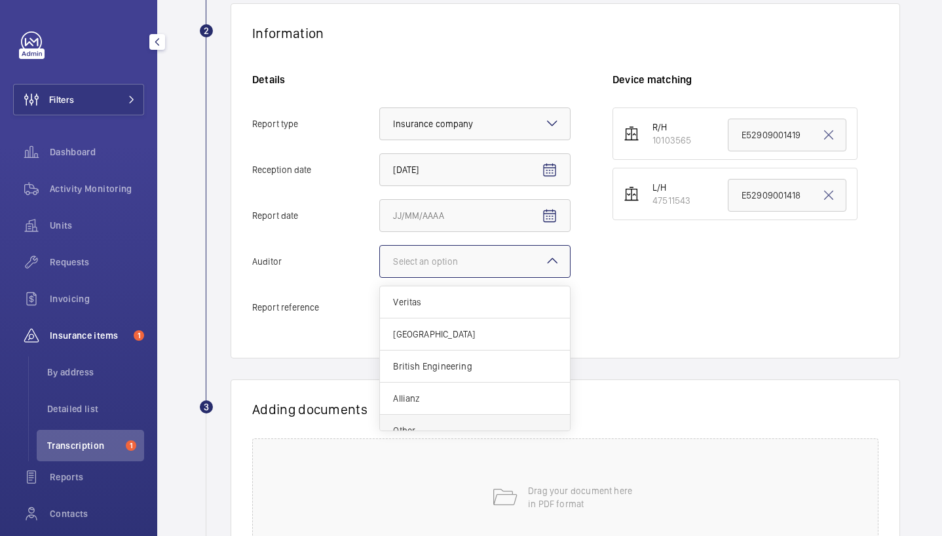
click at [472, 428] on span "Other" at bounding box center [475, 430] width 164 height 13
click at [380, 277] on input "Auditor Select an option Veritas Zurich British Engineering Allianz Other" at bounding box center [380, 261] width 0 height 31
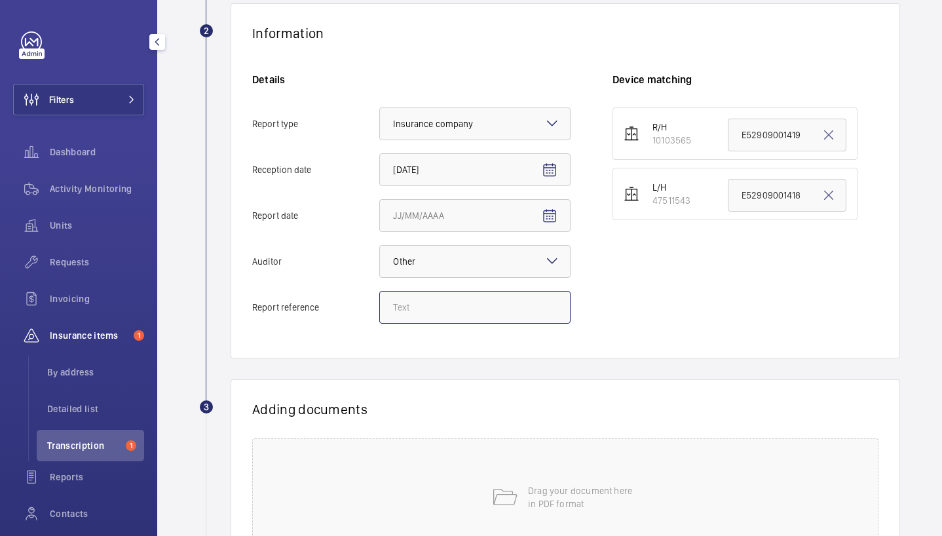
click at [404, 311] on input "Report reference" at bounding box center [474, 307] width 191 height 33
paste input "H&I/Helix/15BS/PL1/08-08-2025 / Helix / [STREET_ADDRESS]-LH"
drag, startPoint x: 422, startPoint y: 309, endPoint x: 308, endPoint y: 307, distance: 114.0
click at [308, 307] on label "Report reference H&I/Helix/15BS/PL1/08-08-2025 / Helix / [STREET_ADDRESS]-LH" at bounding box center [411, 307] width 318 height 33
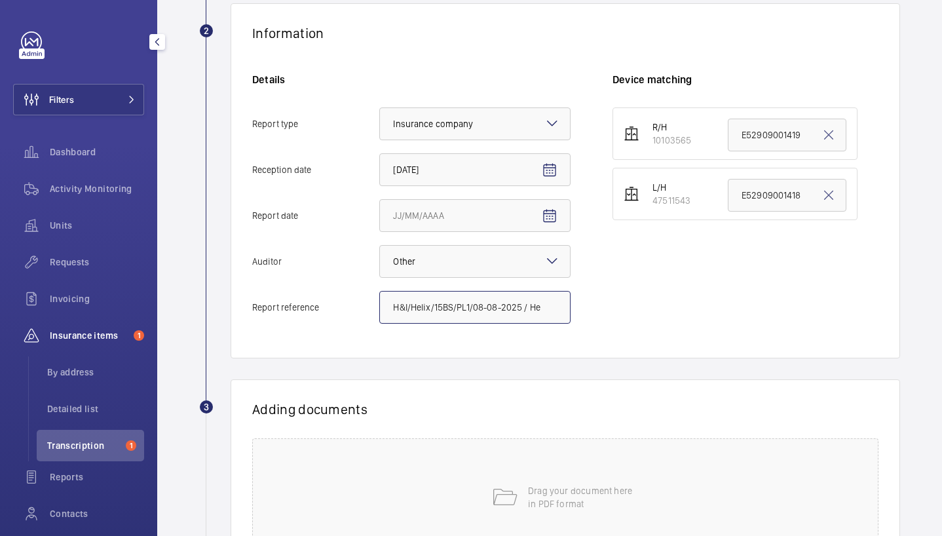
type input "H&I/Helix/15BS/PL1/08-08-2025 / Helix / [STREET_ADDRESS]-LH"
click at [449, 219] on input "Report date" at bounding box center [474, 215] width 191 height 33
click at [552, 215] on mat-icon "Open calendar" at bounding box center [550, 216] width 16 height 16
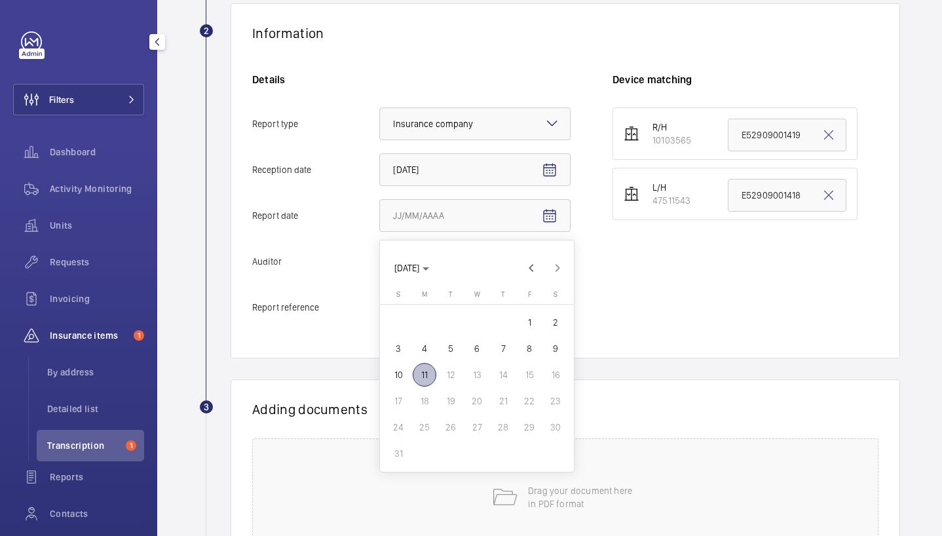
click at [527, 346] on span "8" at bounding box center [530, 349] width 24 height 24
type input "[DATE]"
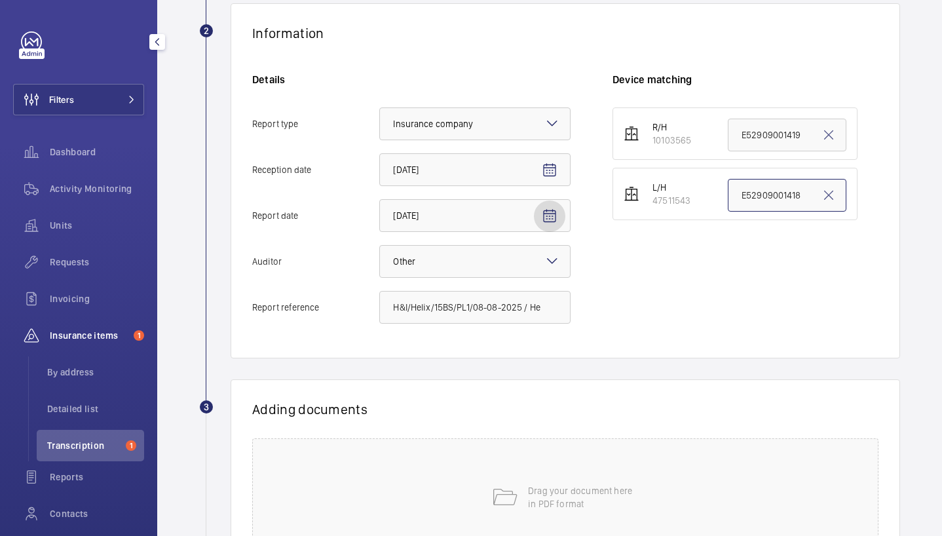
click at [791, 202] on input "E52909001418" at bounding box center [787, 195] width 119 height 33
paste input "H&I/Helix/15BS/PL1/08-08-2025 / Helix / [STREET_ADDRESS]-LH"
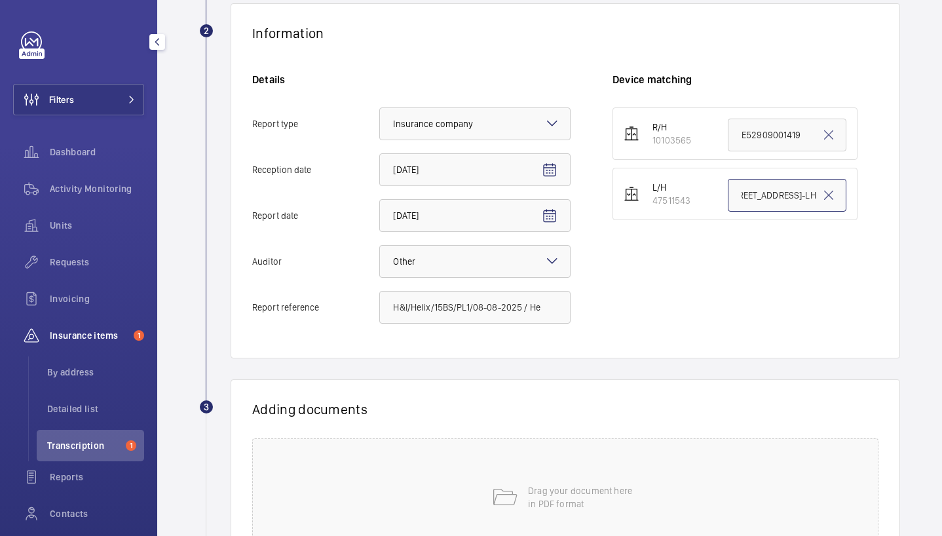
type input "H&I/Helix/15BS/PL1/08-08-2025 / Helix / [STREET_ADDRESS]-LH"
click at [679, 300] on div "R/H 10103565 E52909001419 L/H 47511543 H&I/Helix/15BS/PL1/08-08-2025 / Helix / …" at bounding box center [746, 221] width 266 height 229
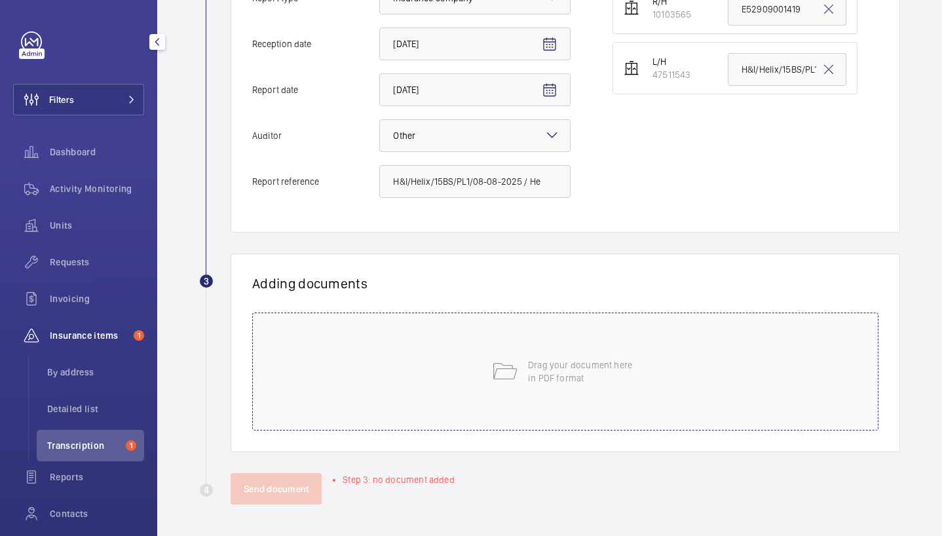
click at [411, 394] on div "Drag your document here in PDF format" at bounding box center [565, 371] width 626 height 118
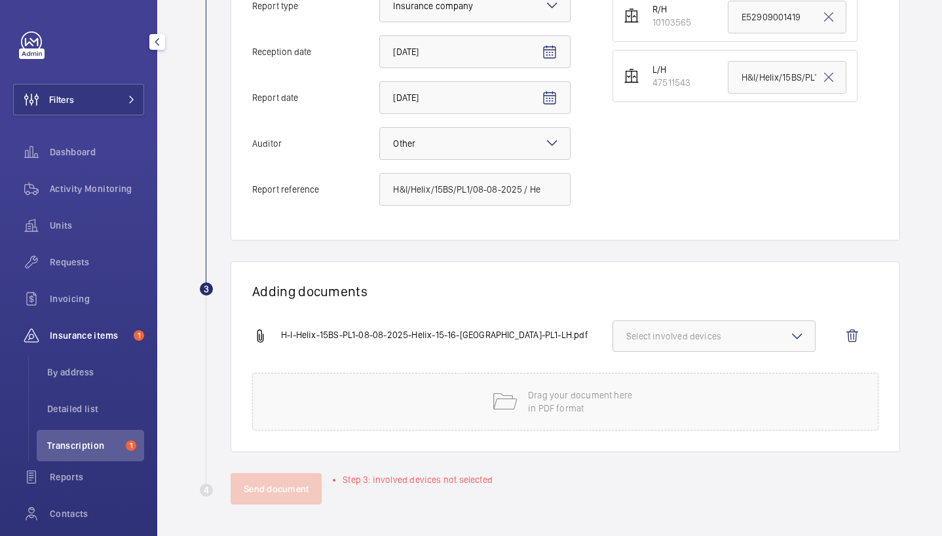
scroll to position [352, 0]
click at [698, 335] on span "Select involved devices" at bounding box center [714, 336] width 176 height 13
click at [673, 411] on span "47511543" at bounding box center [715, 408] width 134 height 13
click at [645, 411] on input "47511543" at bounding box center [632, 409] width 26 height 26
checkbox input "true"
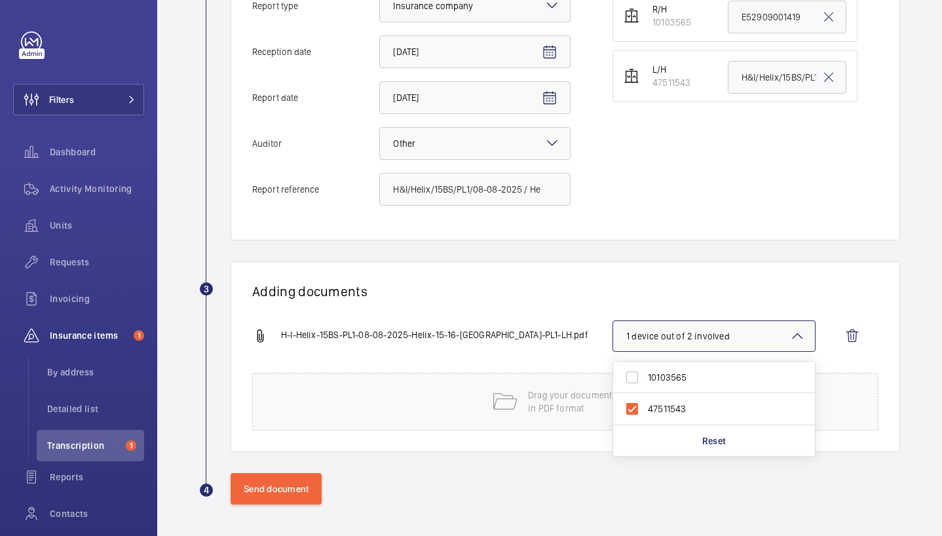
click at [390, 280] on div "Adding documents H-I-Helix-15BS-PL1-08-08-2025-Helix-15-16-[GEOGRAPHIC_DATA]-PL…" at bounding box center [566, 356] width 670 height 191
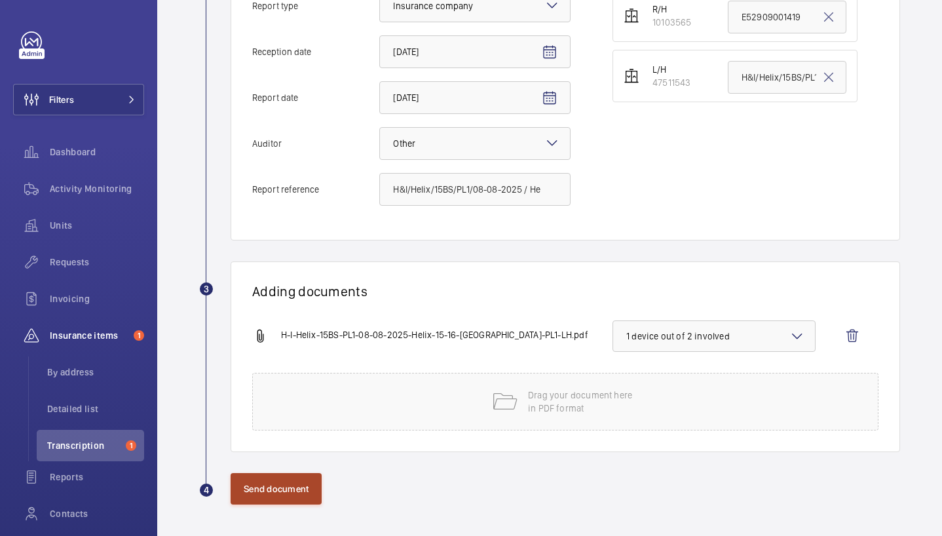
click at [284, 496] on button "Send document" at bounding box center [276, 488] width 91 height 31
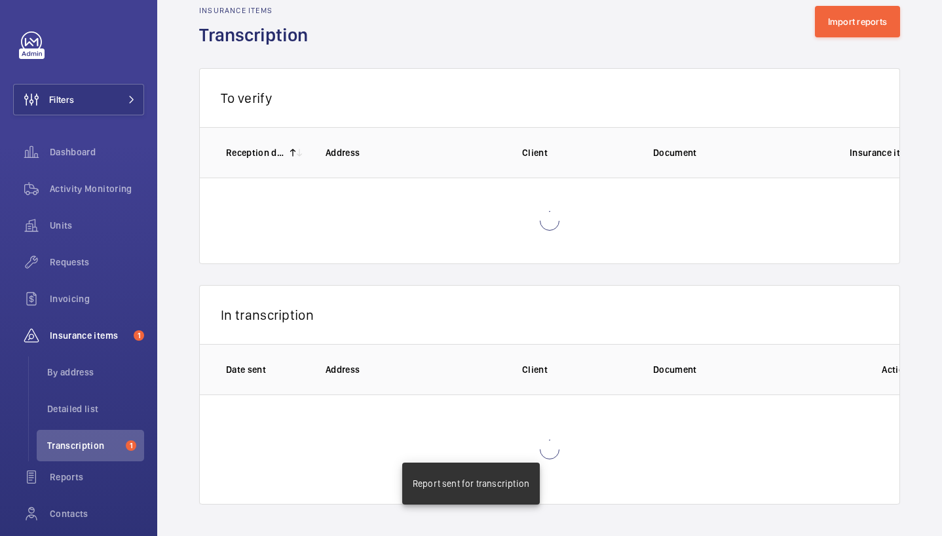
scroll to position [26, 0]
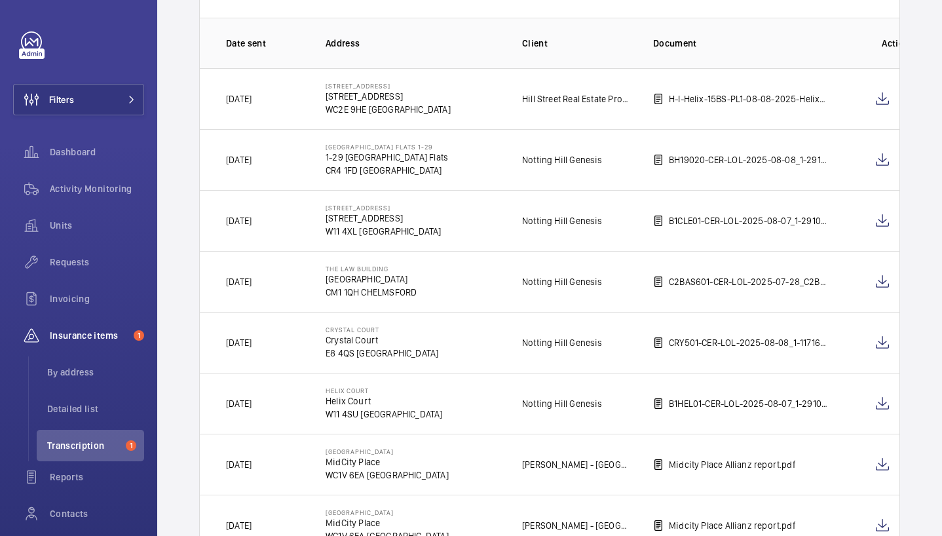
click at [789, 25] on th "Document" at bounding box center [730, 43] width 197 height 50
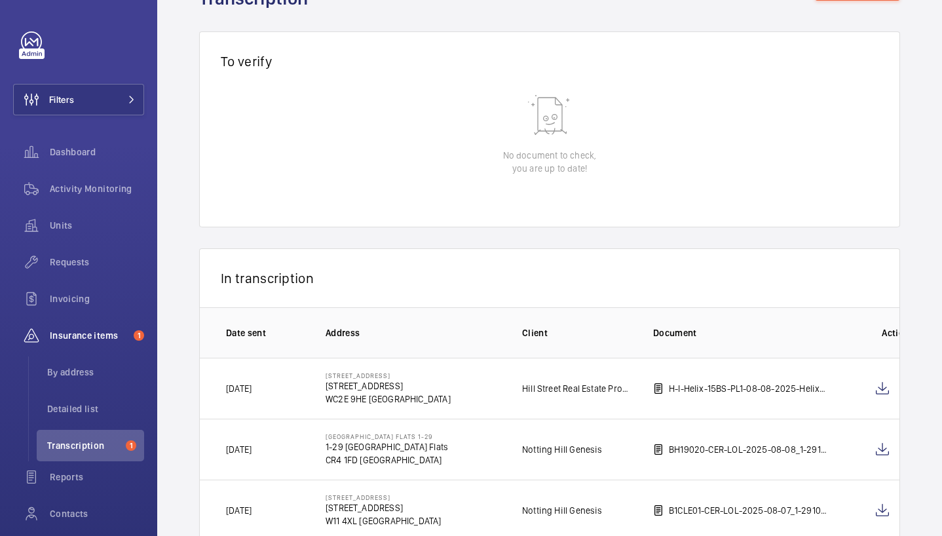
scroll to position [0, 0]
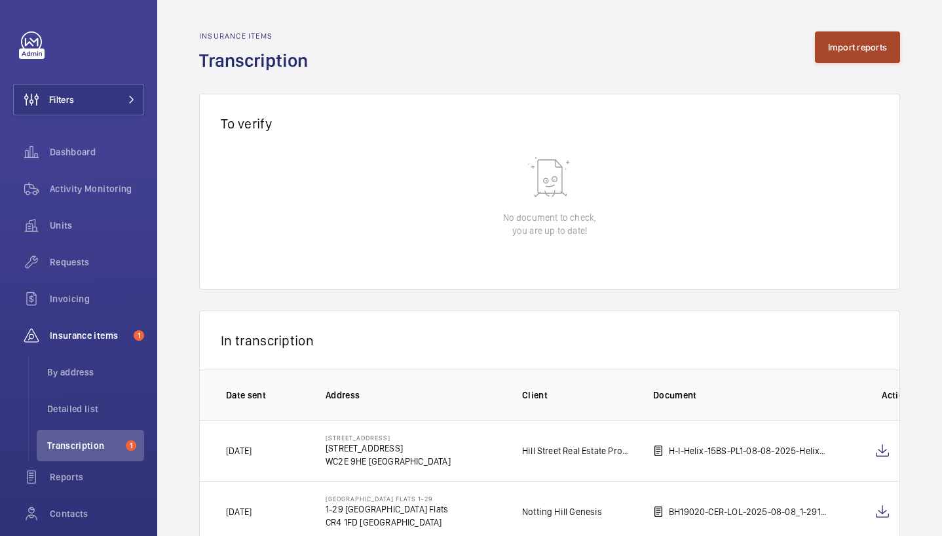
click at [855, 56] on button "Import reports" at bounding box center [858, 46] width 86 height 31
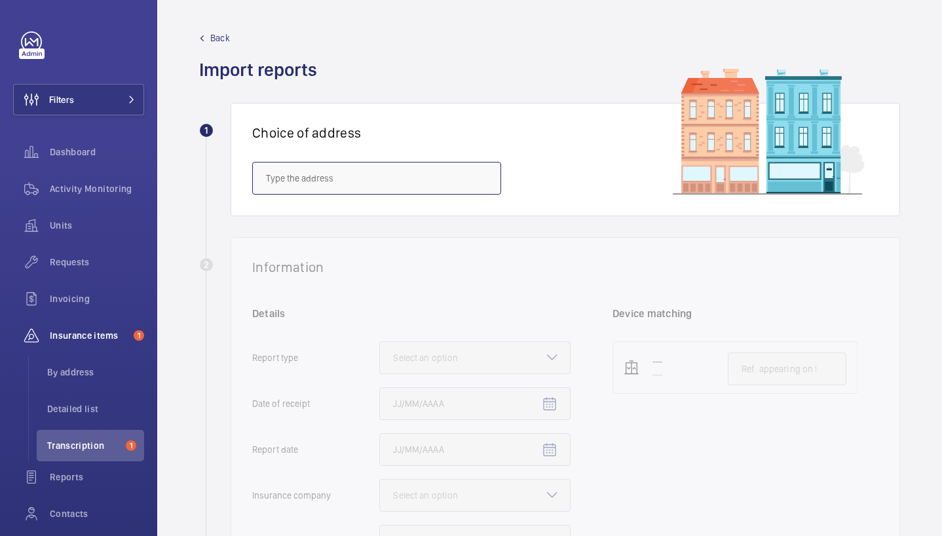
click at [299, 183] on input "text" at bounding box center [376, 178] width 249 height 33
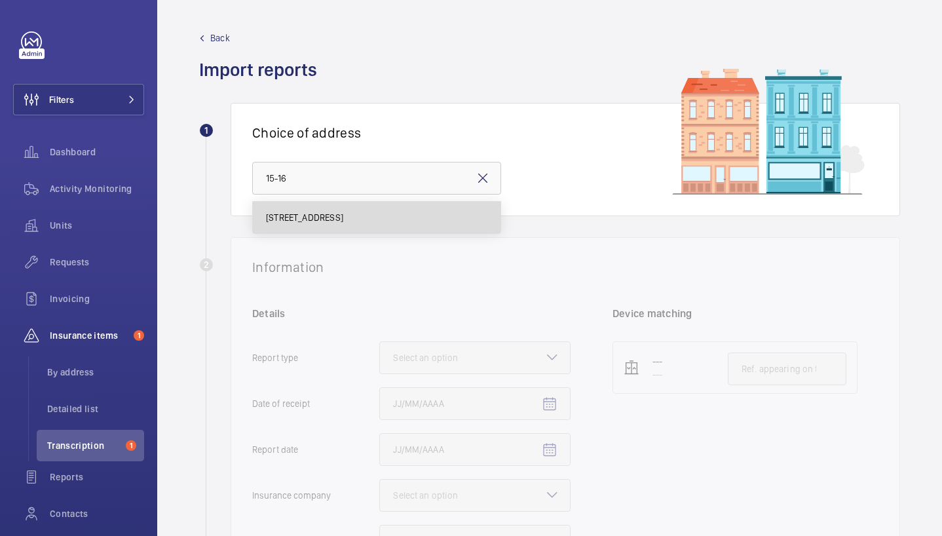
click at [343, 223] on span "[STREET_ADDRESS]" at bounding box center [304, 217] width 77 height 13
type input "[STREET_ADDRESS]"
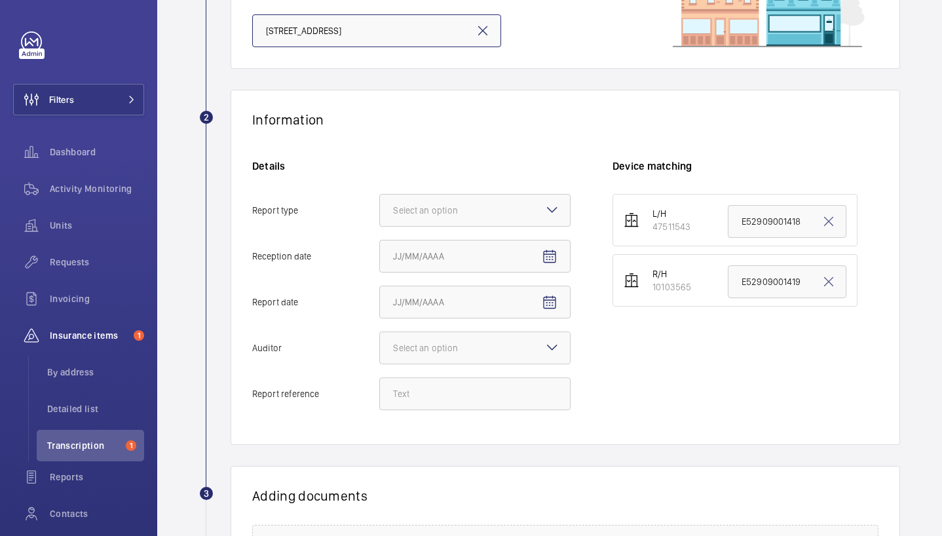
scroll to position [151, 0]
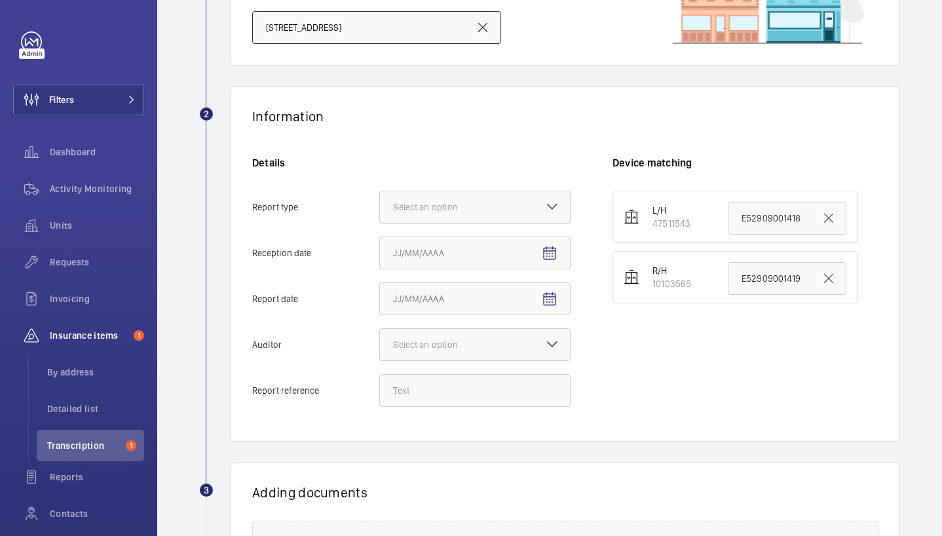
click at [518, 196] on div at bounding box center [475, 206] width 190 height 31
click at [380, 196] on input "Report type Select an option" at bounding box center [380, 206] width 0 height 31
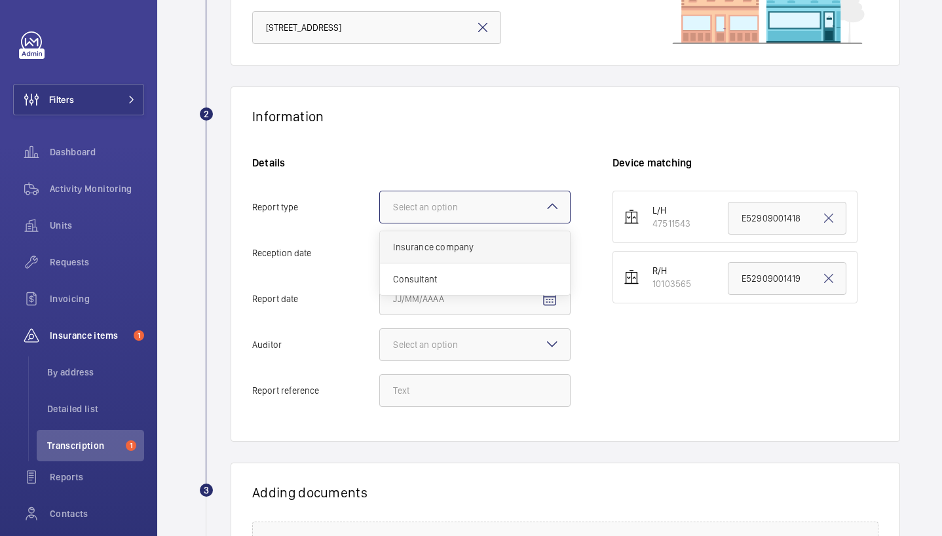
click at [516, 244] on span "Insurance company" at bounding box center [475, 246] width 164 height 13
click at [380, 223] on input "Report type Select an option Insurance company Consultant" at bounding box center [380, 206] width 0 height 31
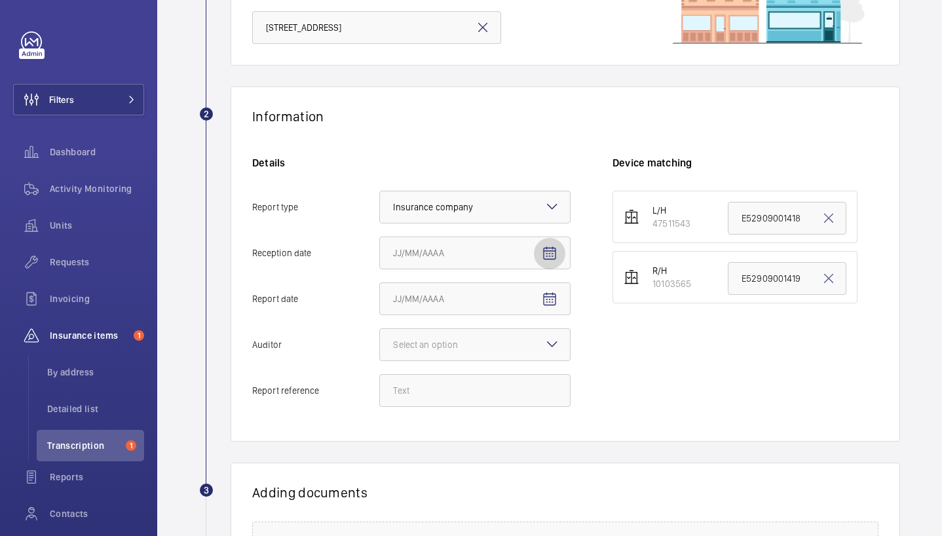
click at [559, 254] on span "Open calendar" at bounding box center [549, 253] width 31 height 31
click at [426, 410] on span "11" at bounding box center [425, 412] width 24 height 24
type input "[DATE]"
click at [560, 297] on span "Open calendar" at bounding box center [549, 299] width 31 height 31
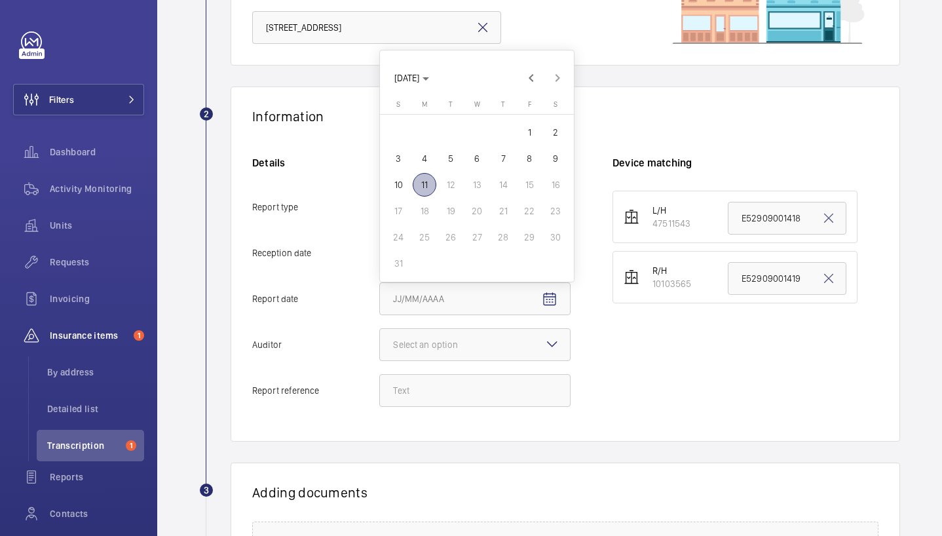
click at [522, 159] on span "8" at bounding box center [530, 159] width 24 height 24
type input "[DATE]"
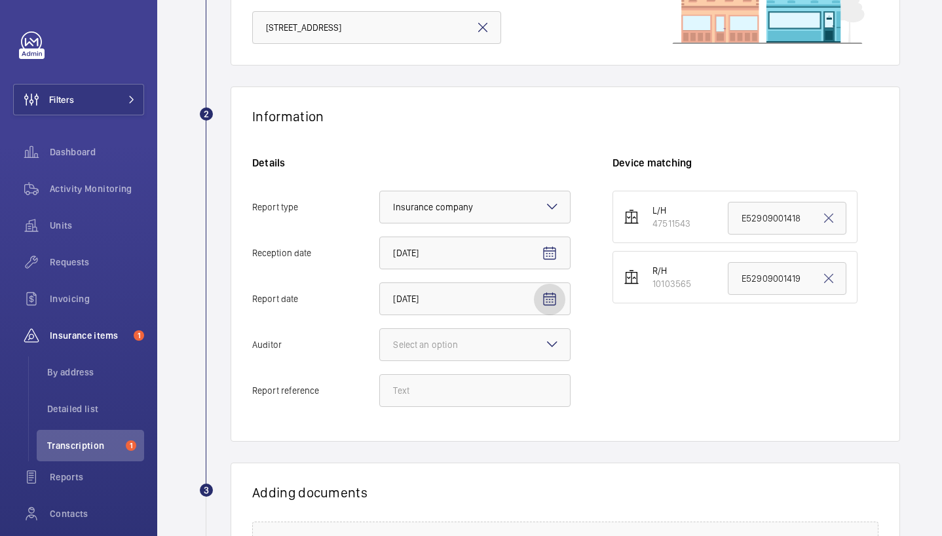
click at [578, 350] on div "Details Report type Select an option × Insurance company × Reception date [DATE…" at bounding box center [432, 288] width 360 height 264
click at [559, 343] on mat-icon at bounding box center [552, 344] width 16 height 16
click at [380, 343] on input "Auditor Select an option" at bounding box center [380, 344] width 0 height 31
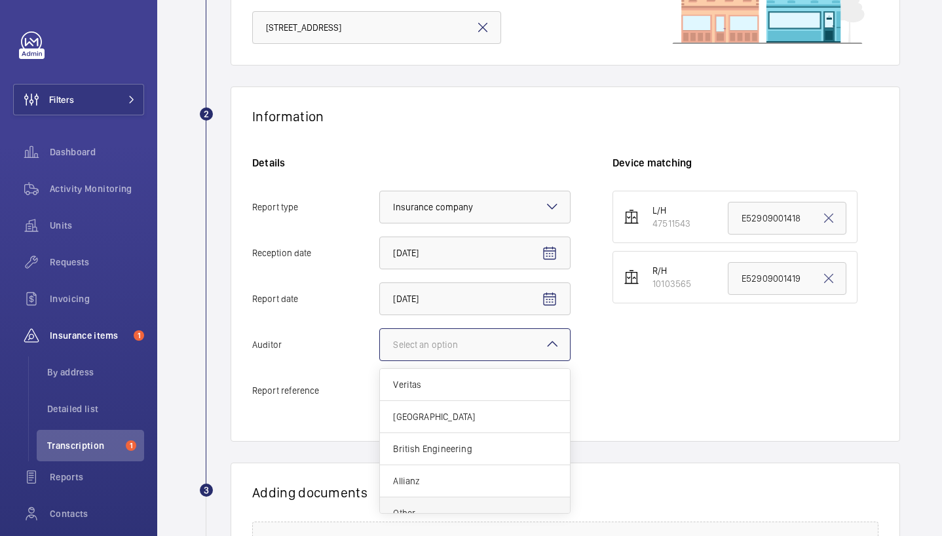
click at [432, 505] on div "Other" at bounding box center [475, 512] width 190 height 31
click at [380, 360] on input "Auditor Select an option Veritas Zurich British Engineering Allianz Other" at bounding box center [380, 344] width 0 height 31
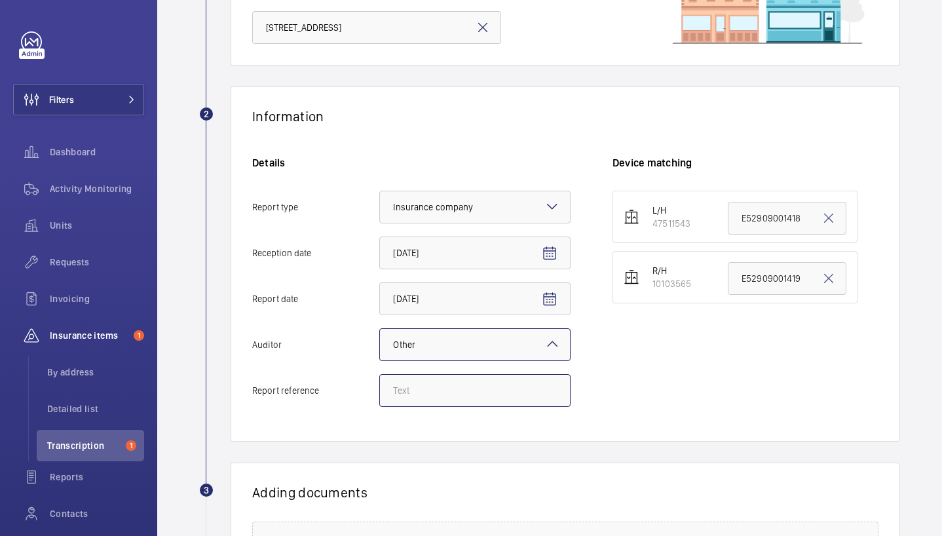
click at [427, 395] on input "Report reference" at bounding box center [474, 390] width 191 height 33
click at [774, 279] on input "E52909001419" at bounding box center [787, 278] width 119 height 33
drag, startPoint x: 775, startPoint y: 293, endPoint x: 810, endPoint y: 518, distance: 227.5
click at [778, 305] on div "L/H 47511543 E52909001418 R/H 10103565 E52909001419" at bounding box center [746, 251] width 266 height 121
click at [810, 518] on wm-front-report-upload-form "2 Information Details Report type Select an option × Insurance company × Recept…" at bounding box center [549, 399] width 701 height 627
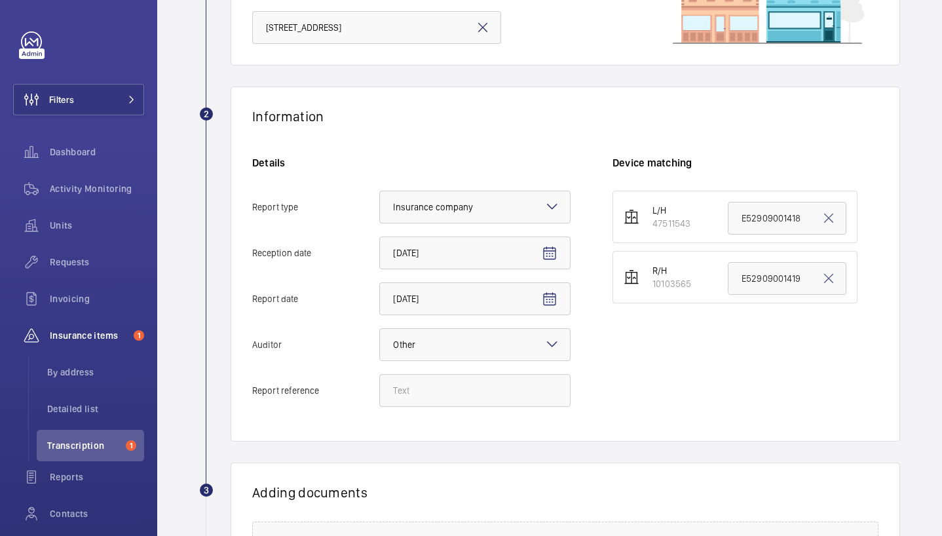
click at [757, 296] on li "R/H 10103565 E52909001419" at bounding box center [735, 277] width 245 height 52
click at [755, 284] on input "E52909001419" at bounding box center [787, 278] width 119 height 33
paste input "H&I/Helix/15BS/PL2/08-08-2025 / Helix / [STREET_ADDRESS]"
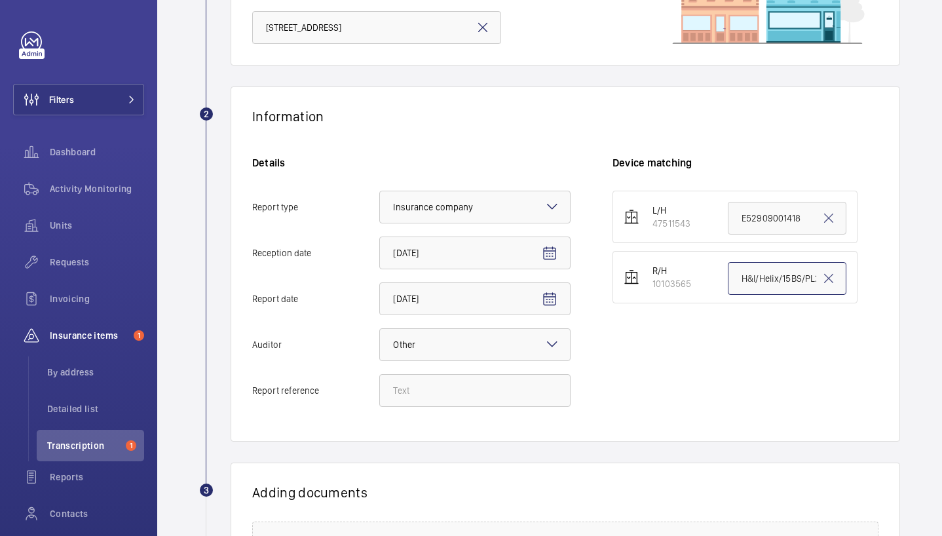
scroll to position [0, 206]
type input "H&I/Helix/15BS/PL2/08-08-2025 / Helix / [STREET_ADDRESS]"
click at [430, 389] on input "Report reference" at bounding box center [474, 390] width 191 height 33
click at [430, 390] on input "Report reference" at bounding box center [474, 390] width 191 height 33
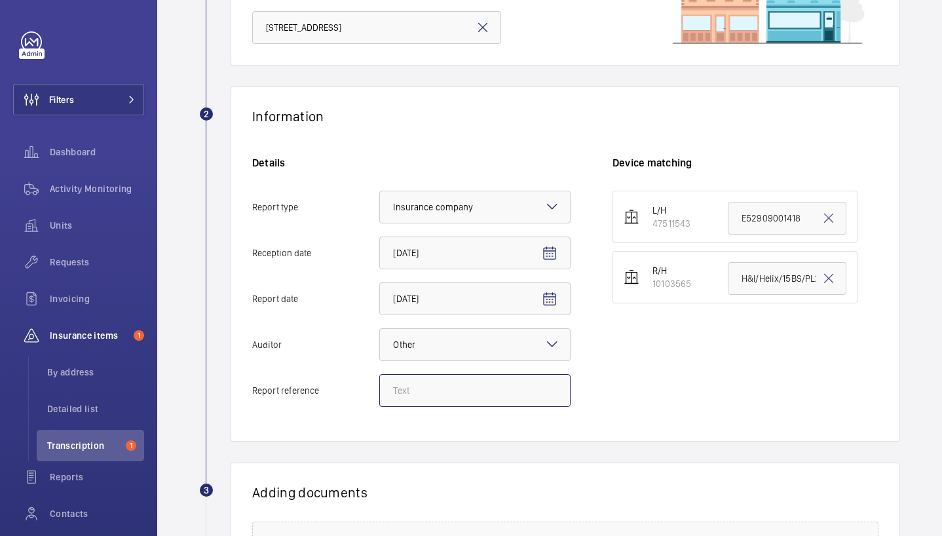
click at [430, 389] on input "Report reference" at bounding box center [474, 390] width 191 height 33
paste input "H&I/Helix/15BS/PL2/08-08-2025 / Helix / [STREET_ADDRESS]"
type input "H&I/Helix/15BS/PL2/08-08-2025 / Helix / [STREET_ADDRESS]"
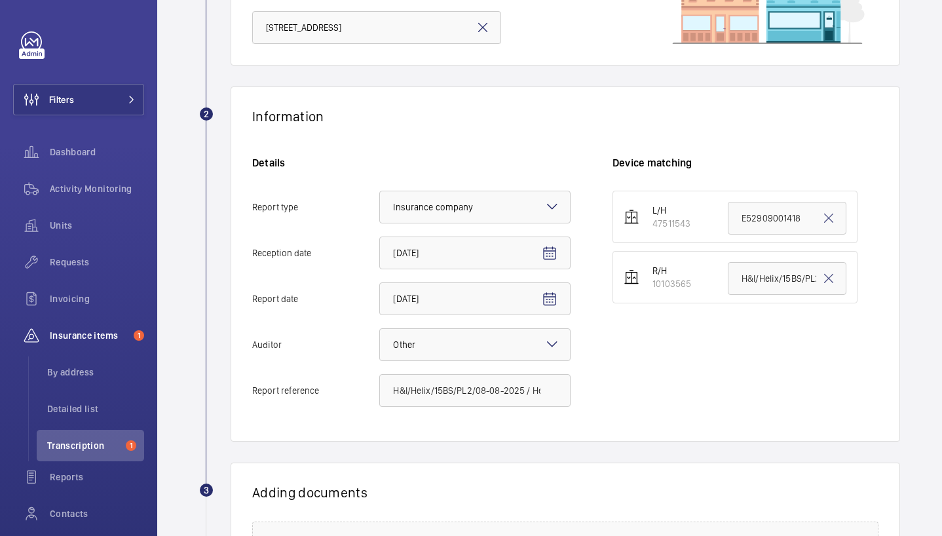
click at [706, 347] on div "L/H 47511543 E52909001418 R/H 10103565 H&I/Helix/15BS/PL2/08-08-2025 / Helix / …" at bounding box center [746, 305] width 266 height 229
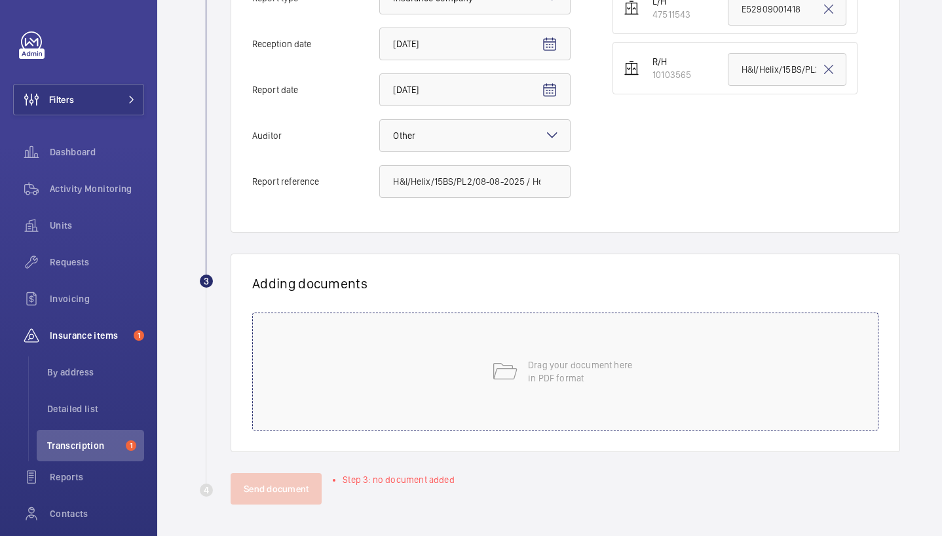
click at [335, 372] on div "Drag your document here in PDF format" at bounding box center [565, 371] width 626 height 118
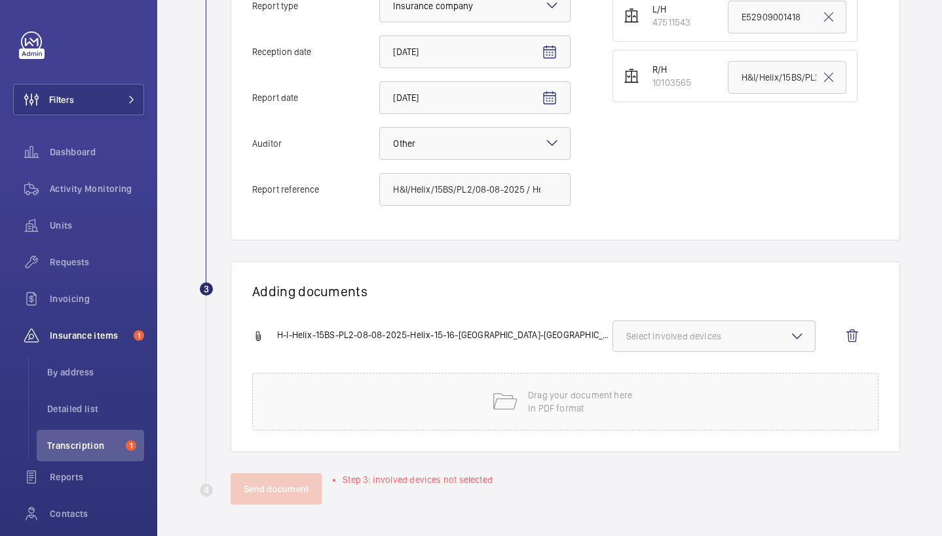
click at [655, 344] on button "Select involved devices" at bounding box center [714, 335] width 203 height 31
drag, startPoint x: 660, startPoint y: 407, endPoint x: 639, endPoint y: 408, distance: 20.3
click at [660, 407] on span "10103565" at bounding box center [715, 408] width 134 height 13
click at [645, 407] on input "10103565" at bounding box center [632, 409] width 26 height 26
checkbox input "true"
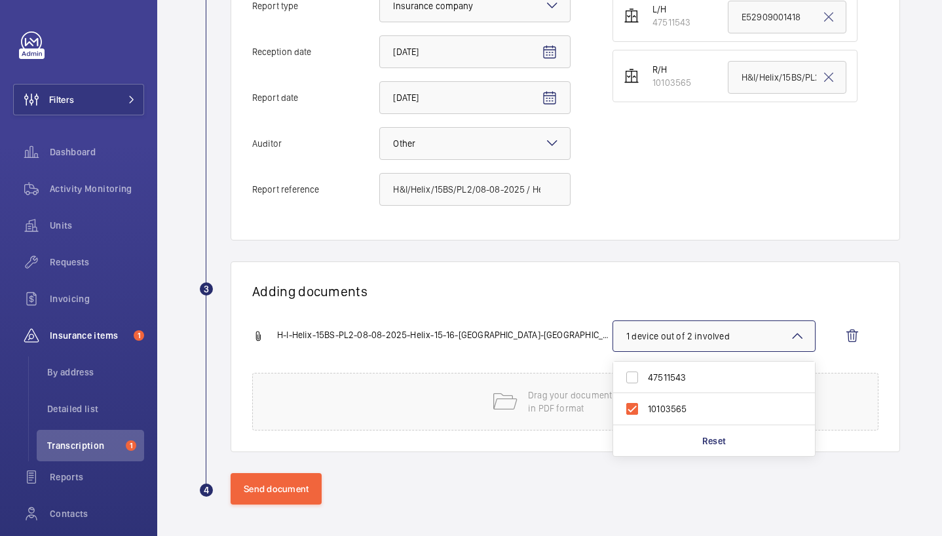
click at [573, 314] on div "Adding documents H-I-Helix-15BS-PL2-08-08-2025-Helix-15-16-[GEOGRAPHIC_DATA]-PL…" at bounding box center [566, 356] width 670 height 191
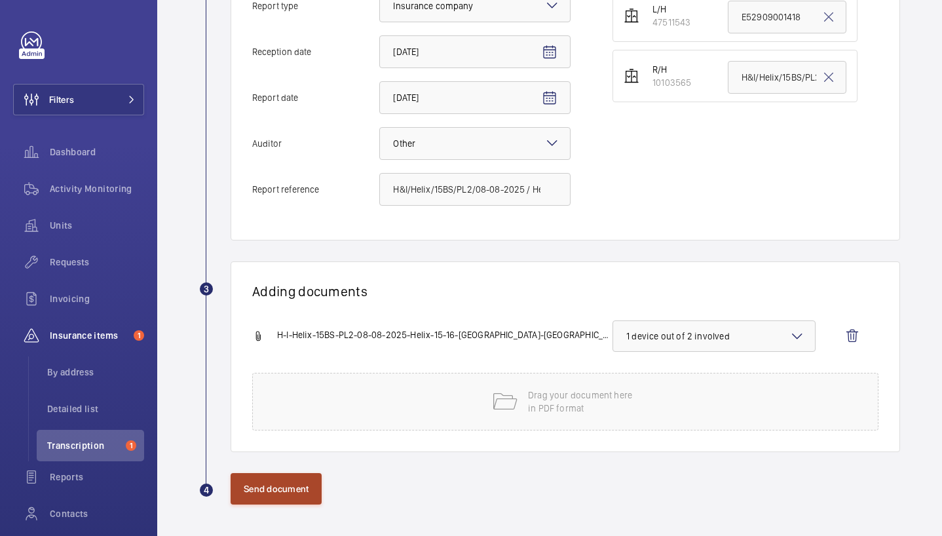
click at [284, 499] on button "Send document" at bounding box center [276, 488] width 91 height 31
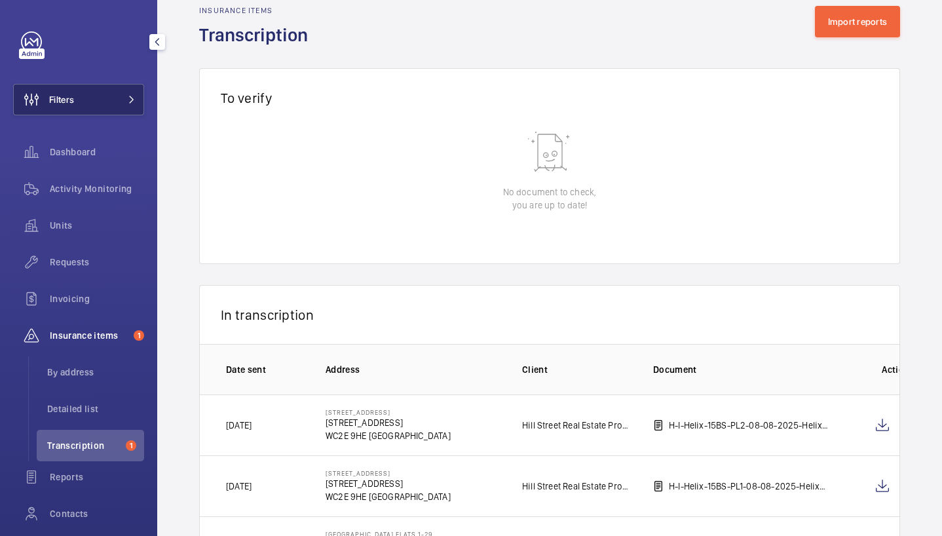
scroll to position [352, 0]
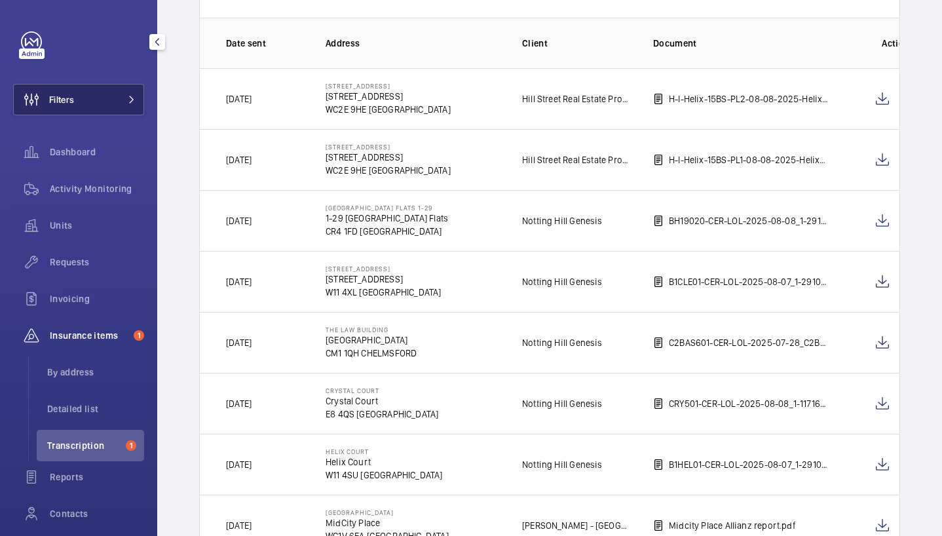
click at [102, 94] on button "Filters" at bounding box center [78, 99] width 131 height 31
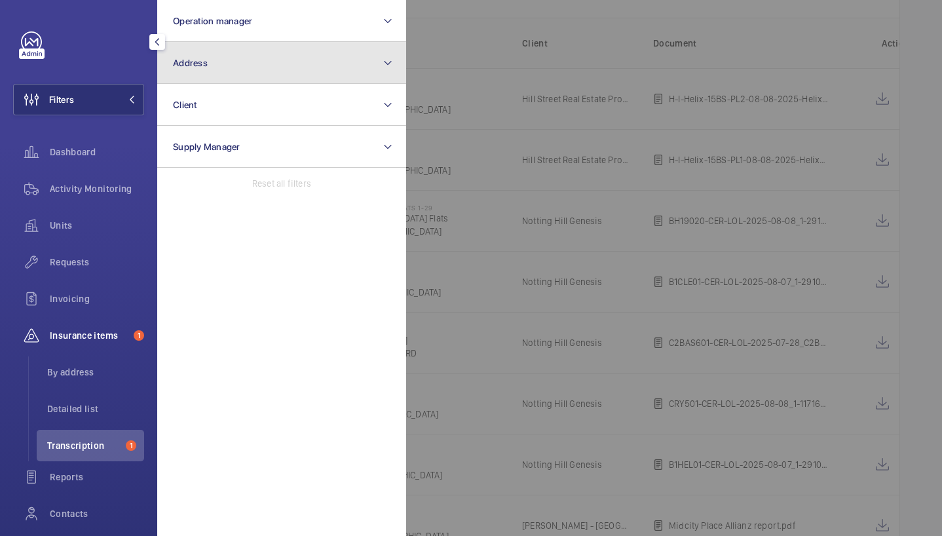
click at [274, 63] on button "Address" at bounding box center [281, 63] width 249 height 42
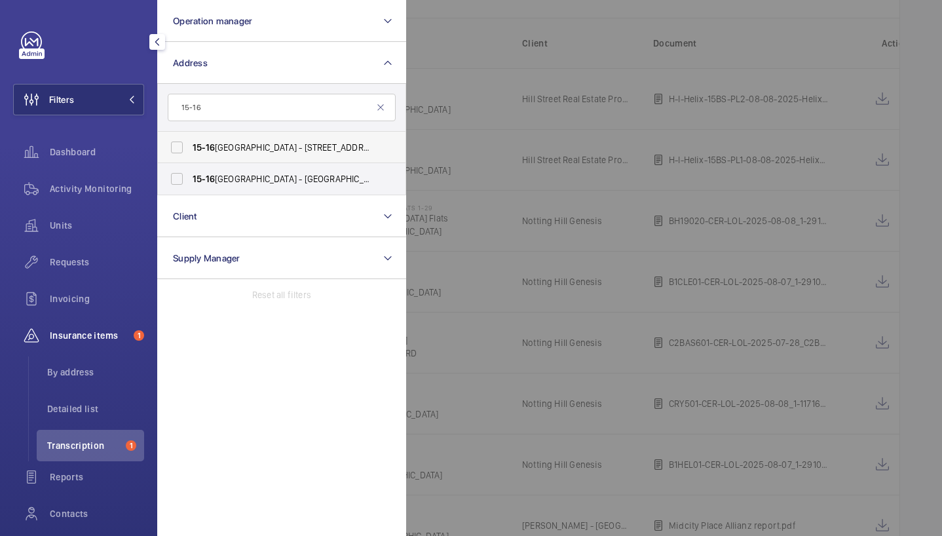
type input "15-16"
click at [349, 158] on label "[STREET_ADDRESS]" at bounding box center [272, 147] width 228 height 31
click at [190, 158] on input "[STREET_ADDRESS]" at bounding box center [177, 147] width 26 height 26
checkbox input "true"
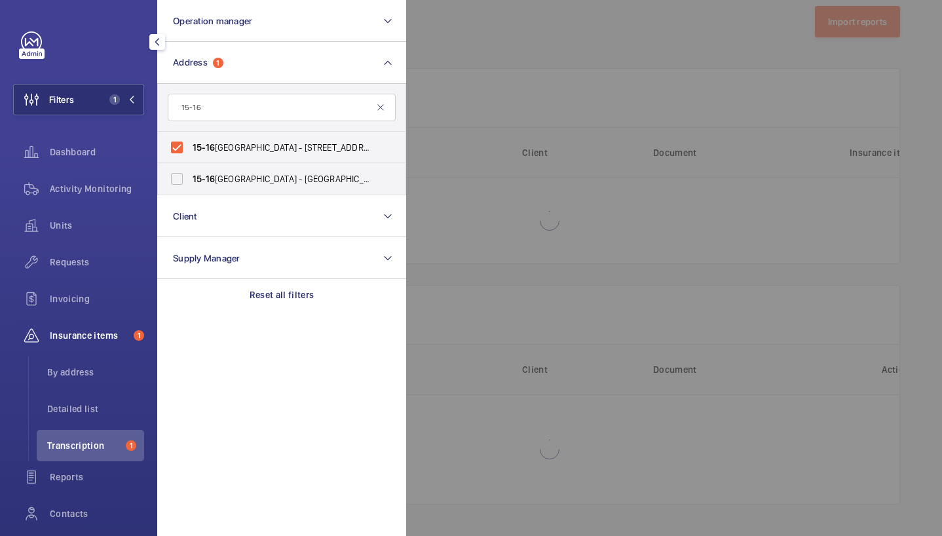
click at [444, 151] on div at bounding box center [877, 268] width 942 height 536
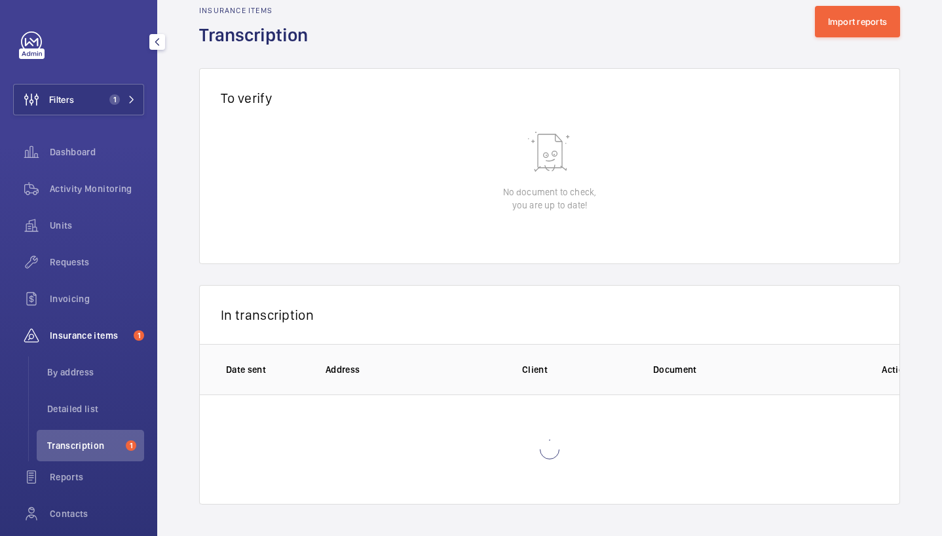
scroll to position [48, 0]
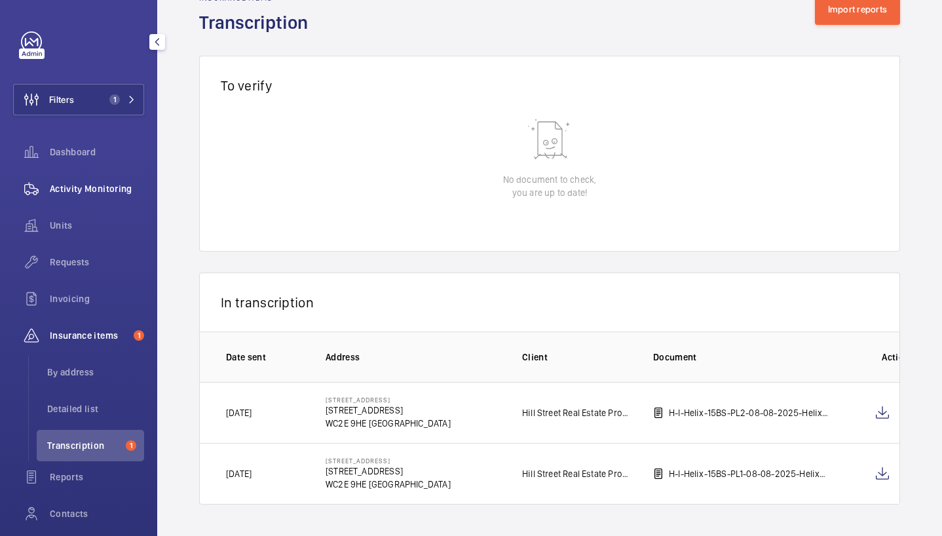
click at [79, 187] on span "Activity Monitoring" at bounding box center [97, 188] width 94 height 13
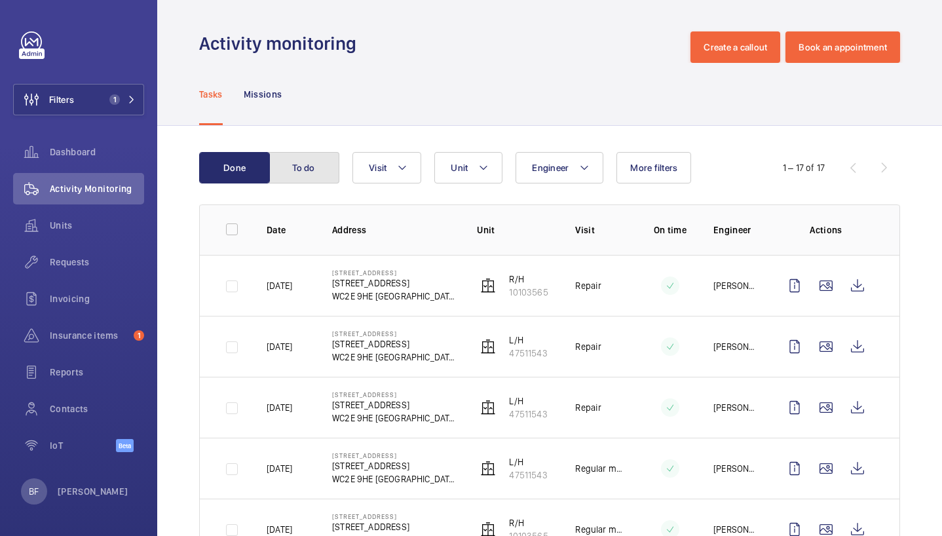
click at [325, 166] on button "To do" at bounding box center [304, 167] width 71 height 31
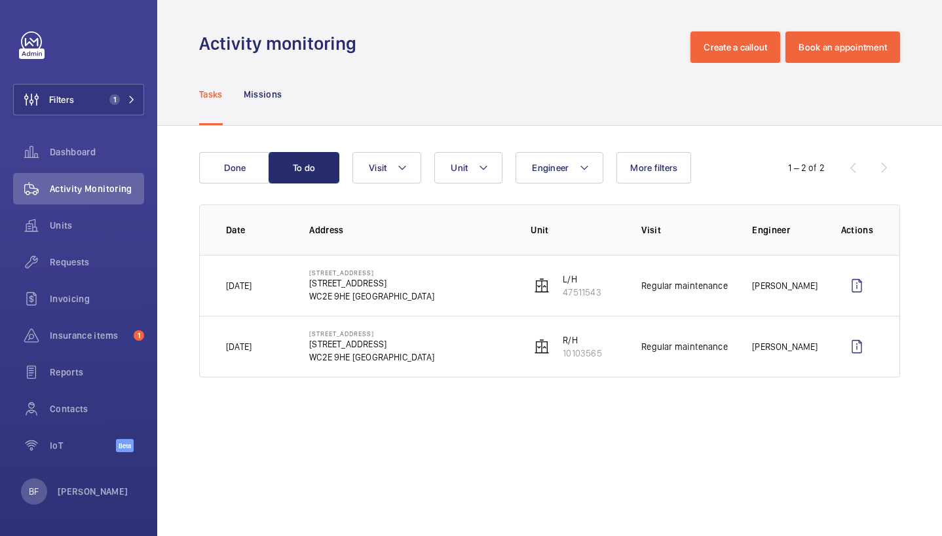
drag, startPoint x: 311, startPoint y: 274, endPoint x: 389, endPoint y: 298, distance: 82.3
click at [389, 298] on td "[STREET_ADDRESS]" at bounding box center [398, 285] width 221 height 61
copy div "[STREET_ADDRESS]"
